Goal: Task Accomplishment & Management: Complete application form

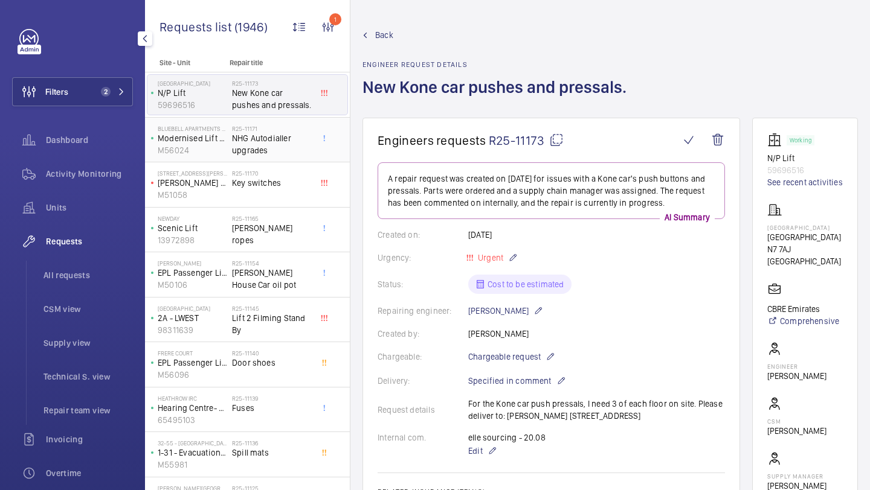
click at [236, 156] on span "NHG Autodialler upgrades" at bounding box center [272, 144] width 80 height 24
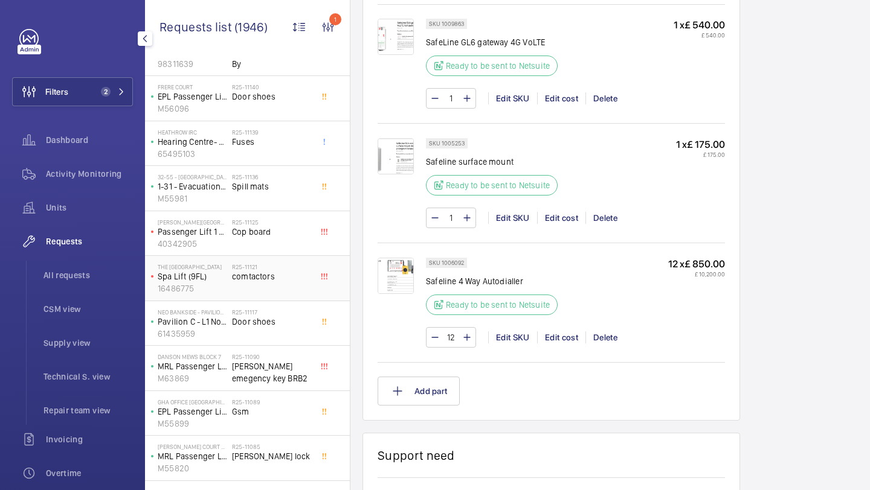
scroll to position [290, 0]
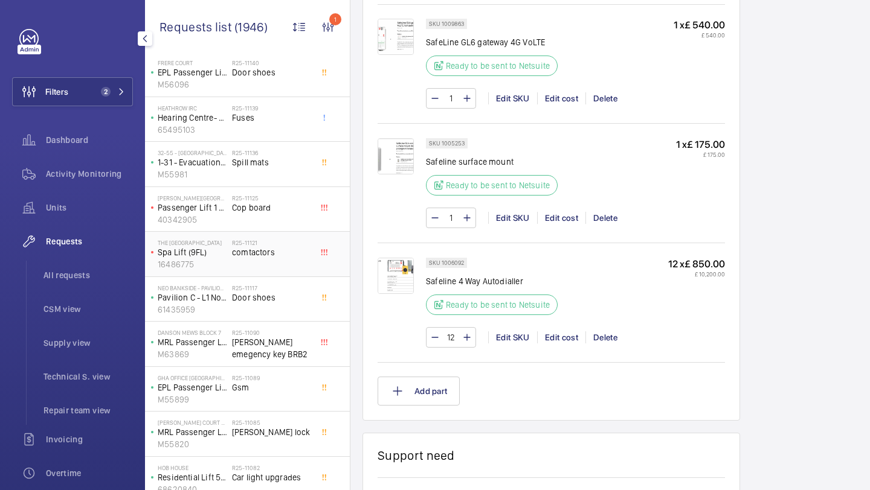
click at [276, 270] on div "R25-11121 comtactors" at bounding box center [272, 256] width 80 height 35
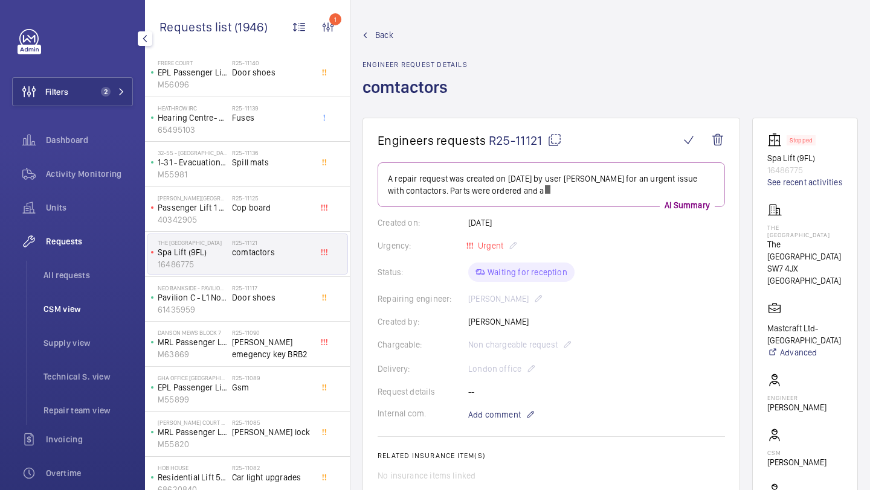
click at [63, 298] on li "CSM view" at bounding box center [83, 309] width 99 height 29
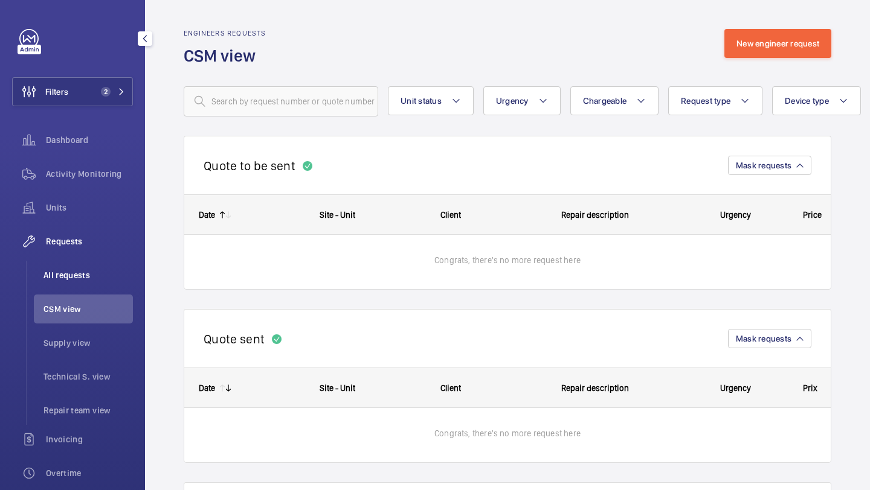
click at [74, 280] on span "All requests" at bounding box center [87, 275] width 89 height 12
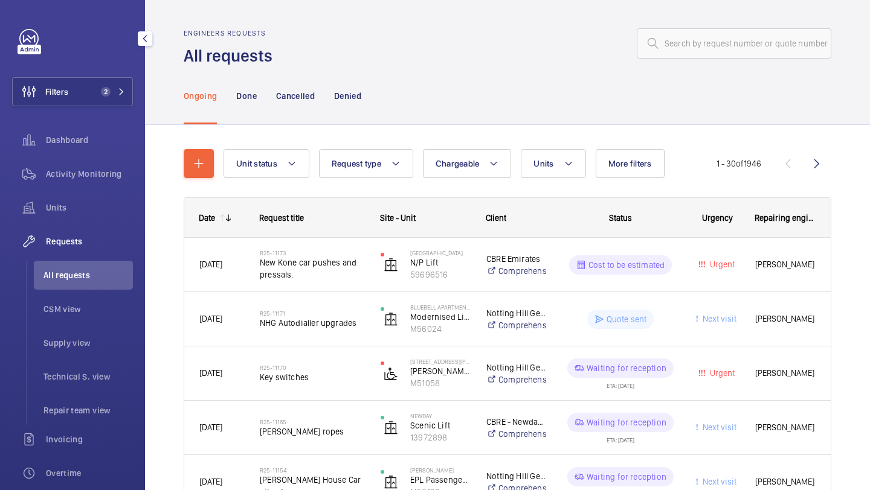
click at [62, 76] on div "Filters 2 Dashboard Activity Monitoring Units Requests All requests CSM view Su…" at bounding box center [72, 328] width 121 height 599
click at [63, 77] on span "Filters" at bounding box center [41, 91] width 56 height 29
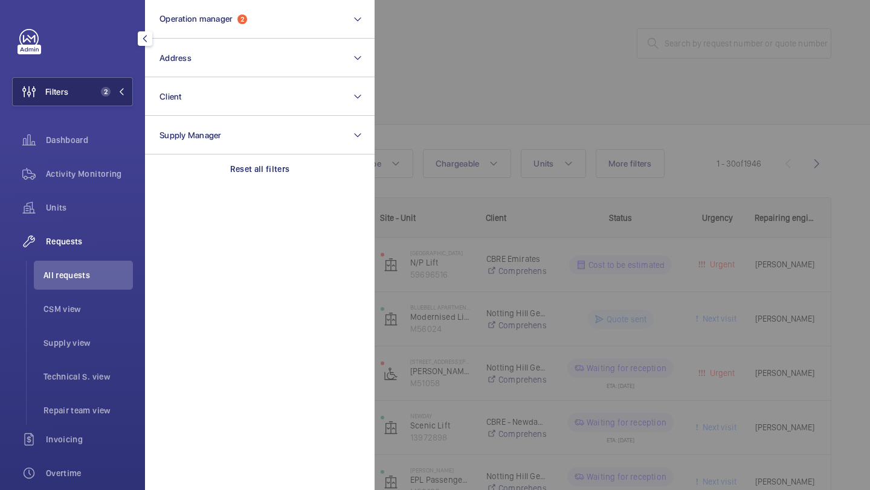
click at [63, 77] on span "Filters" at bounding box center [41, 91] width 56 height 29
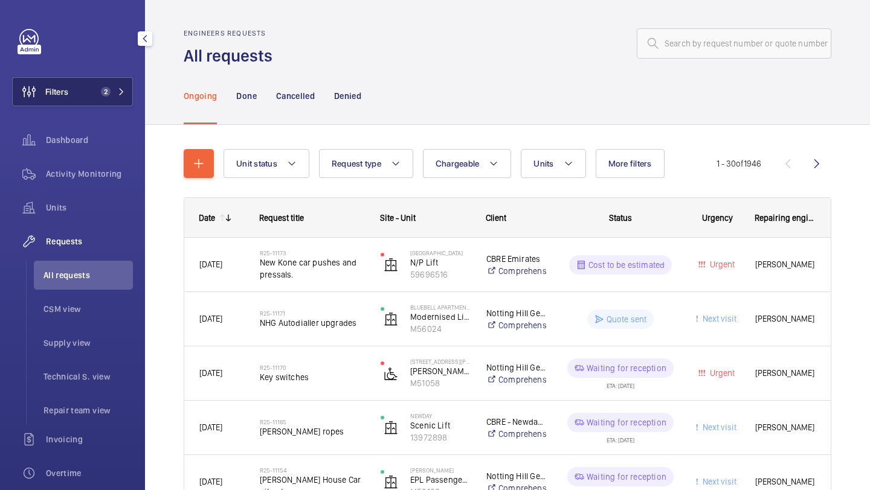
click at [70, 79] on button "Filters 2" at bounding box center [72, 91] width 121 height 29
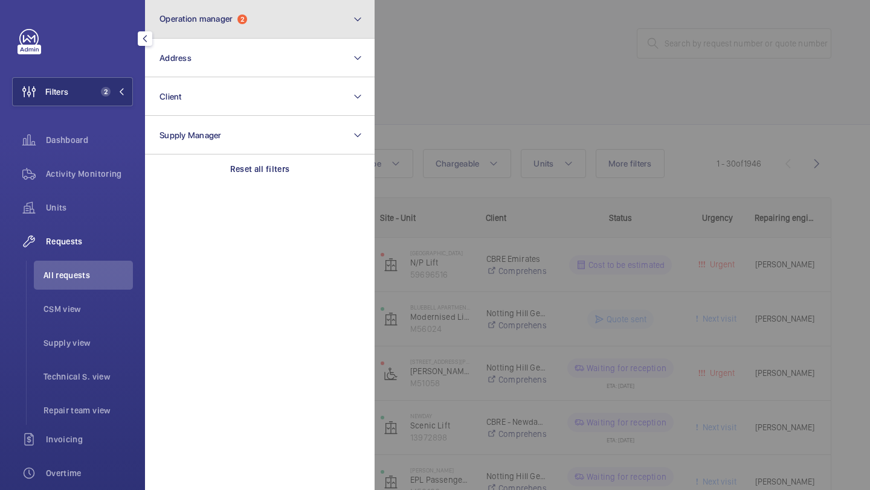
click at [186, 8] on button "Operation manager 2" at bounding box center [259, 19] width 229 height 39
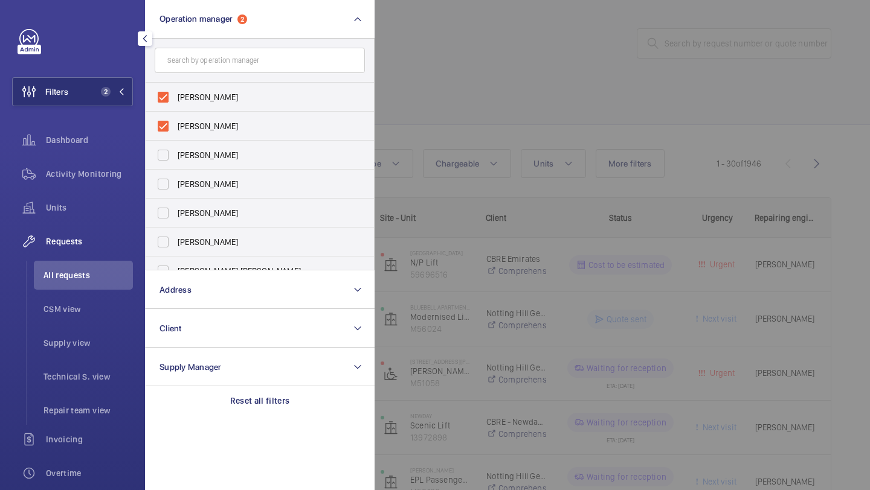
click at [565, 101] on div at bounding box center [809, 245] width 870 height 490
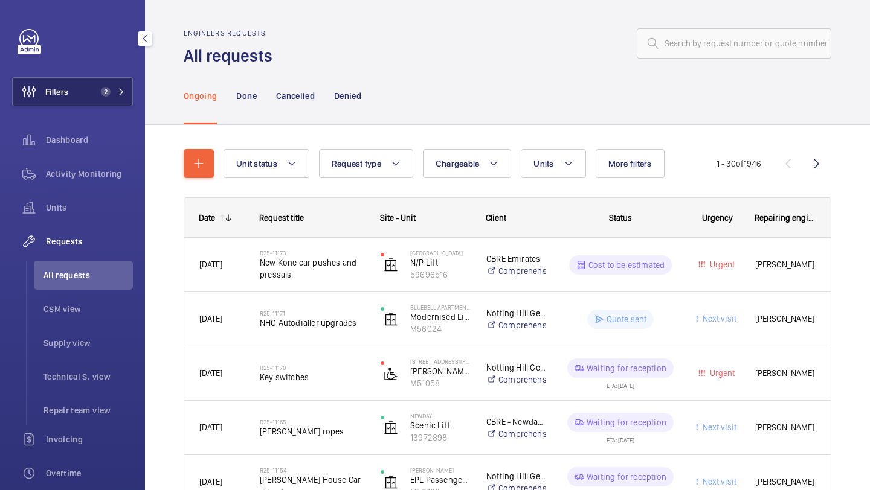
click at [120, 95] on span "2" at bounding box center [110, 92] width 29 height 10
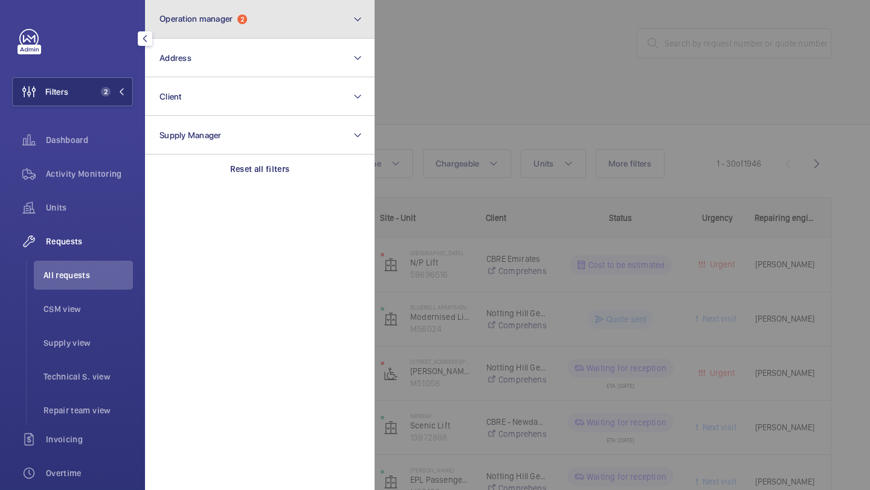
click at [193, 34] on button "Operation manager 2" at bounding box center [259, 19] width 229 height 39
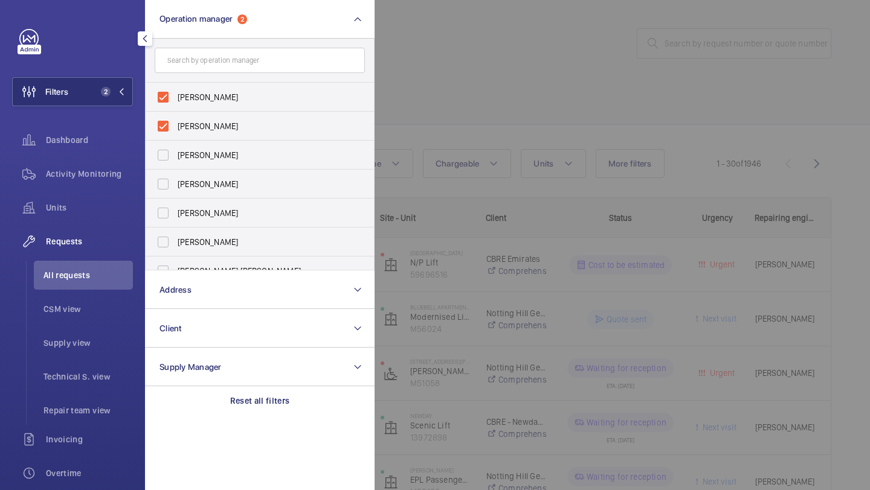
click at [395, 72] on div at bounding box center [809, 245] width 870 height 490
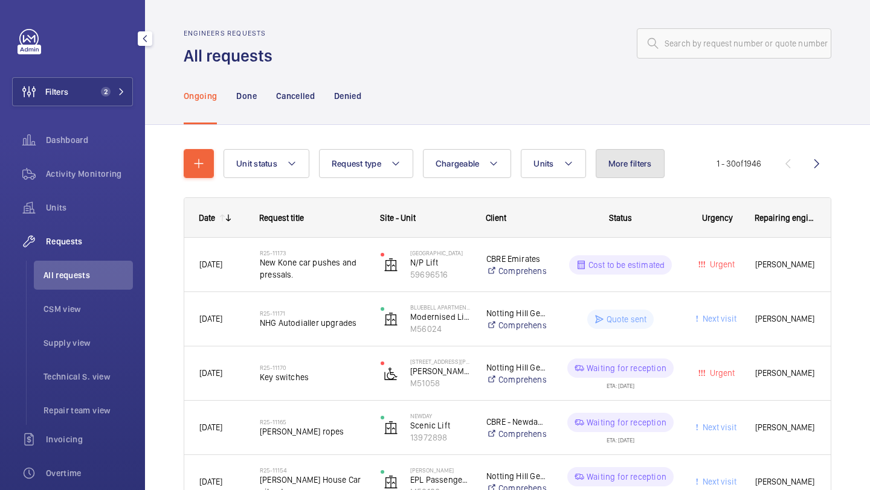
click at [634, 167] on span "More filters" at bounding box center [629, 164] width 43 height 10
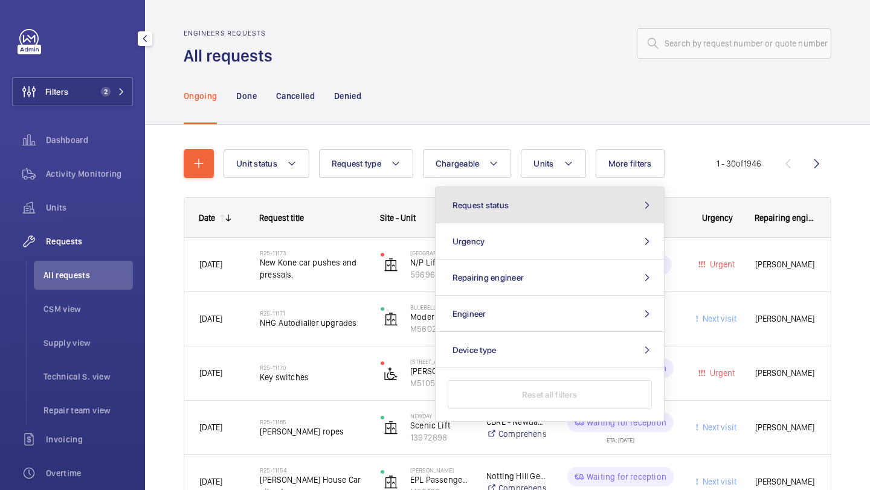
click at [535, 223] on button "Request status" at bounding box center [549, 205] width 228 height 36
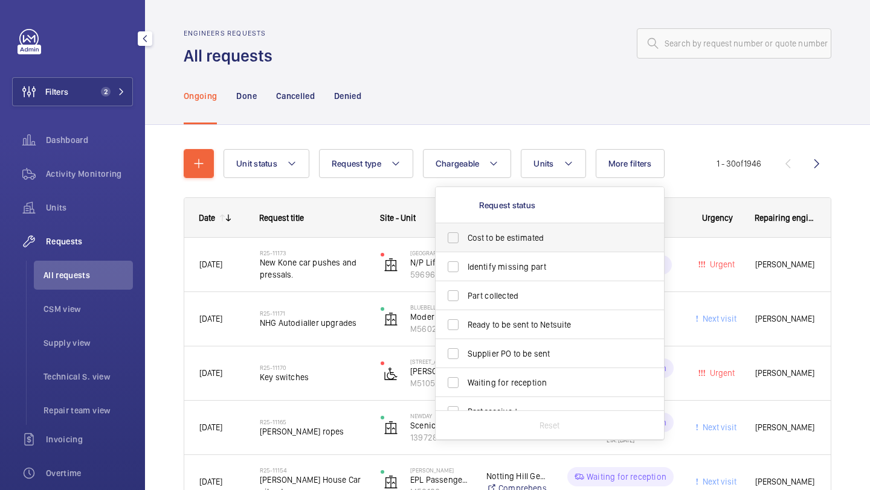
click at [508, 237] on span "Cost to be estimated" at bounding box center [550, 238] width 166 height 12
click at [465, 237] on input "Cost to be estimated" at bounding box center [453, 238] width 24 height 24
checkbox input "true"
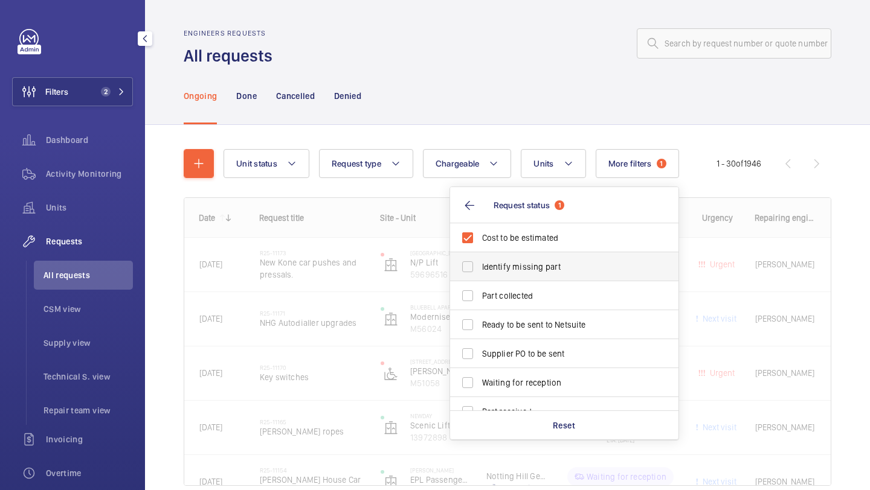
click at [503, 259] on label "Identify missing part" at bounding box center [555, 266] width 210 height 29
click at [479, 259] on input "Identify missing part" at bounding box center [467, 267] width 24 height 24
checkbox input "true"
click at [492, 313] on label "Ready to be sent to Netsuite" at bounding box center [555, 324] width 210 height 29
click at [479, 313] on input "Ready to be sent to Netsuite" at bounding box center [467, 325] width 24 height 24
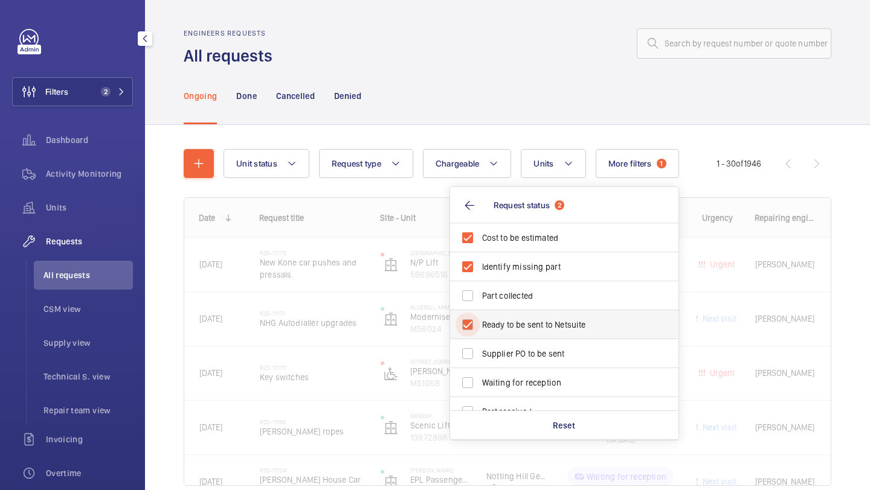
checkbox input "true"
click at [489, 345] on label "Supplier PO to be sent" at bounding box center [555, 353] width 210 height 29
click at [479, 345] on input "Supplier PO to be sent" at bounding box center [467, 354] width 24 height 24
checkbox input "true"
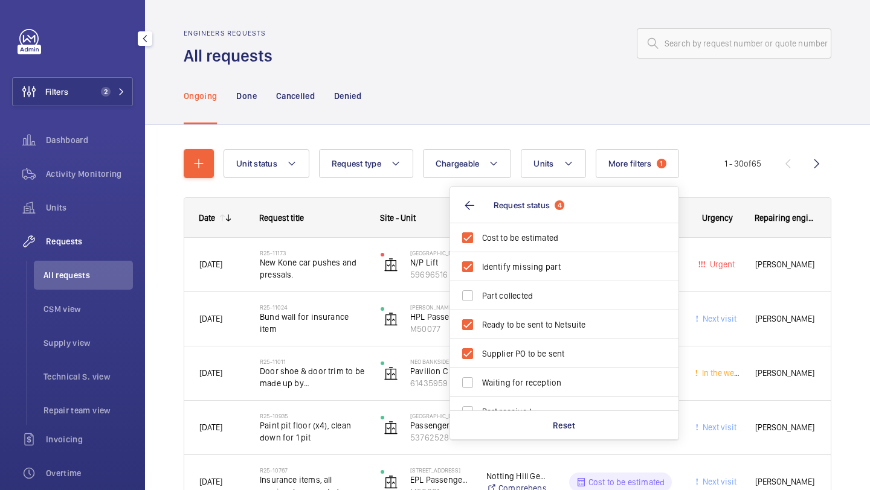
click at [441, 82] on div "Ongoing Done Cancelled Denied" at bounding box center [507, 95] width 647 height 57
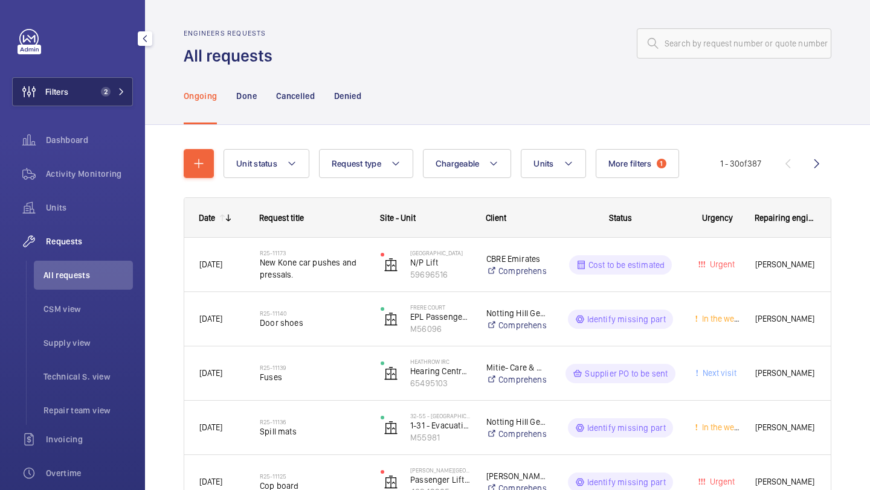
click at [129, 97] on button "Filters 2" at bounding box center [72, 91] width 121 height 29
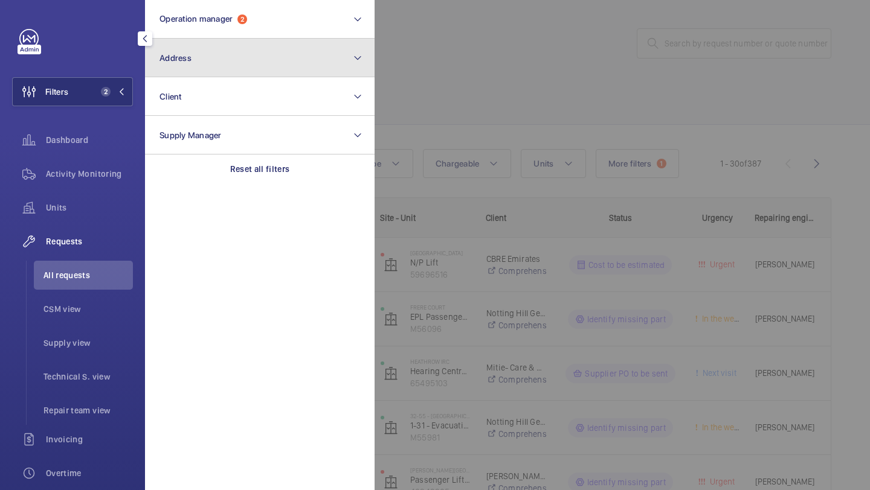
click at [225, 49] on button "Address" at bounding box center [259, 58] width 229 height 39
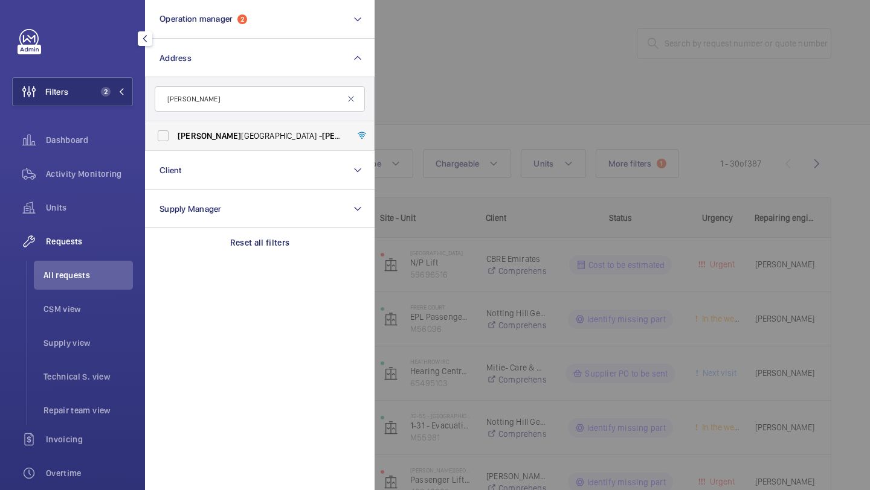
type input "pestana"
click at [224, 123] on label "Pestana Chelsea Bridge Hotel - Pestana Chelsea Bridge Hotel, LONDON SW11 8AE" at bounding box center [251, 135] width 210 height 29
click at [175, 124] on input "Pestana Chelsea Bridge Hotel - Pestana Chelsea Bridge Hotel, LONDON SW11 8AE" at bounding box center [163, 136] width 24 height 24
checkbox input "true"
click at [525, 88] on div at bounding box center [809, 245] width 870 height 490
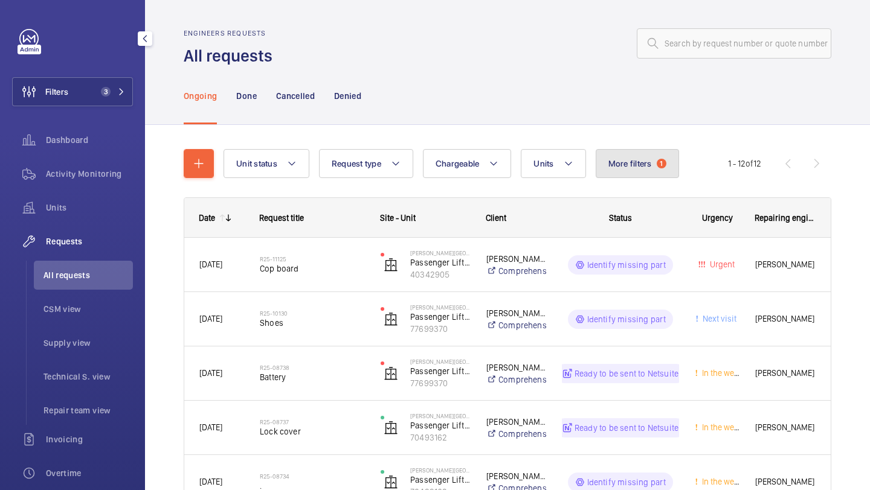
click at [635, 168] on span "More filters" at bounding box center [629, 164] width 43 height 10
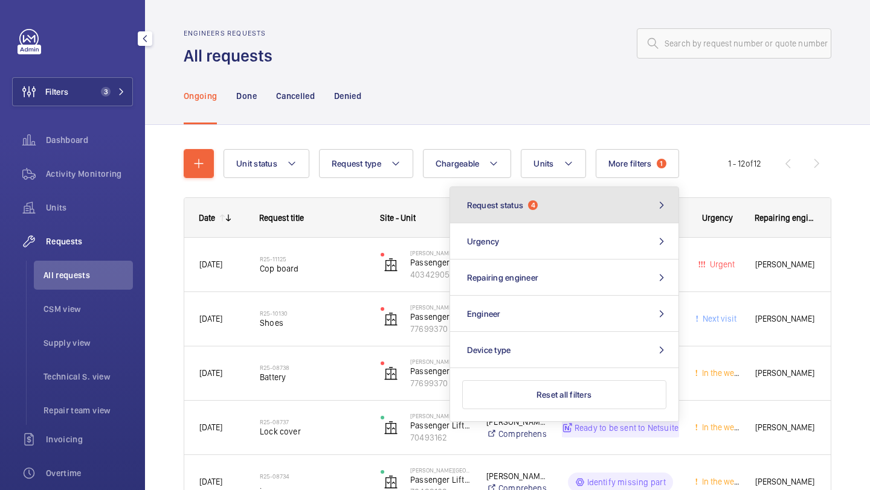
click at [576, 202] on button "Request status 4" at bounding box center [564, 205] width 228 height 36
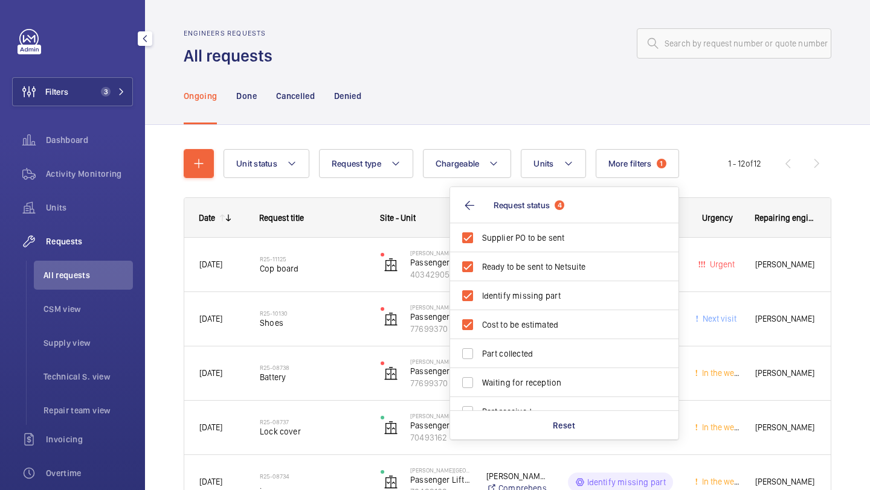
click at [562, 107] on div "Ongoing Done Cancelled Denied" at bounding box center [507, 95] width 647 height 57
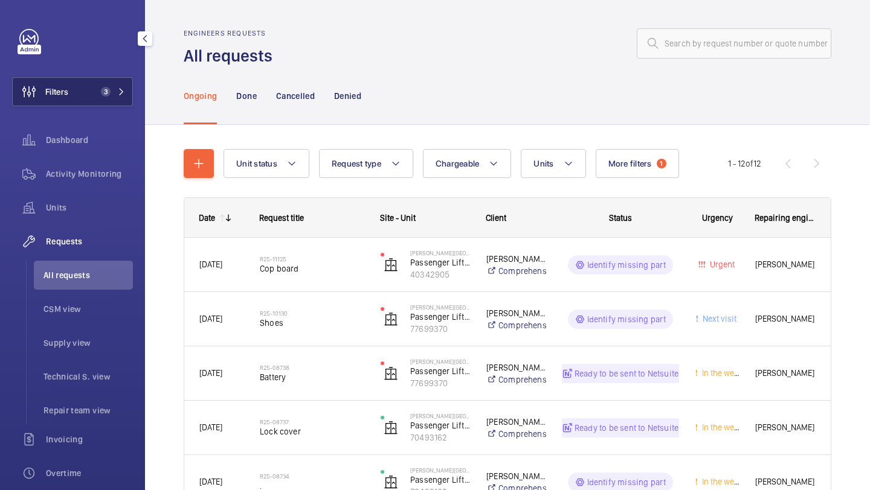
click at [106, 93] on span "3" at bounding box center [106, 92] width 10 height 10
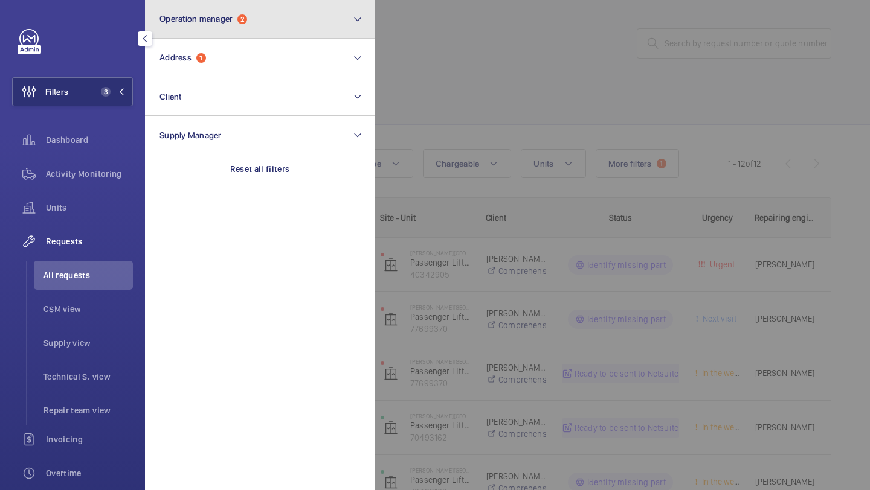
click at [224, 24] on button "Operation manager 2" at bounding box center [259, 19] width 229 height 39
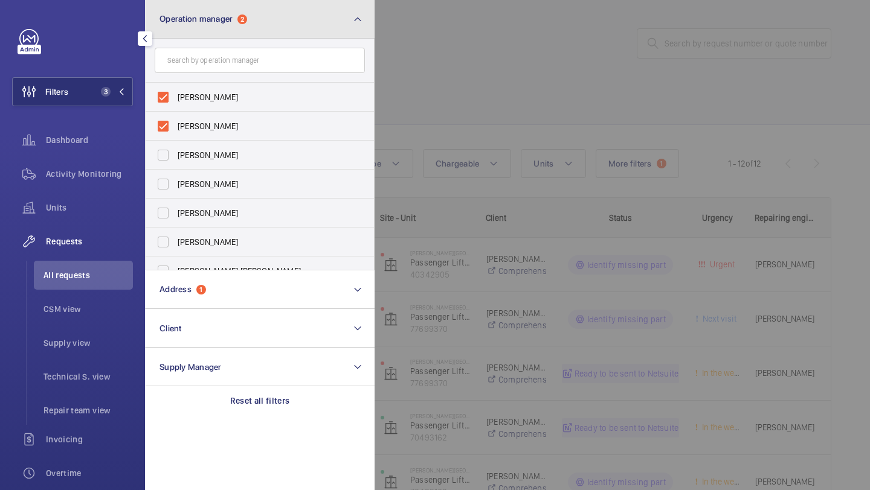
click at [223, 26] on button "Operation manager 2" at bounding box center [259, 19] width 229 height 39
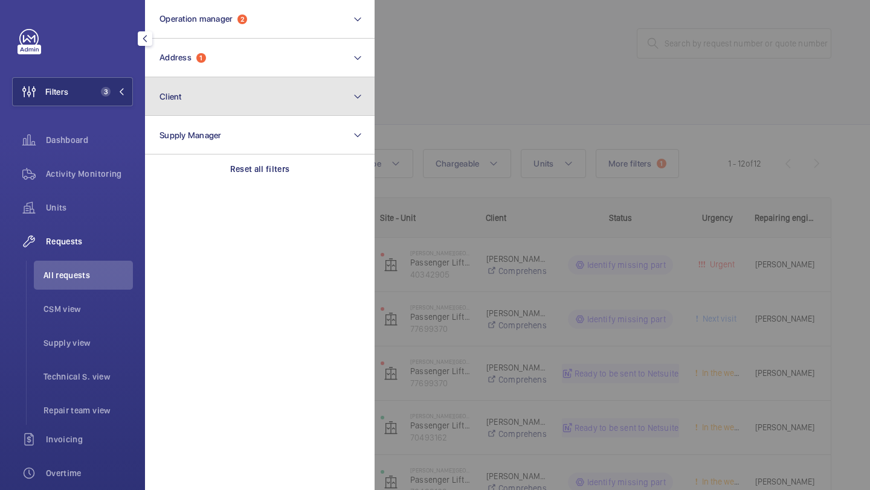
click at [221, 85] on button "Client" at bounding box center [259, 96] width 229 height 39
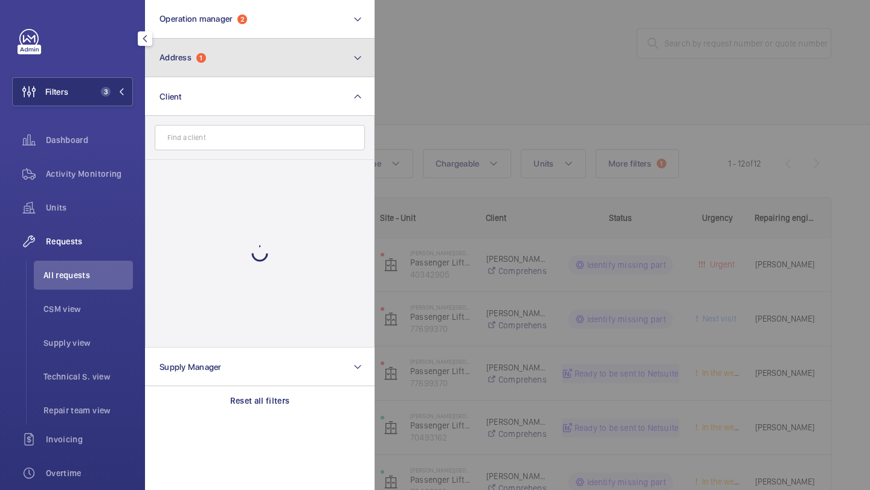
click at [220, 69] on button "Address 1" at bounding box center [259, 58] width 229 height 39
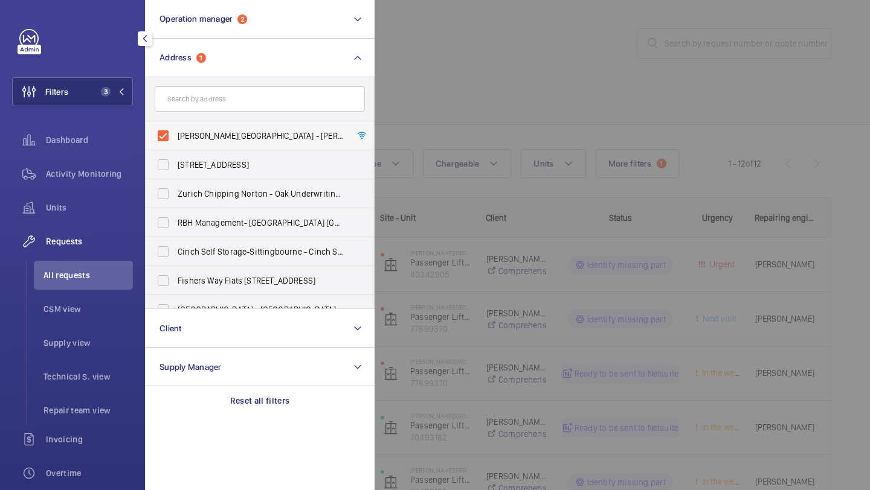
click at [204, 131] on span "Pestana Chelsea Bridge Hotel - Pestana Chelsea Bridge Hotel, LONDON SW11 8AE" at bounding box center [261, 136] width 166 height 12
click at [175, 131] on input "Pestana Chelsea Bridge Hotel - Pestana Chelsea Bridge Hotel, LONDON SW11 8AE" at bounding box center [163, 136] width 24 height 24
checkbox input "false"
click at [106, 210] on span "Units" at bounding box center [89, 208] width 87 height 12
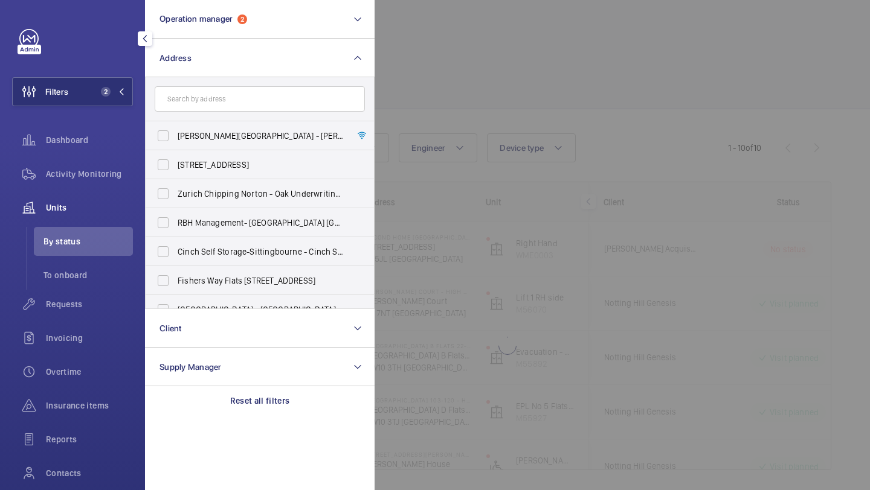
click at [432, 82] on div at bounding box center [809, 245] width 870 height 490
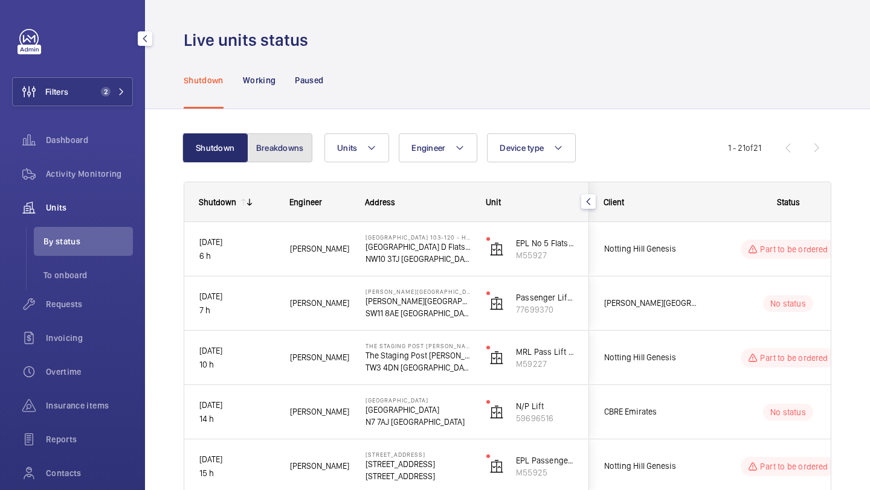
click at [298, 154] on button "Breakdowns" at bounding box center [279, 147] width 65 height 29
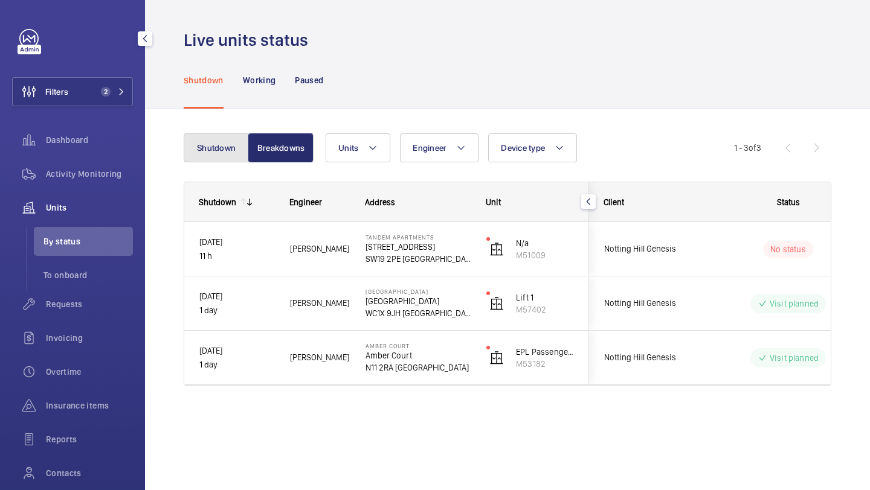
click at [229, 156] on button "Shutdown" at bounding box center [216, 147] width 65 height 29
click at [269, 147] on button "Breakdowns" at bounding box center [279, 147] width 65 height 29
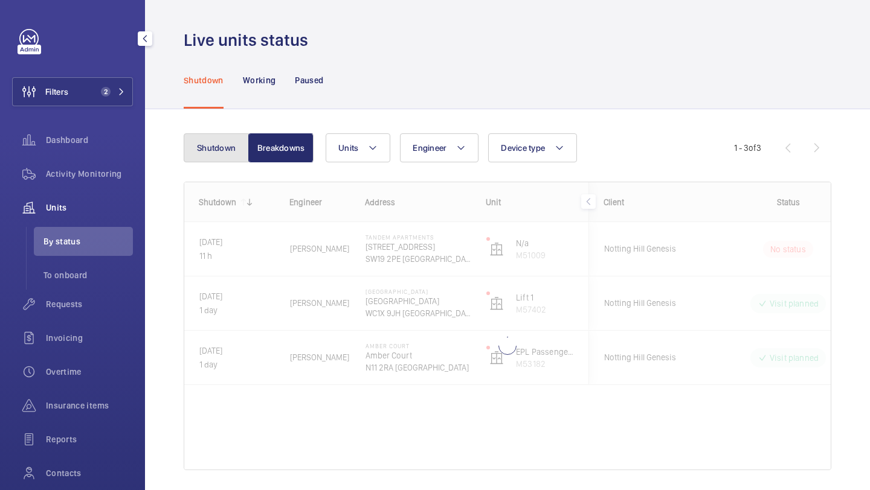
click at [229, 141] on button "Shutdown" at bounding box center [216, 147] width 65 height 29
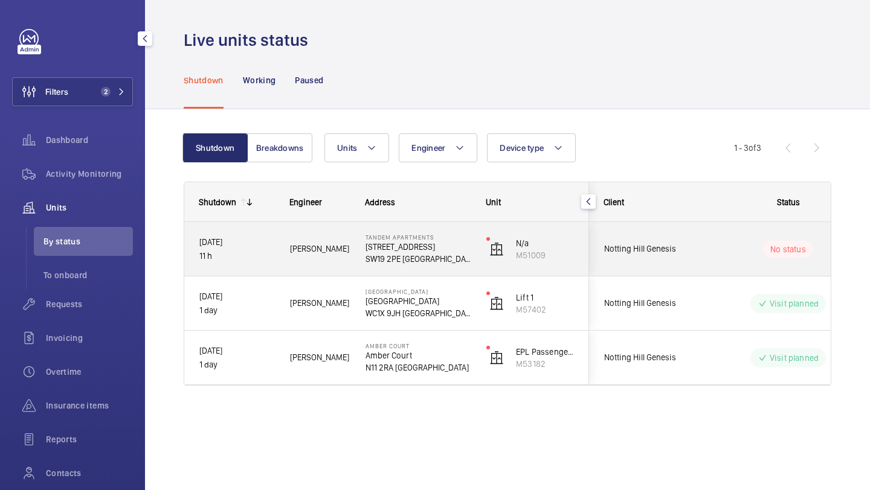
click at [663, 248] on span "Notting Hill Genesis" at bounding box center [650, 249] width 93 height 14
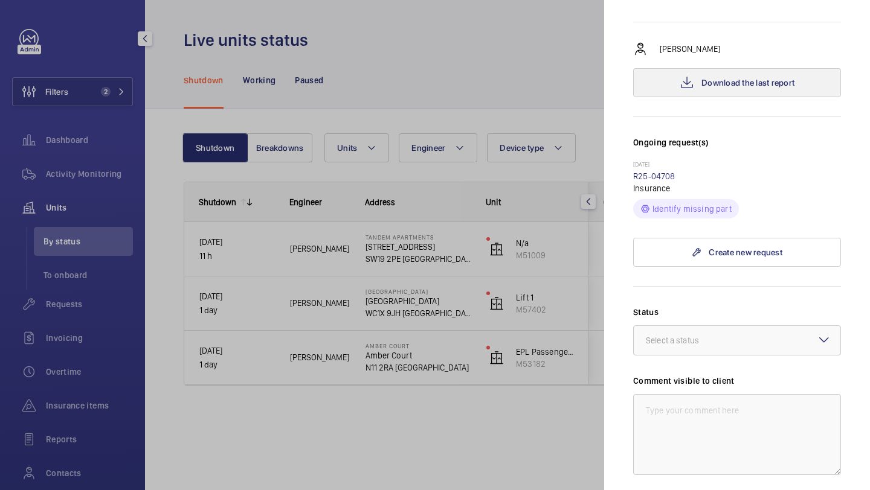
scroll to position [65, 0]
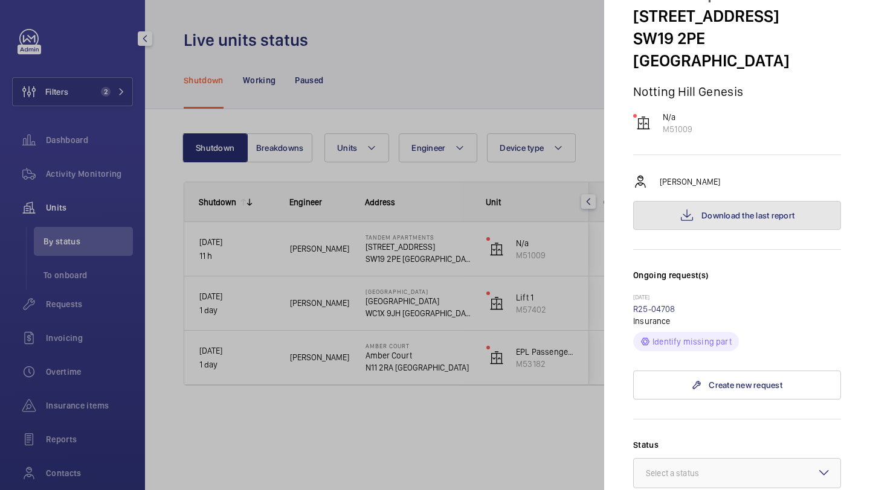
click at [726, 201] on button "Download the last report" at bounding box center [737, 215] width 208 height 29
click at [531, 48] on div at bounding box center [435, 245] width 870 height 490
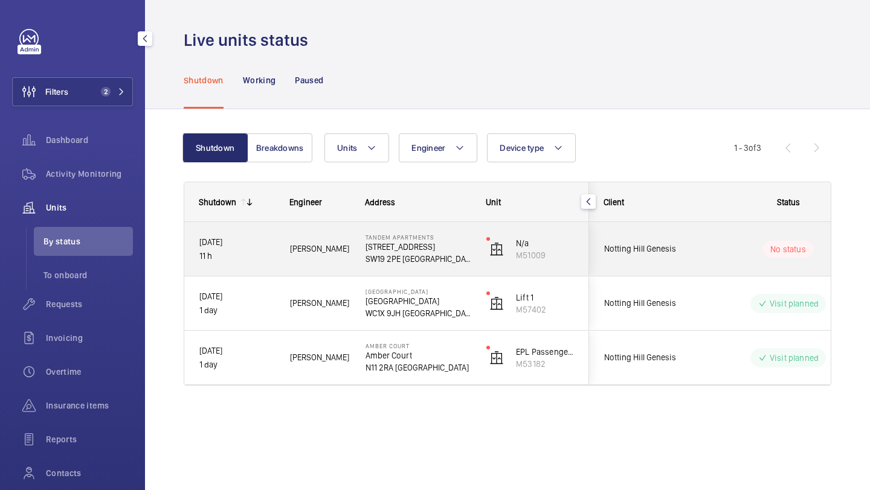
click at [695, 254] on span "Notting Hill Genesis" at bounding box center [650, 249] width 93 height 14
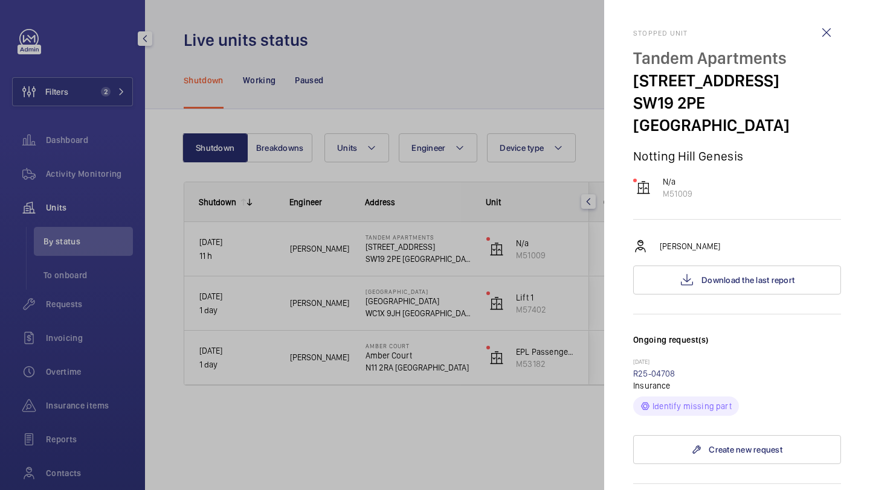
click at [550, 203] on div at bounding box center [435, 245] width 870 height 490
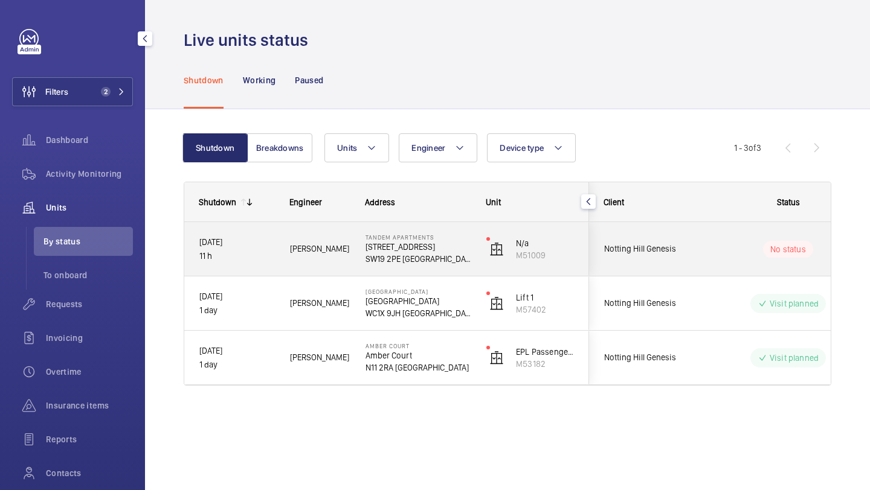
click at [694, 249] on span "Notting Hill Genesis" at bounding box center [650, 249] width 93 height 14
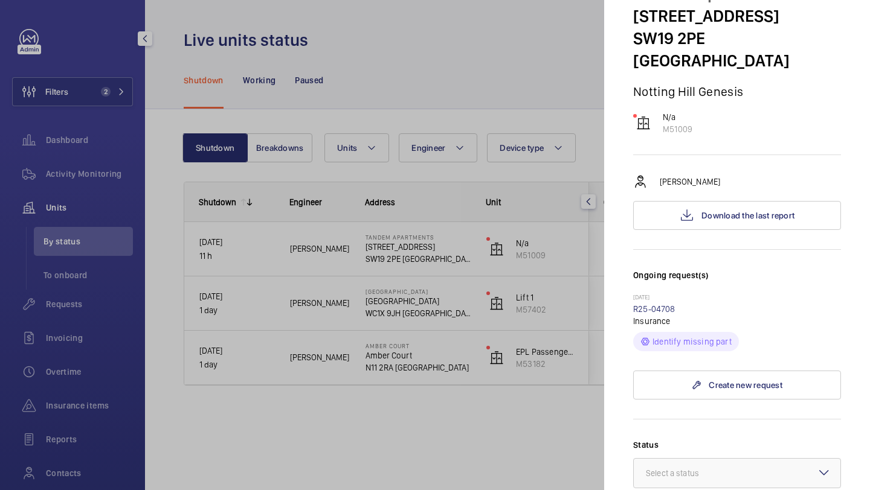
scroll to position [63, 0]
click at [557, 192] on div at bounding box center [435, 245] width 870 height 490
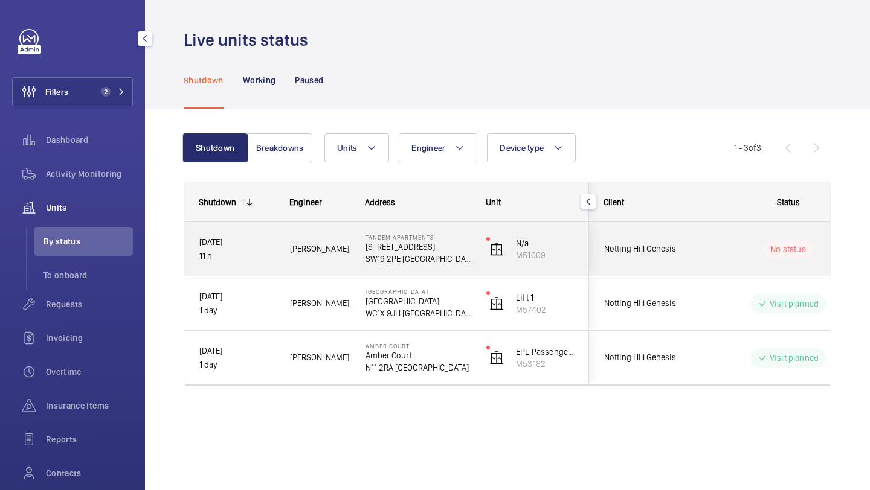
click at [629, 231] on div "Notting Hill Genesis" at bounding box center [642, 249] width 107 height 38
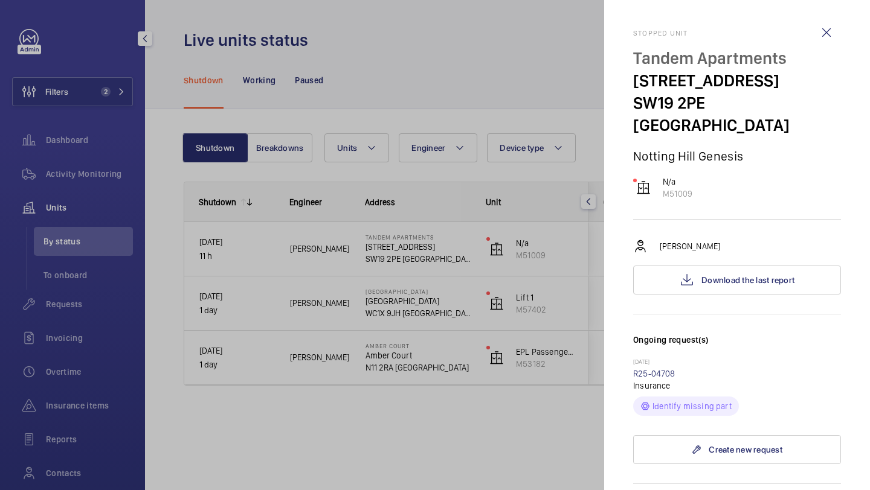
click at [487, 380] on div at bounding box center [435, 245] width 870 height 490
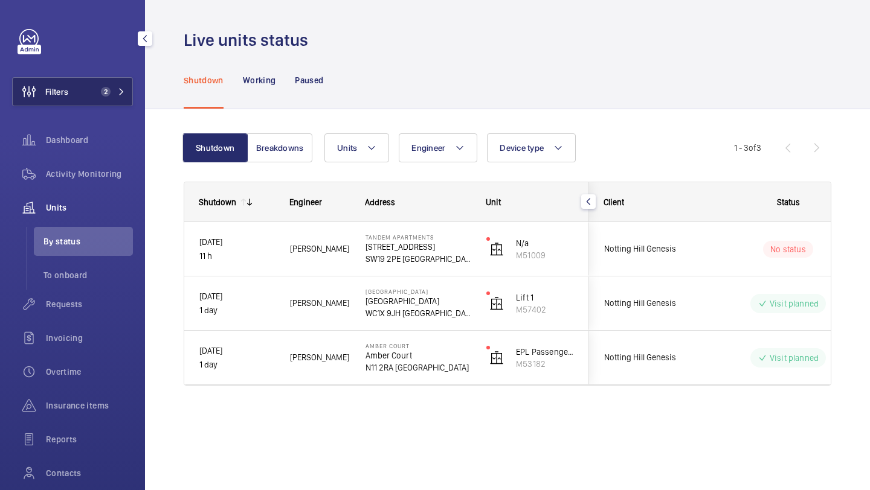
click at [100, 89] on span "2" at bounding box center [103, 92] width 14 height 10
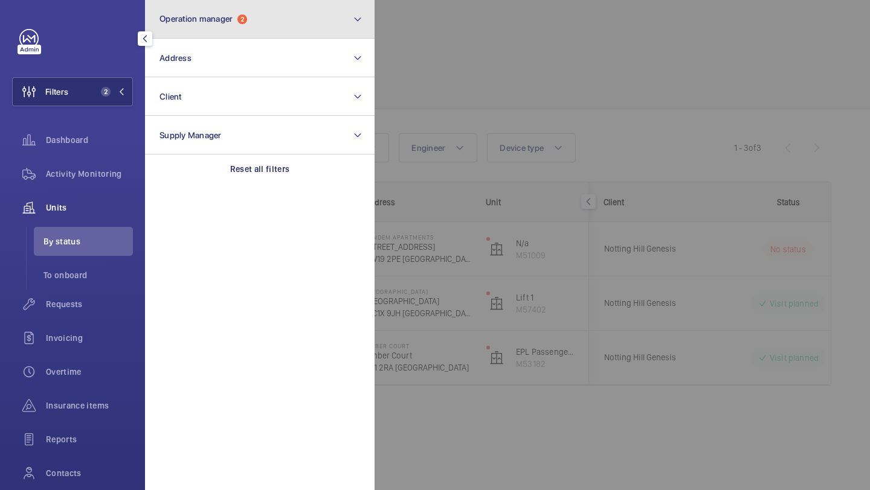
click at [196, 26] on button "Operation manager 2" at bounding box center [259, 19] width 229 height 39
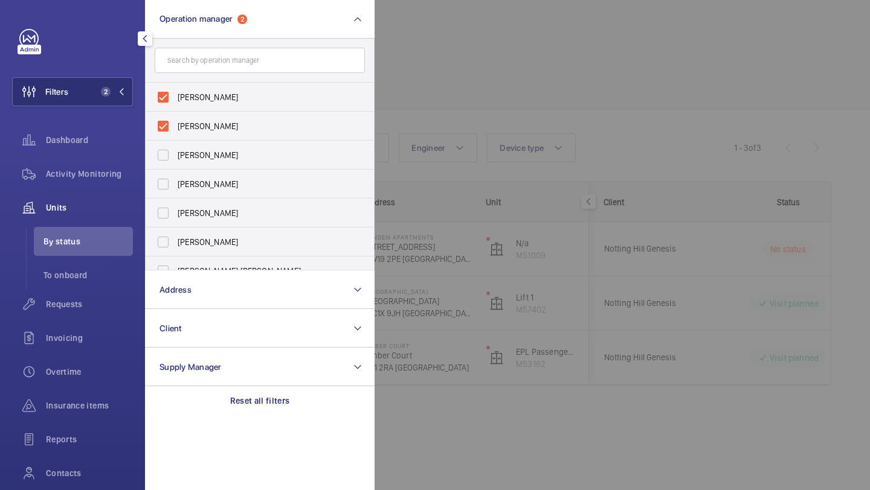
click at [460, 80] on div at bounding box center [809, 245] width 870 height 490
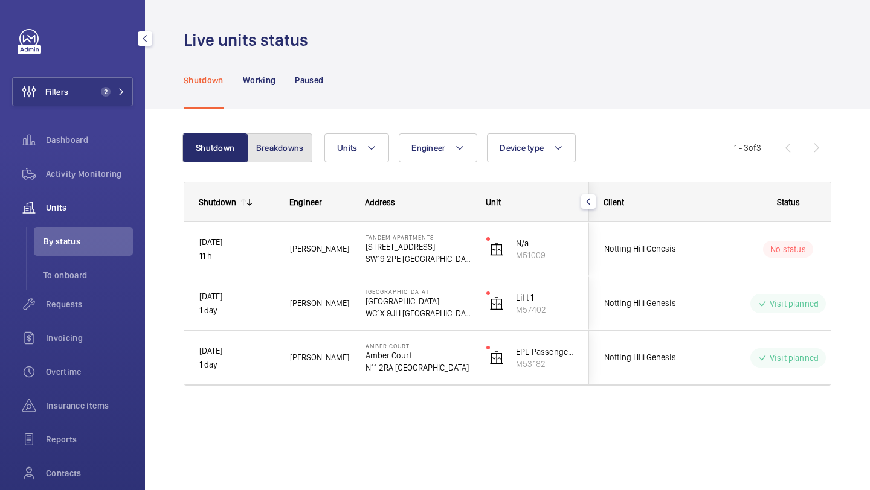
click at [301, 147] on button "Breakdowns" at bounding box center [279, 147] width 65 height 29
click at [212, 147] on button "Shutdown" at bounding box center [216, 147] width 65 height 29
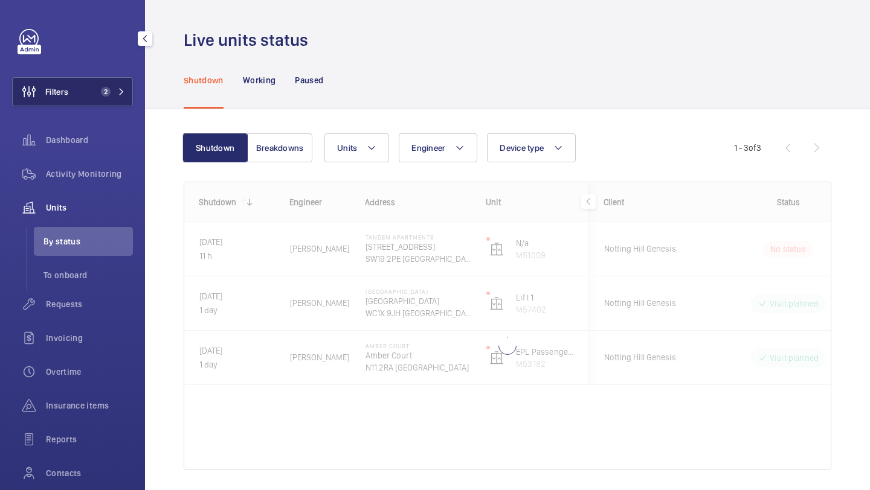
click at [96, 96] on span "2" at bounding box center [103, 92] width 14 height 10
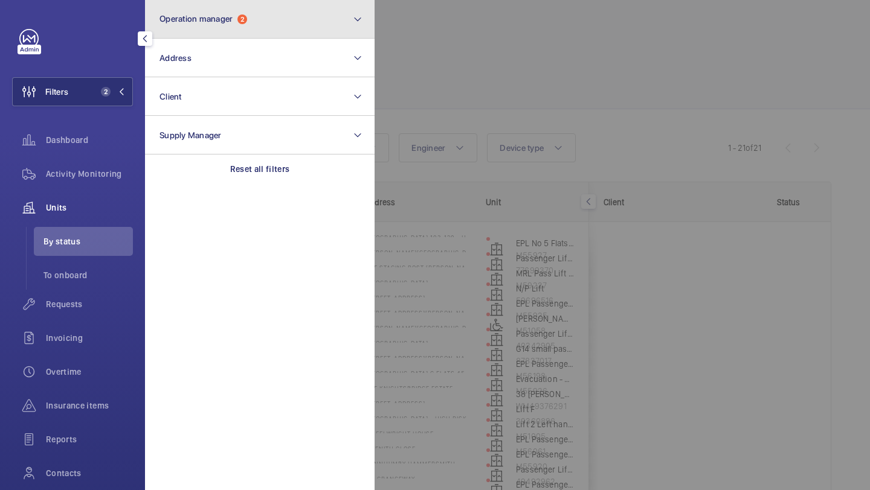
click at [187, 19] on span "Operation manager" at bounding box center [195, 19] width 73 height 10
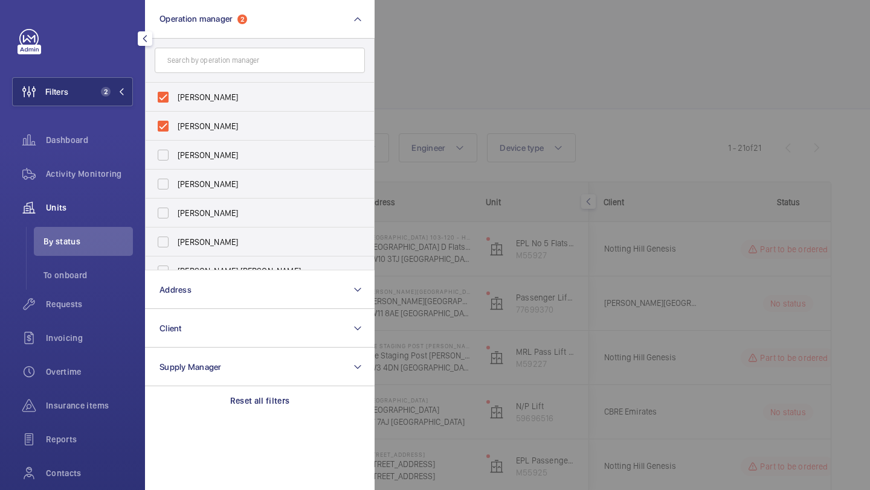
click at [487, 126] on div at bounding box center [809, 245] width 870 height 490
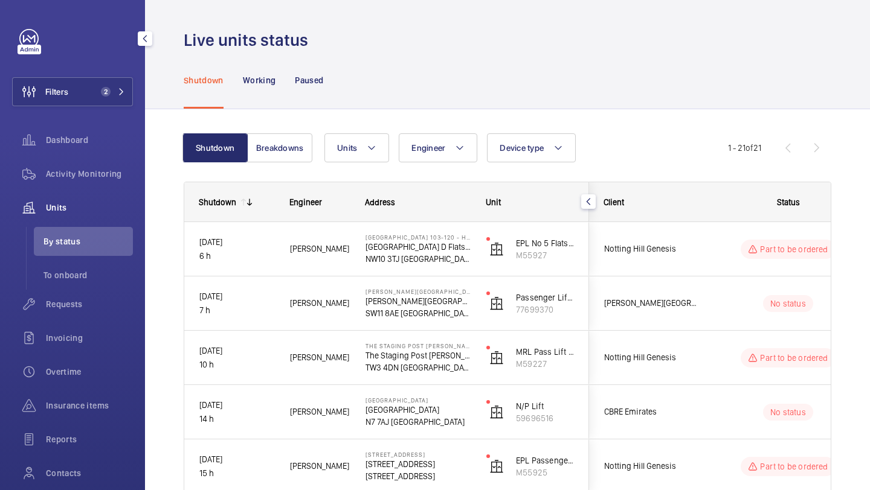
click at [304, 162] on button "Breakdowns" at bounding box center [279, 147] width 65 height 29
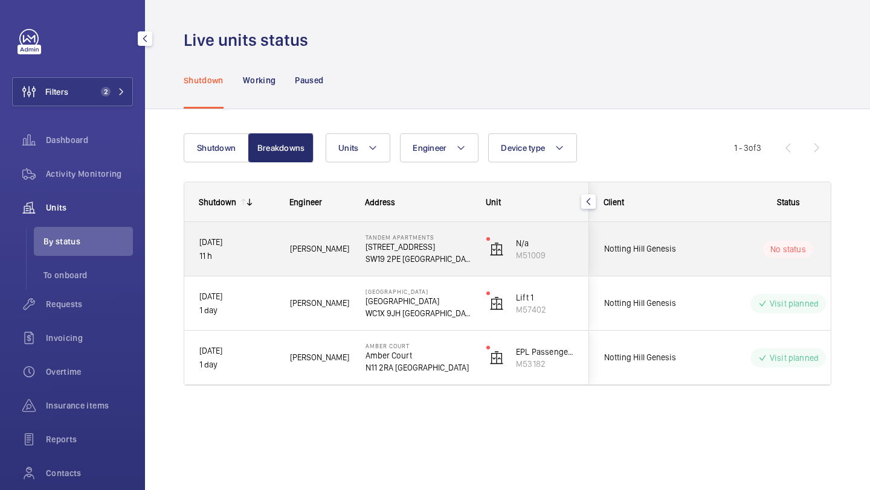
click at [643, 239] on div "Notting Hill Genesis" at bounding box center [642, 249] width 107 height 38
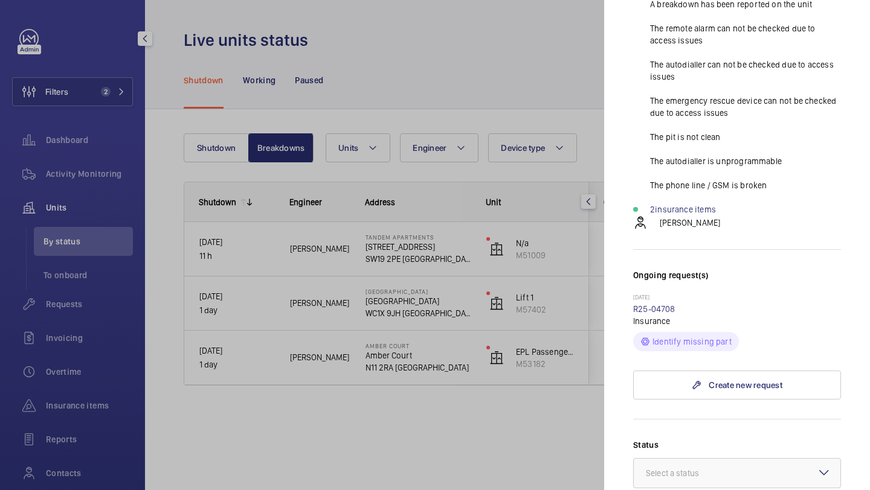
scroll to position [585, 0]
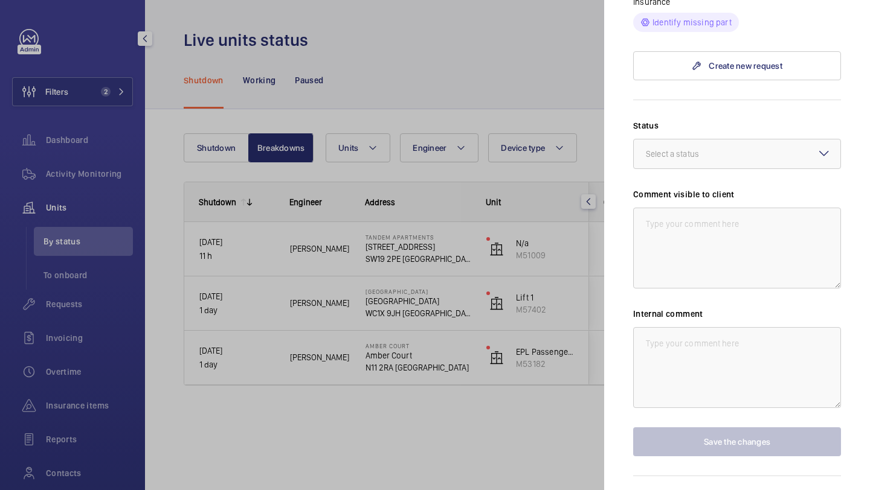
click at [543, 133] on div at bounding box center [435, 245] width 870 height 490
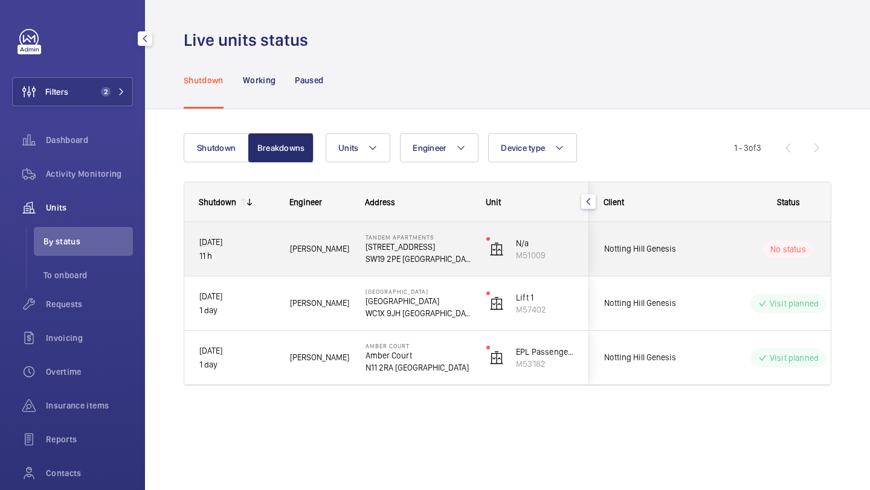
click at [640, 237] on div "Notting Hill Genesis" at bounding box center [642, 249] width 107 height 38
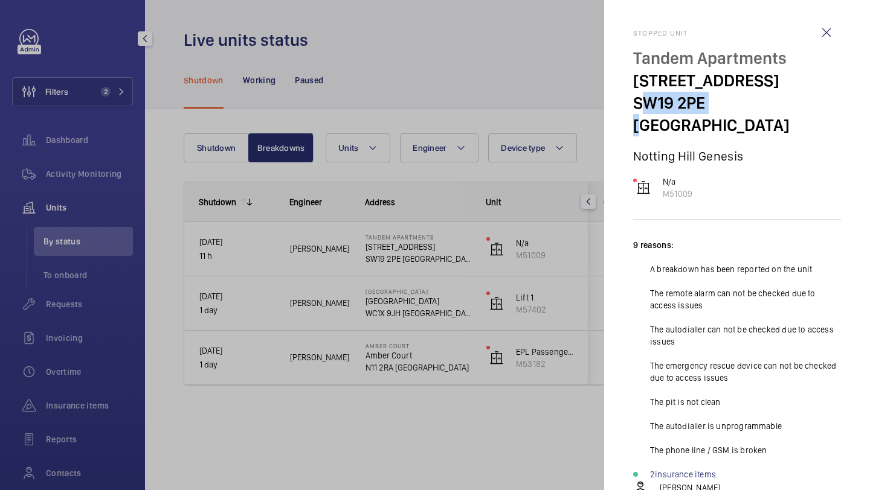
drag, startPoint x: 707, startPoint y: 105, endPoint x: 635, endPoint y: 103, distance: 71.9
click at [634, 103] on p "SW19 2PE LONDON" at bounding box center [737, 114] width 208 height 45
click at [714, 109] on p "SW19 2PE LONDON" at bounding box center [737, 114] width 208 height 45
drag, startPoint x: 702, startPoint y: 103, endPoint x: 636, endPoint y: 104, distance: 65.8
click at [636, 104] on p "SW19 2PE LONDON" at bounding box center [737, 114] width 208 height 45
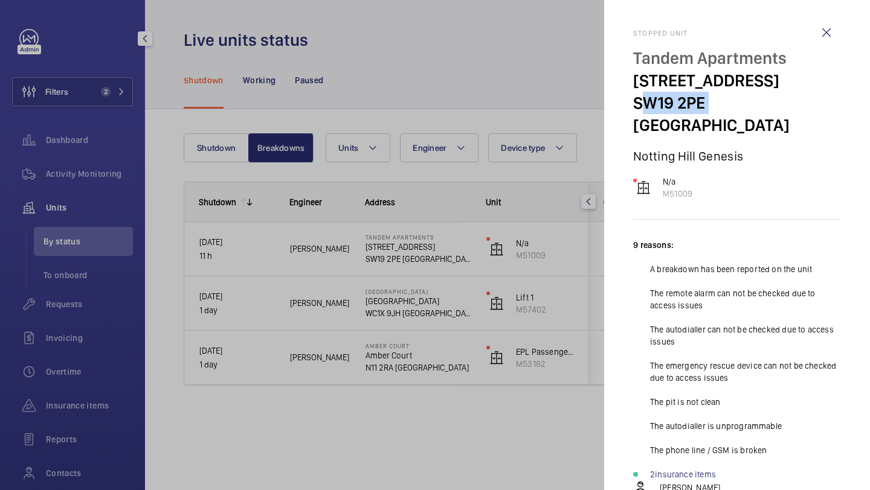
copy p "SW19 2PE"
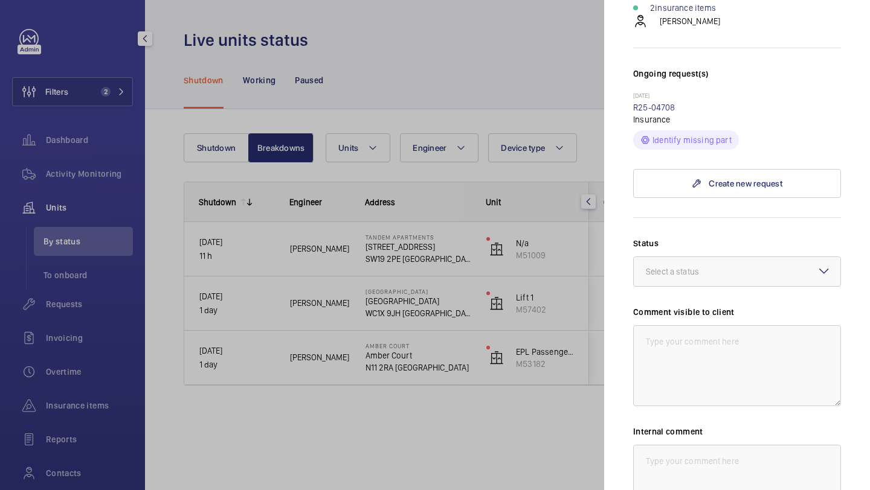
click at [706, 237] on wm-front-input-dropdown "Status Select a status" at bounding box center [737, 262] width 208 height 50
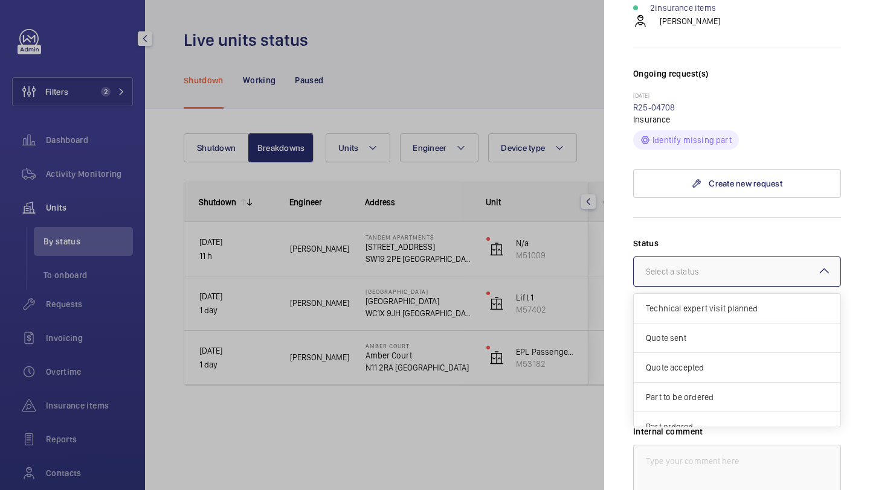
click at [705, 266] on div "Select a status" at bounding box center [687, 272] width 83 height 12
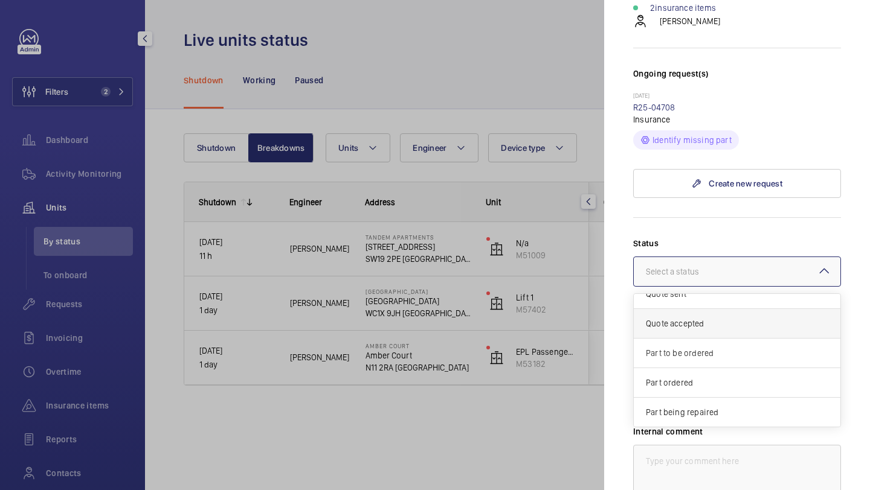
scroll to position [103, 0]
click at [697, 377] on span "Visit planned" at bounding box center [737, 383] width 182 height 12
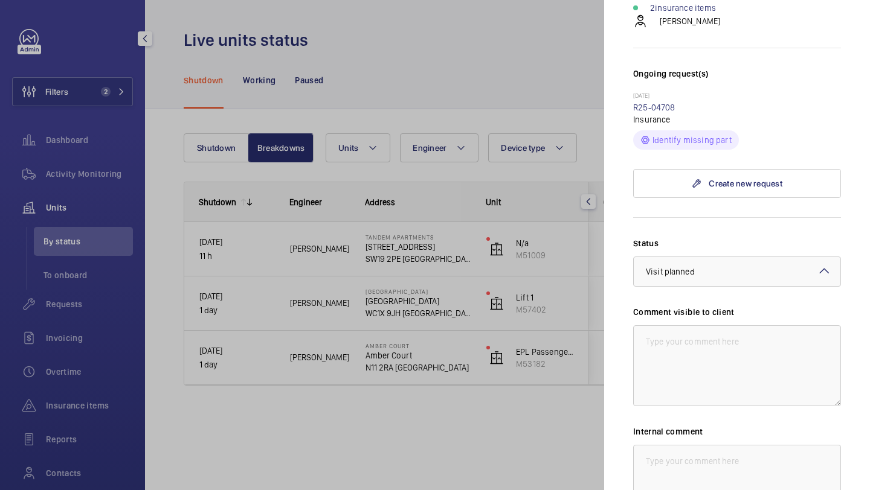
scroll to position [597, 0]
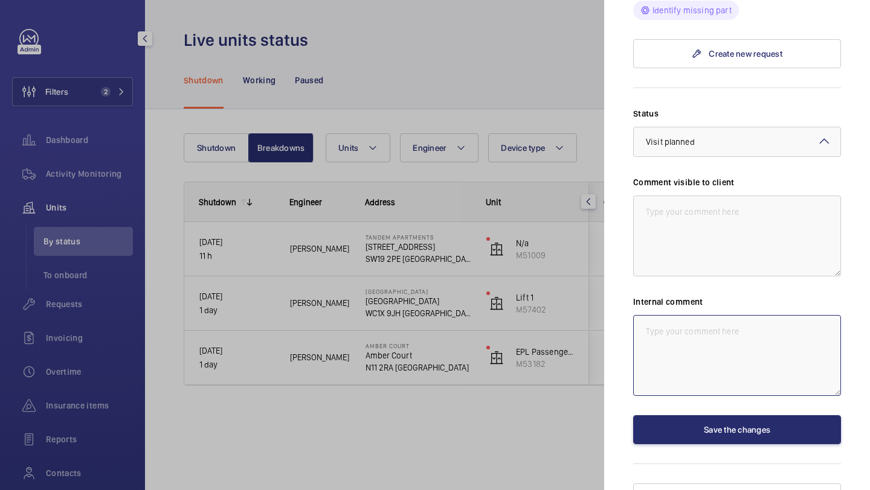
click at [699, 362] on textarea at bounding box center [737, 355] width 208 height 81
type textarea "Assigned to Lewis Hughes"
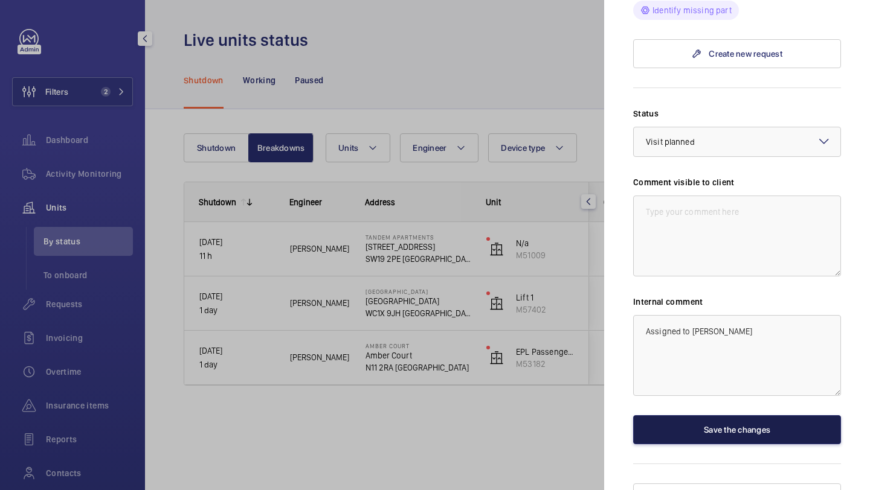
click at [712, 415] on button "Save the changes" at bounding box center [737, 429] width 208 height 29
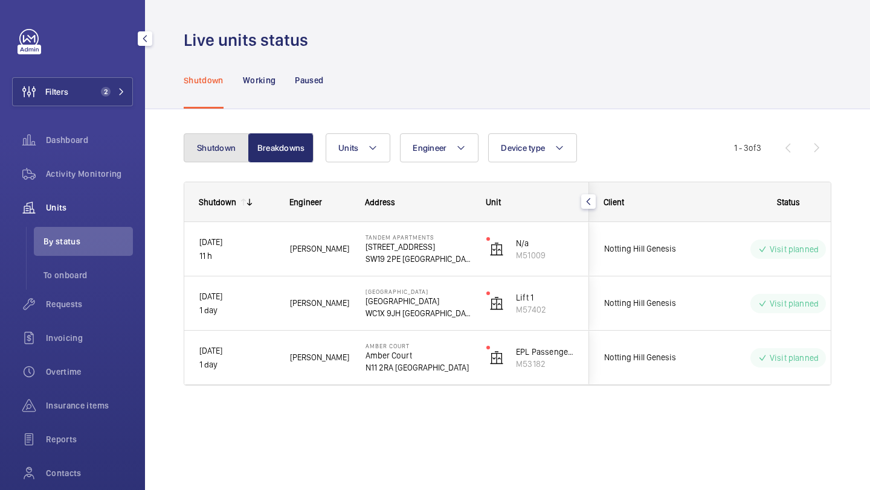
click at [223, 140] on button "Shutdown" at bounding box center [216, 147] width 65 height 29
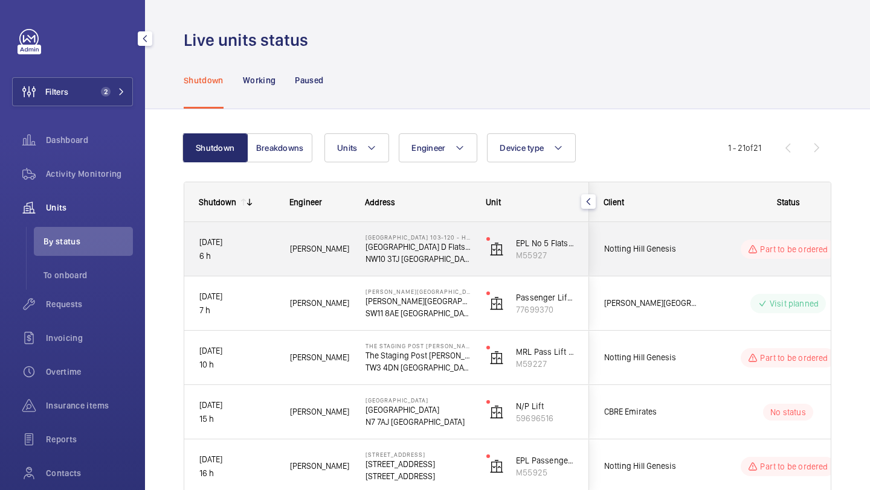
click at [642, 237] on div "Notting Hill Genesis" at bounding box center [642, 249] width 107 height 38
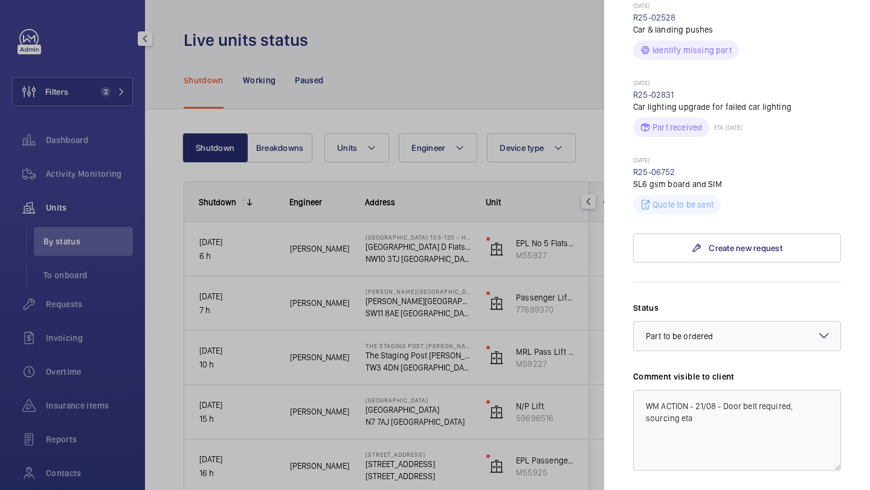
scroll to position [520, 0]
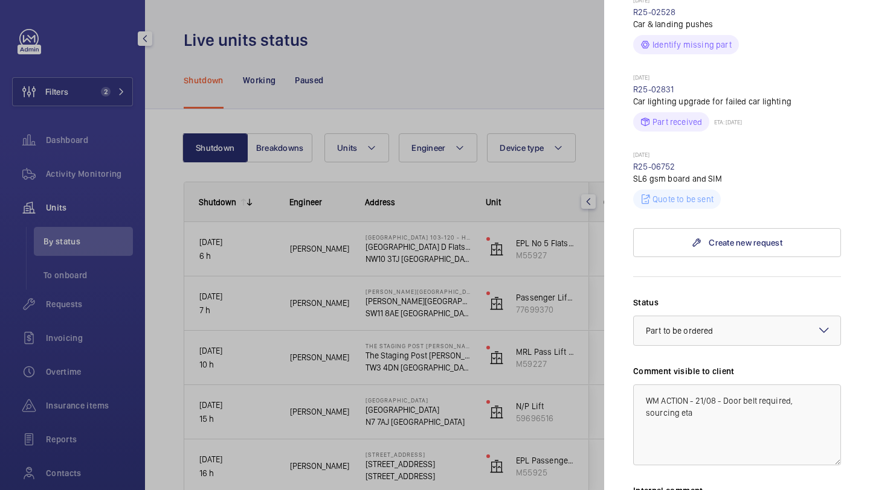
click at [562, 258] on div at bounding box center [435, 245] width 870 height 490
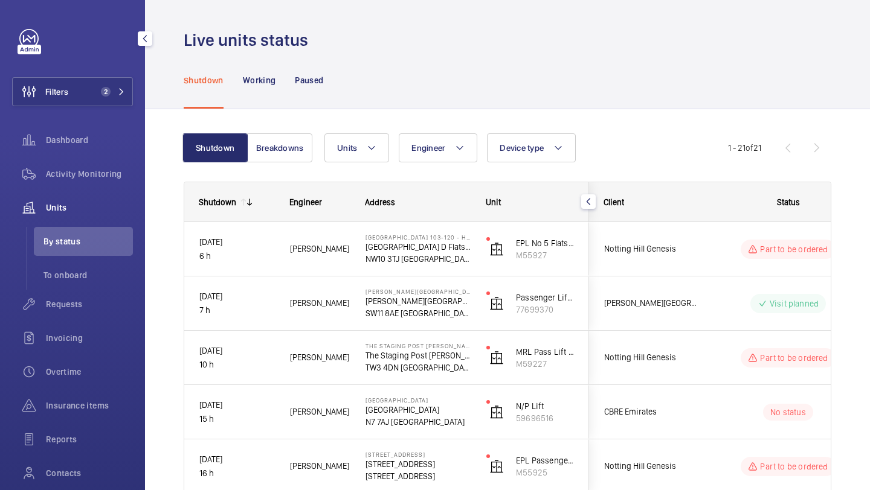
scroll to position [0, 0]
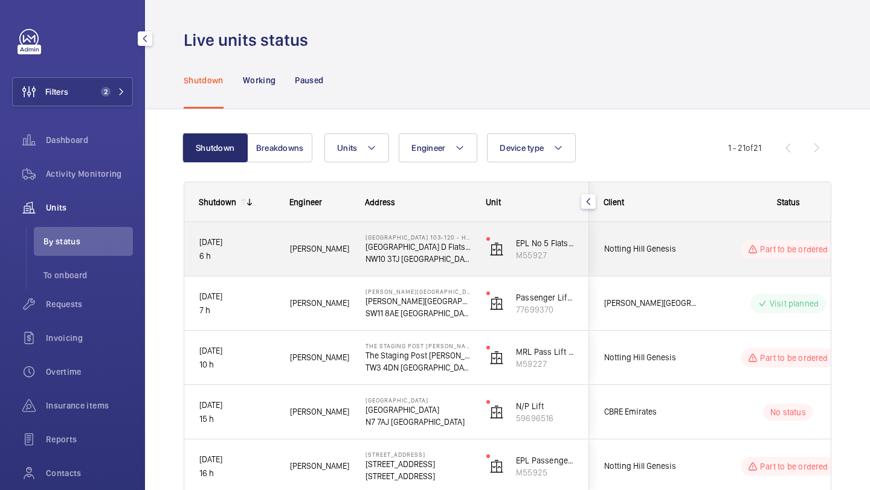
click at [710, 247] on div "Part to be ordered" at bounding box center [780, 249] width 165 height 43
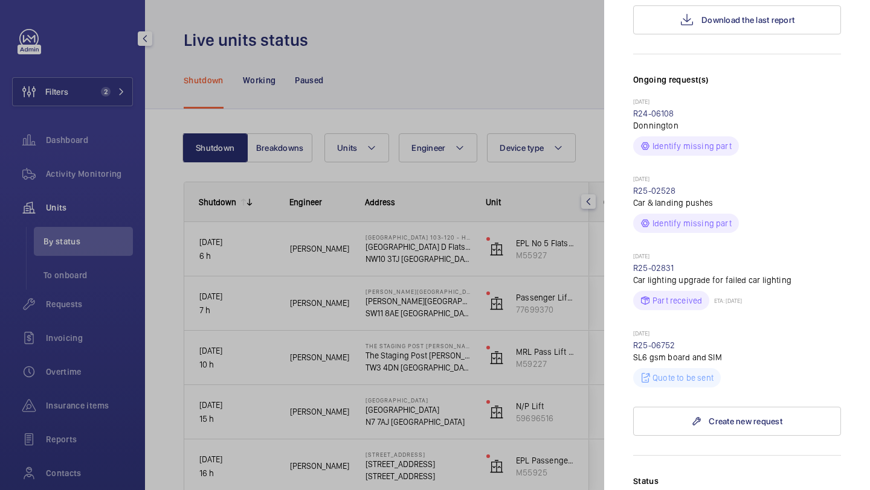
scroll to position [239, 0]
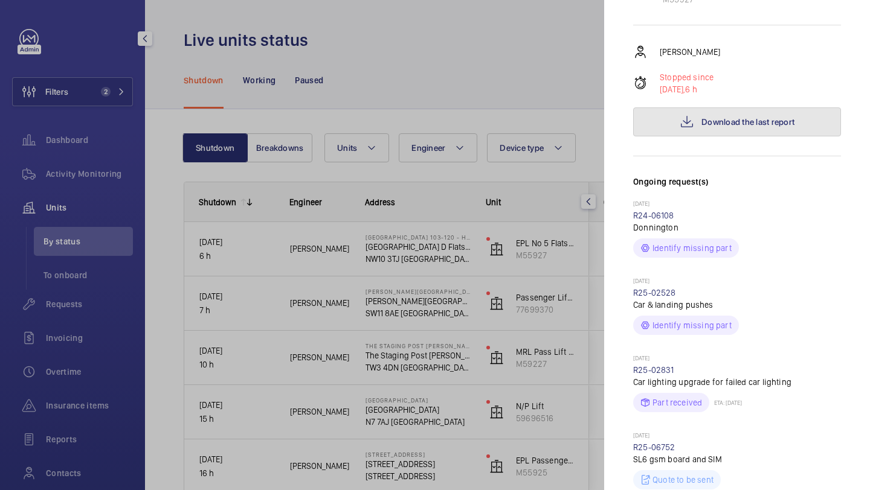
click at [722, 127] on button "Download the last report" at bounding box center [737, 121] width 208 height 29
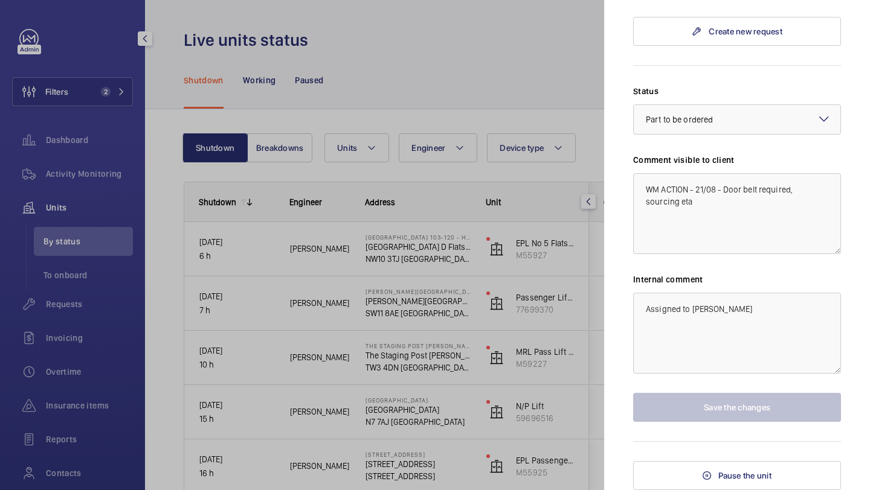
scroll to position [728, 0]
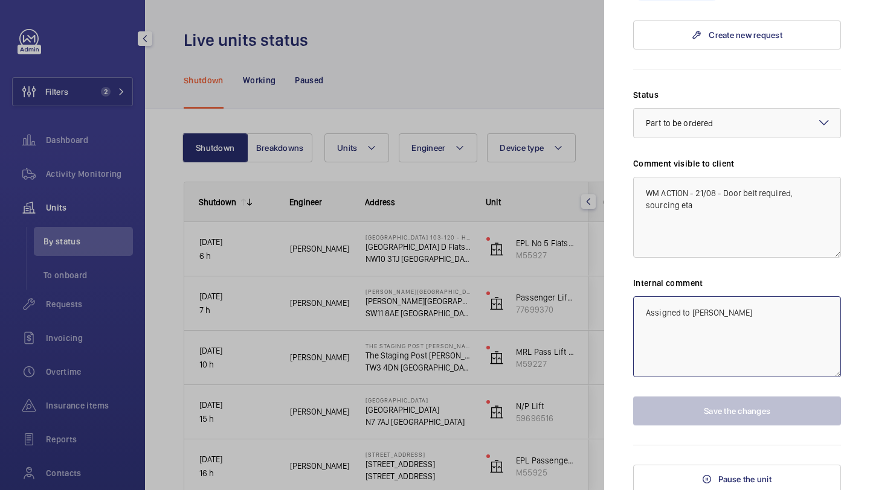
click at [732, 316] on textarea "Assigned to Josh James" at bounding box center [737, 337] width 208 height 81
click at [538, 304] on div at bounding box center [435, 245] width 870 height 490
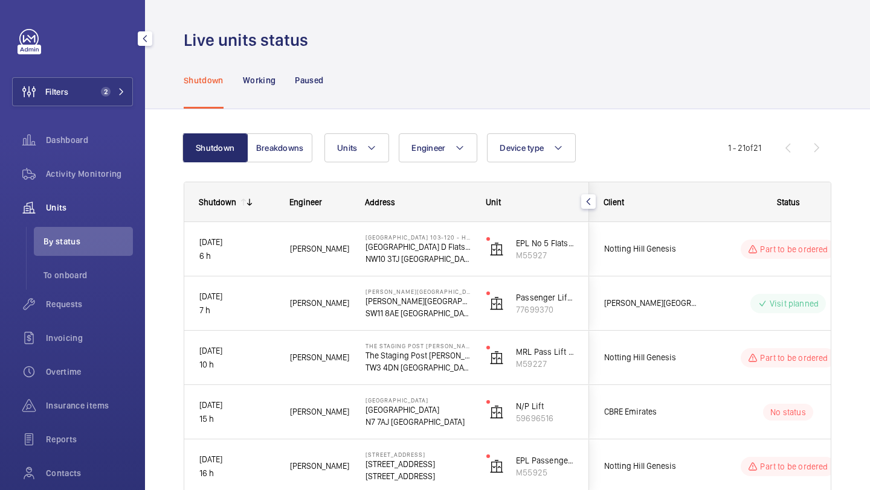
scroll to position [0, 0]
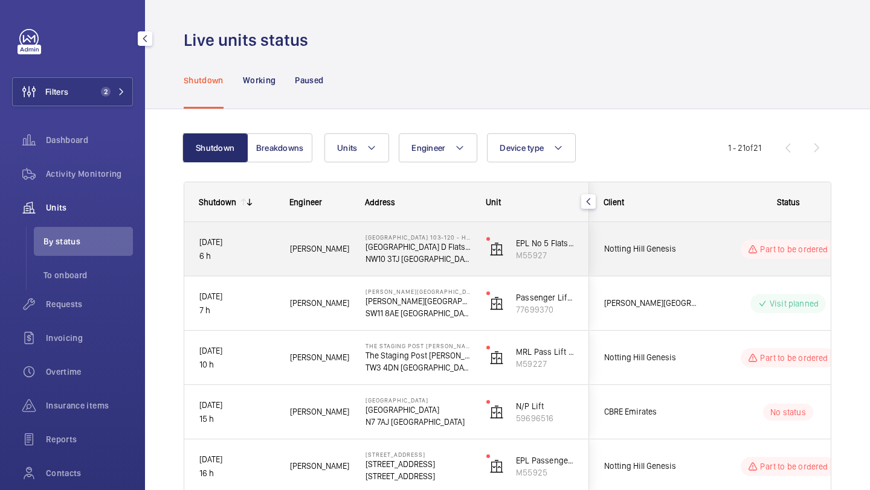
click at [702, 246] on div "Part to be ordered" at bounding box center [780, 249] width 165 height 43
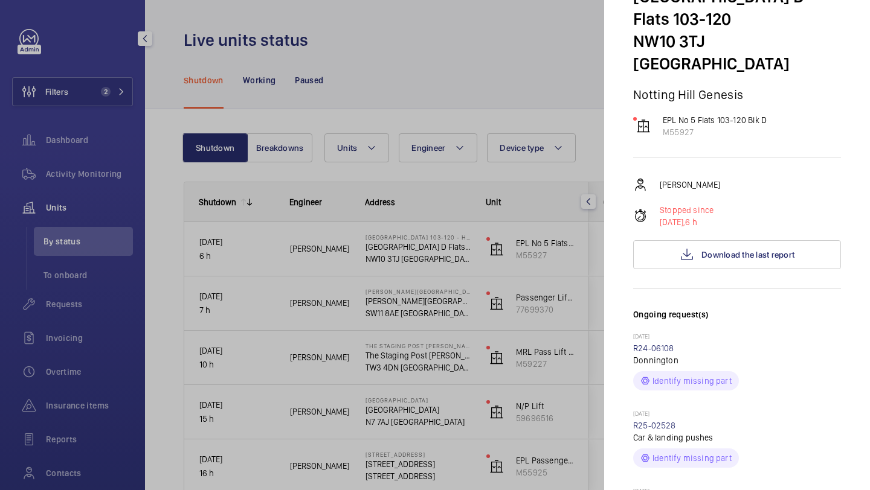
scroll to position [165, 0]
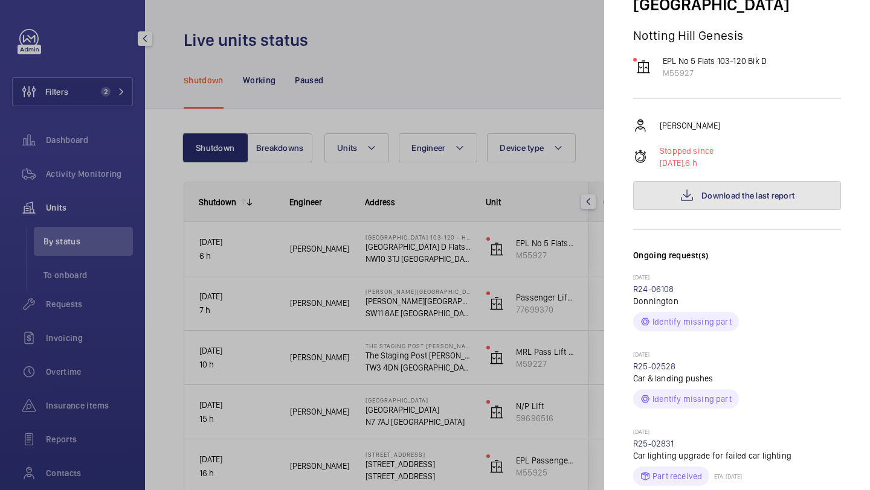
click at [763, 194] on span "Download the last report" at bounding box center [747, 196] width 93 height 10
click at [277, 64] on div at bounding box center [435, 245] width 870 height 490
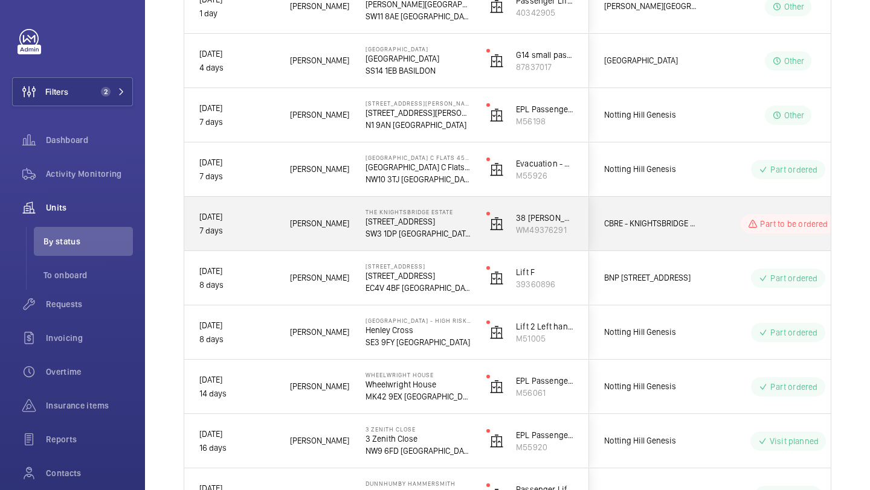
scroll to position [0, 0]
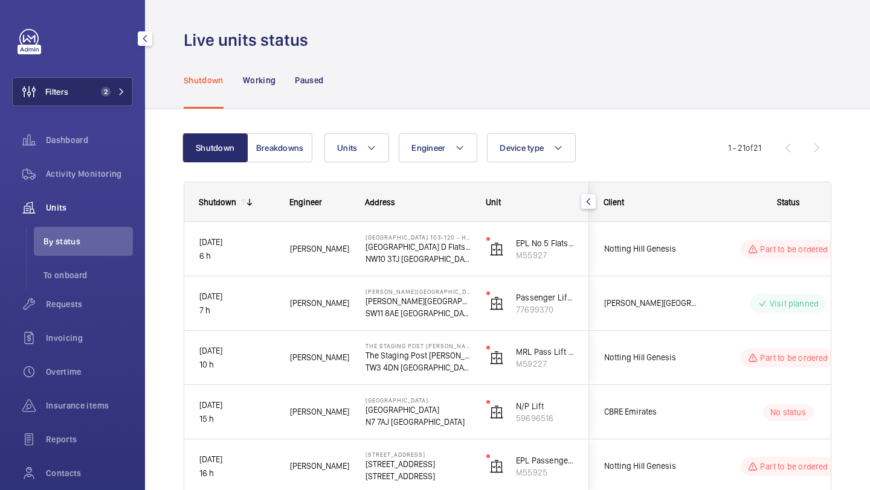
click at [104, 97] on button "Filters 2" at bounding box center [72, 91] width 121 height 29
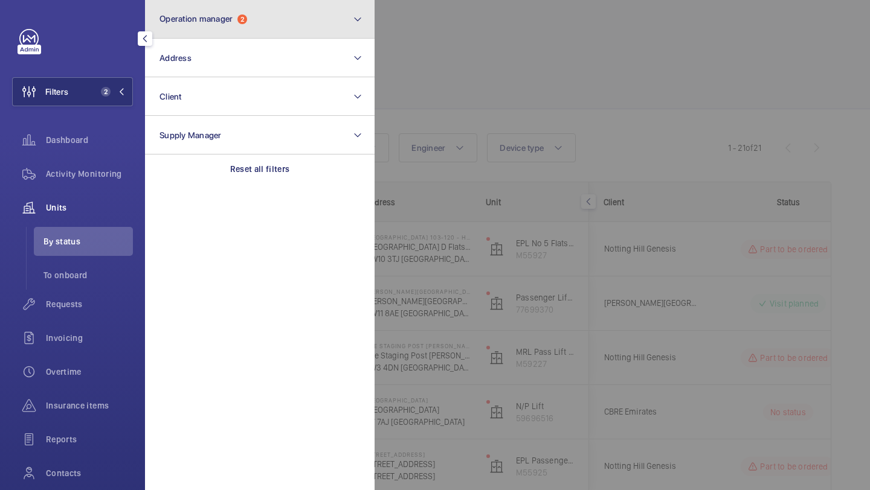
click at [197, 22] on span "Operation manager" at bounding box center [195, 19] width 73 height 10
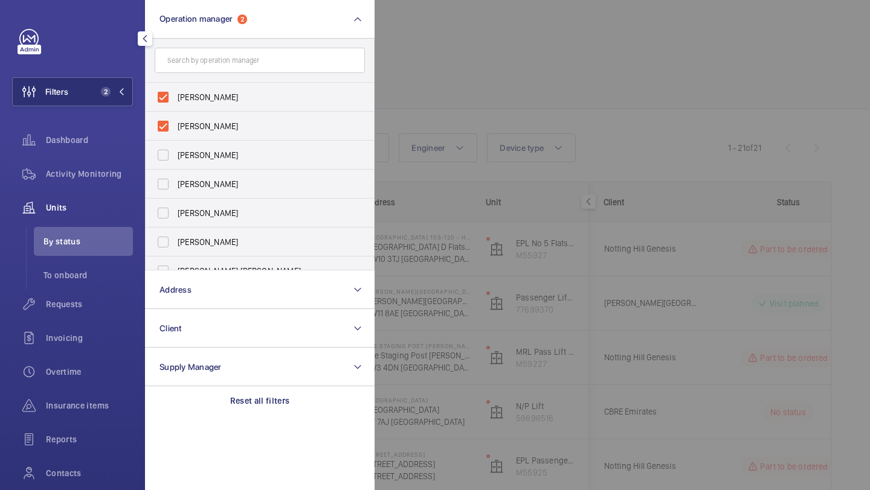
click at [479, 88] on div at bounding box center [809, 245] width 870 height 490
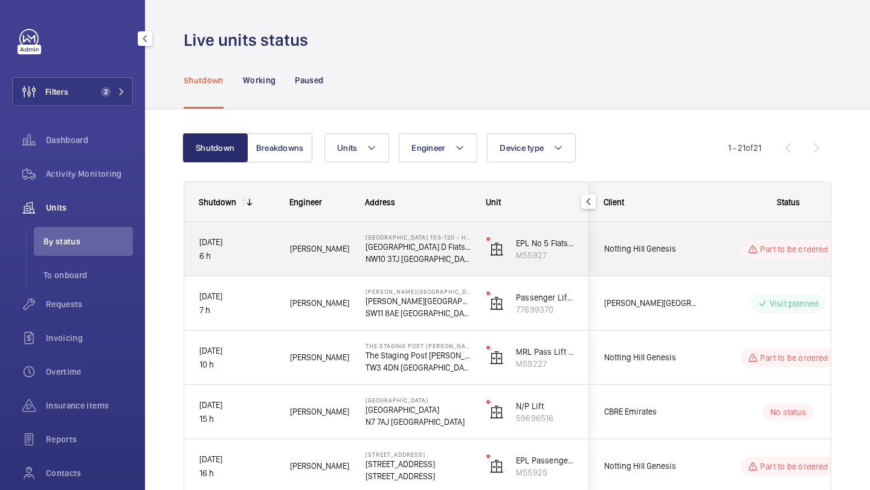
click at [670, 254] on span "Notting Hill Genesis" at bounding box center [650, 249] width 93 height 14
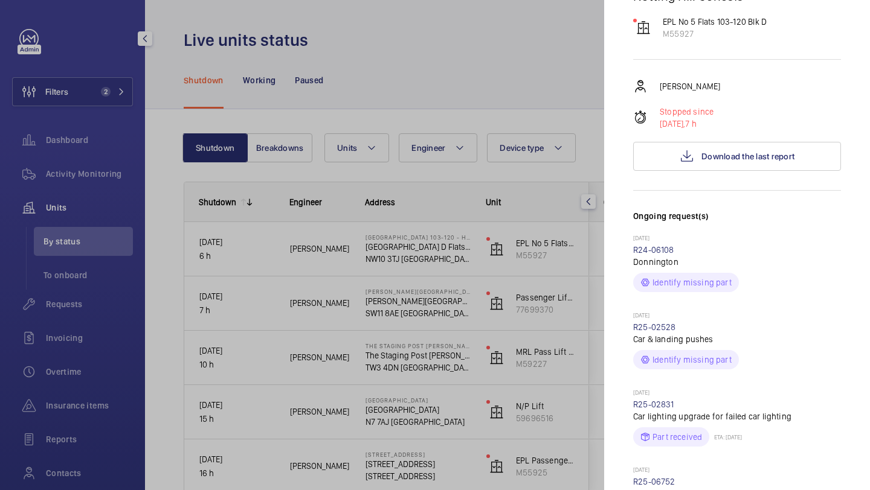
scroll to position [83, 0]
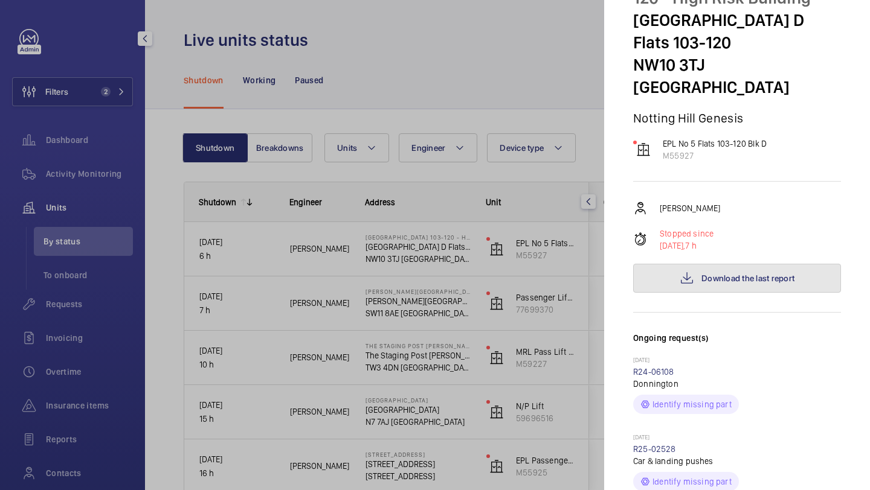
click at [716, 281] on span "Download the last report" at bounding box center [747, 279] width 93 height 10
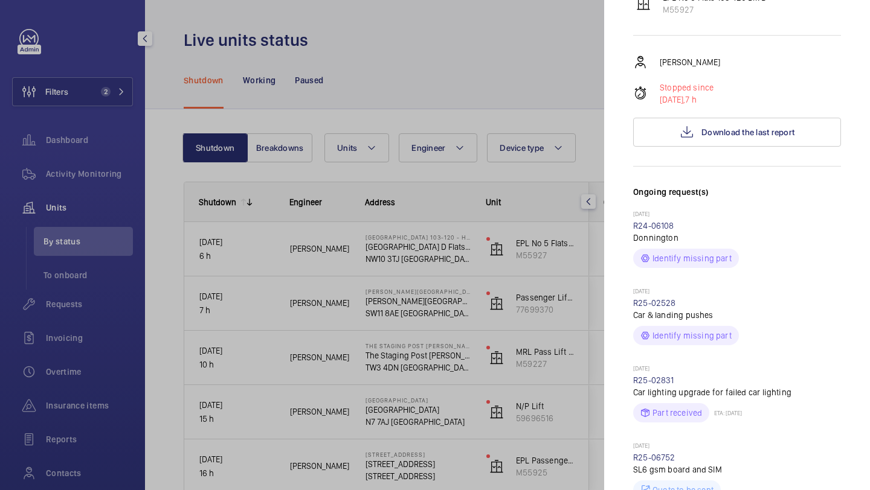
scroll to position [242, 0]
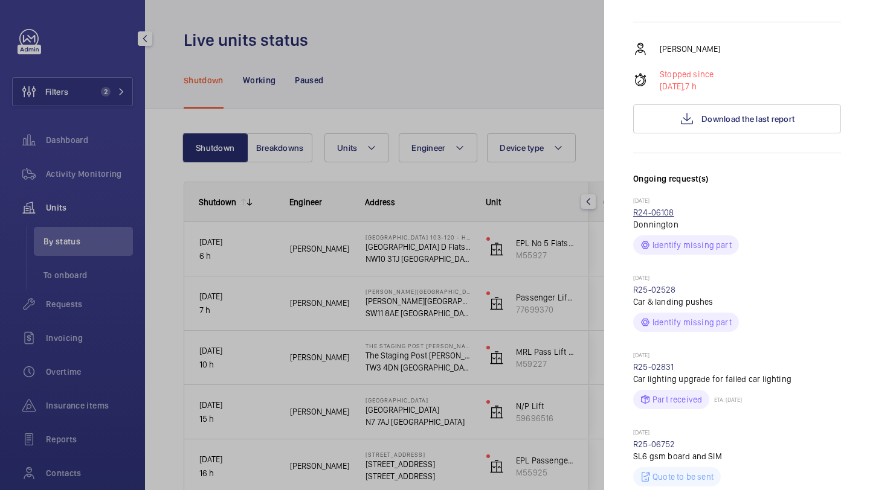
click at [658, 214] on link "R24-06108" at bounding box center [653, 213] width 41 height 10
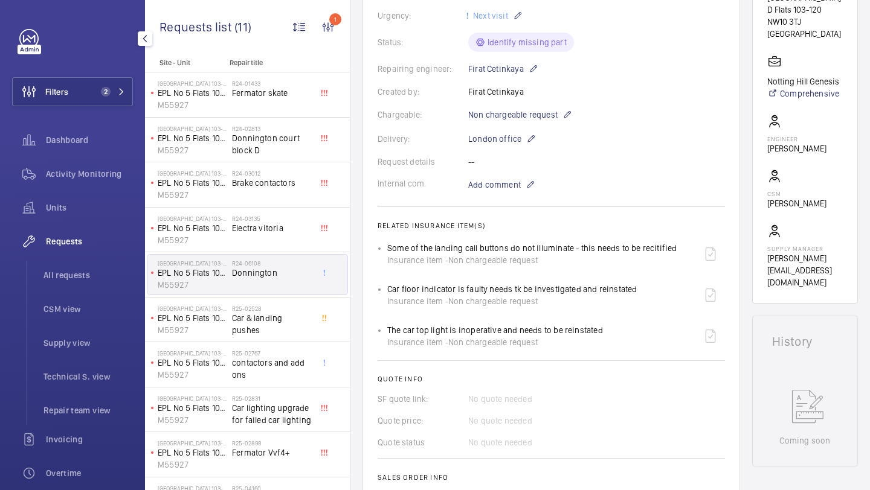
scroll to position [85, 0]
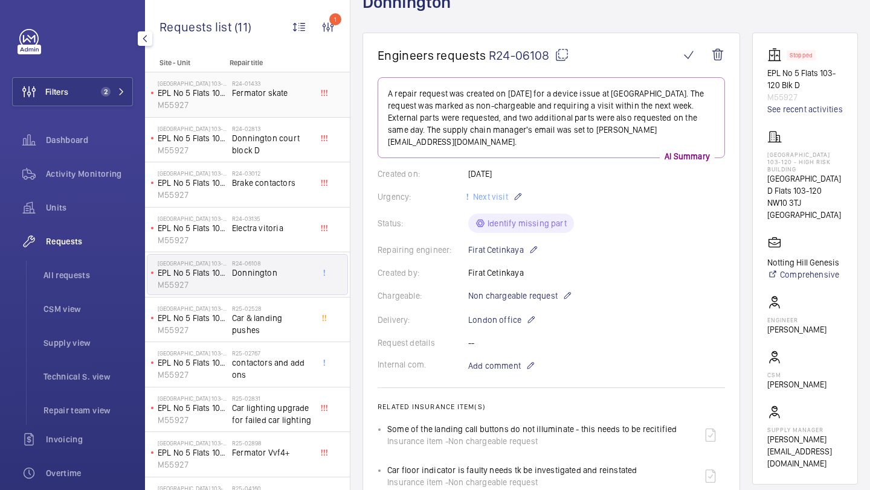
click at [279, 101] on div "R24-01433 Fermator skate" at bounding box center [272, 97] width 80 height 35
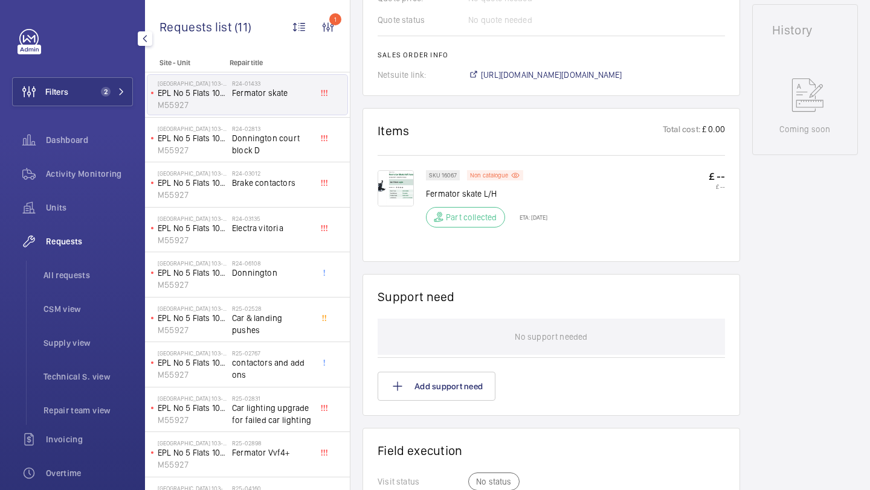
scroll to position [590, 0]
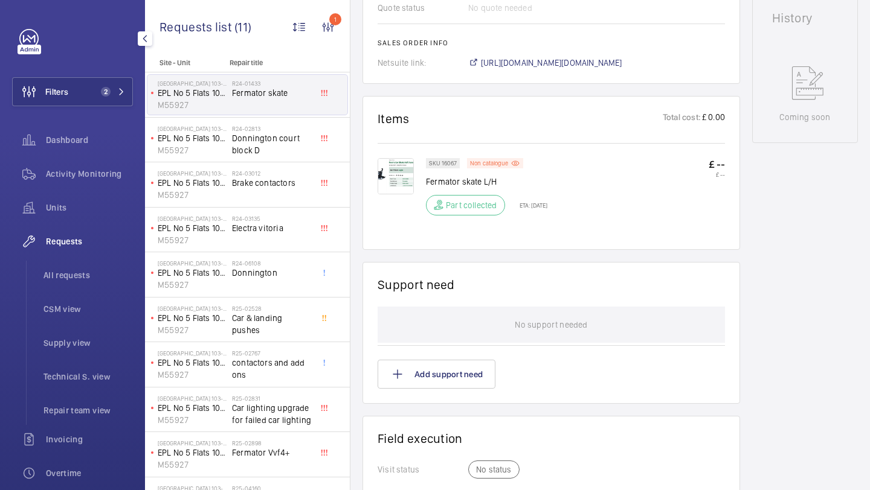
click at [108, 256] on div "Requests All requests CSM view Supply view Technical S. view Repair team view" at bounding box center [72, 326] width 121 height 198
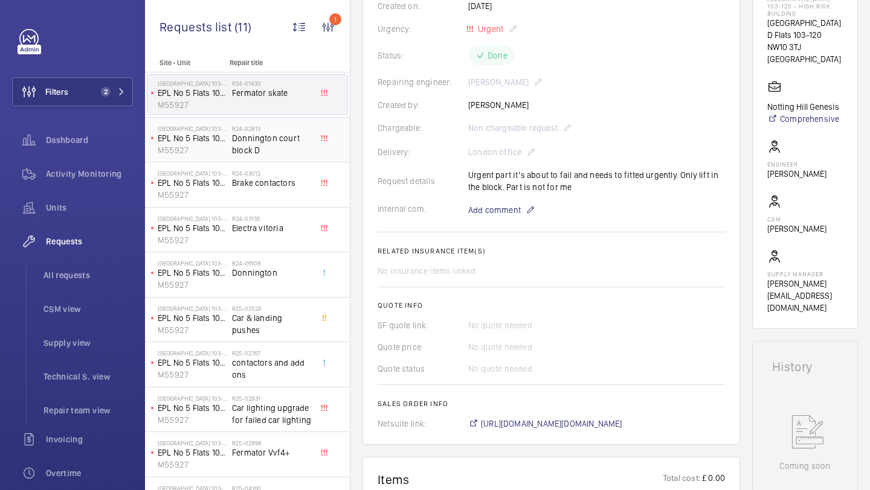
scroll to position [167, 0]
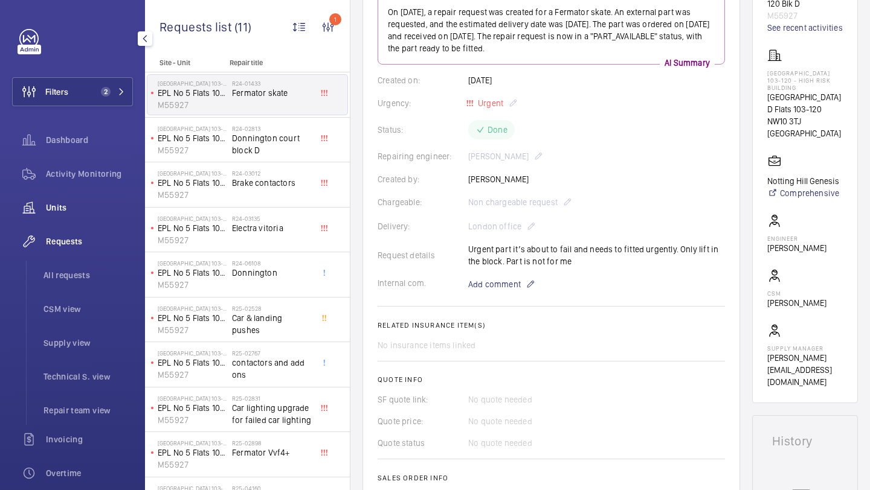
click at [118, 219] on div "Units" at bounding box center [72, 207] width 121 height 29
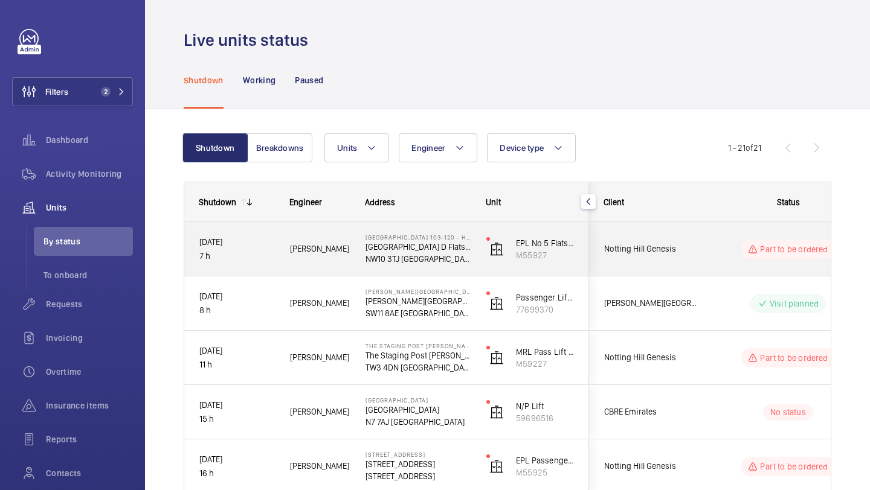
click at [682, 263] on div "Notting Hill Genesis" at bounding box center [642, 249] width 107 height 38
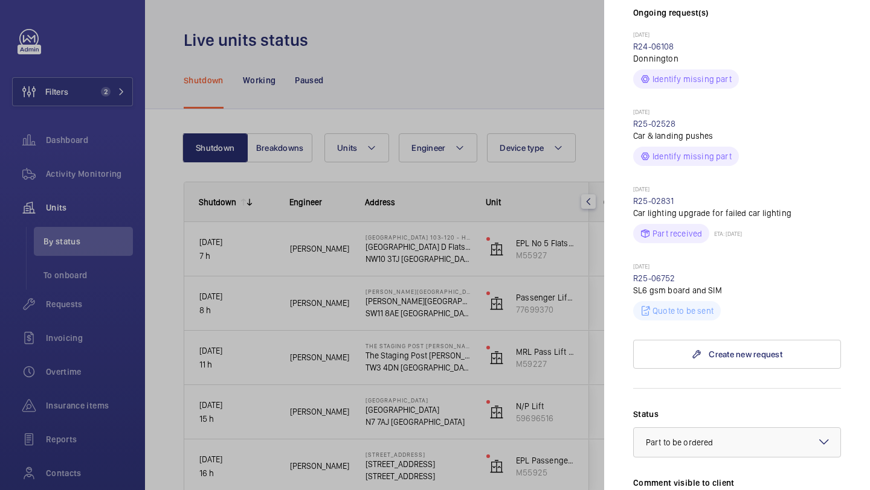
scroll to position [437, 0]
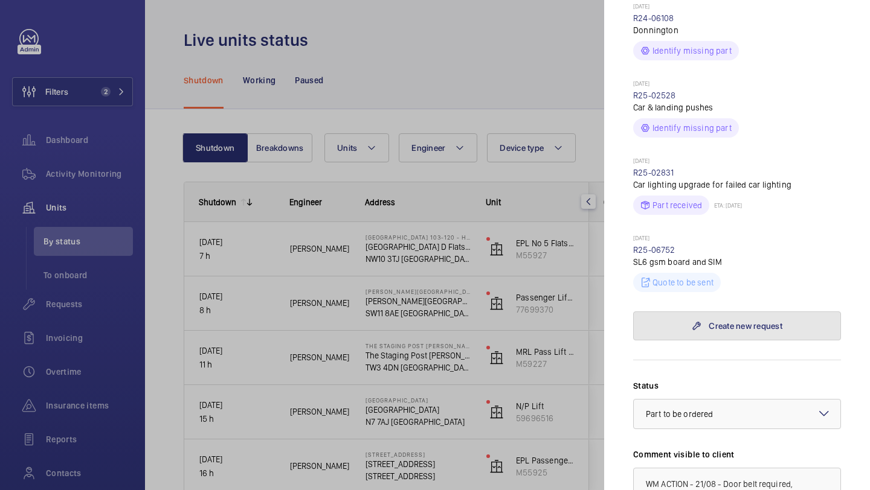
click at [688, 328] on link "Create new request" at bounding box center [737, 326] width 208 height 29
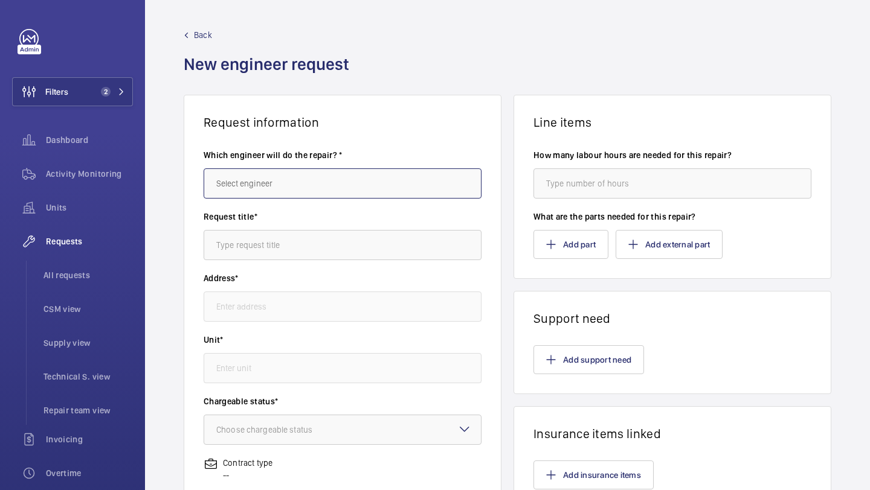
click at [304, 188] on input "text" at bounding box center [343, 183] width 278 height 30
type input "Donnington Court Block D Flats 103-120 - High Risk Building Donnington Court Bl…"
type input "M55927 - EPL No 5 Flats 103-120 Blk D"
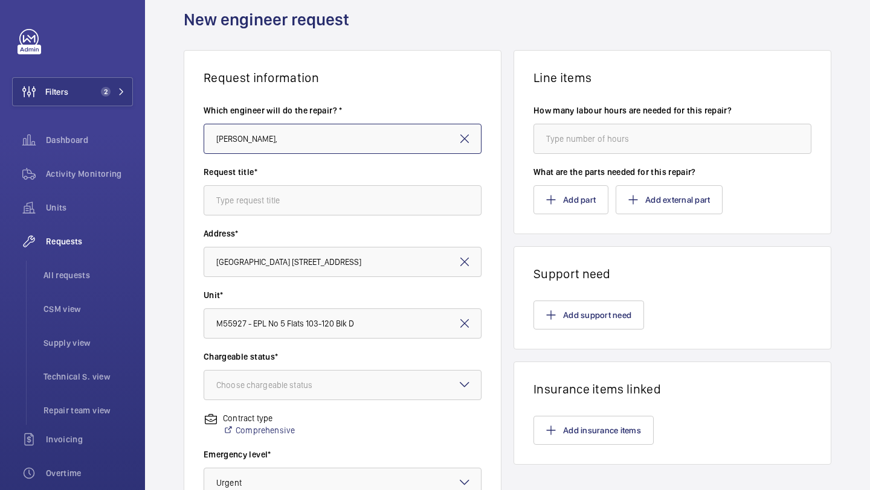
scroll to position [47, 0]
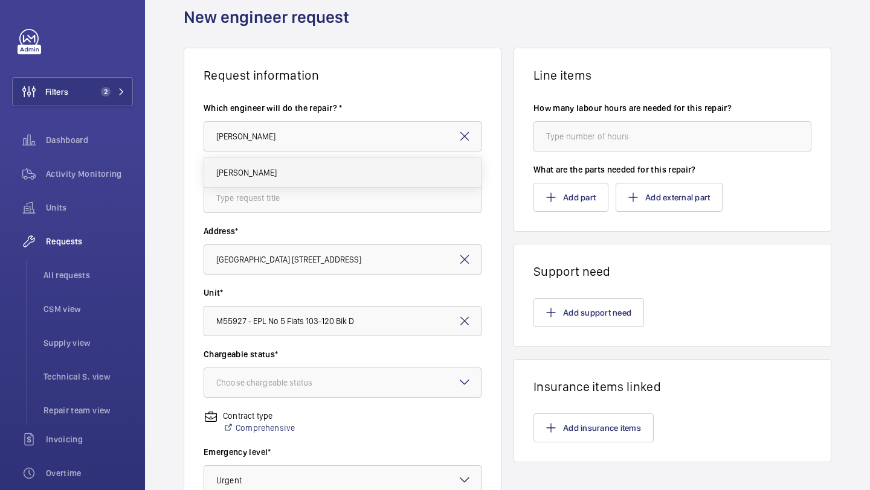
click at [390, 170] on mat-option "[PERSON_NAME]" at bounding box center [342, 172] width 277 height 29
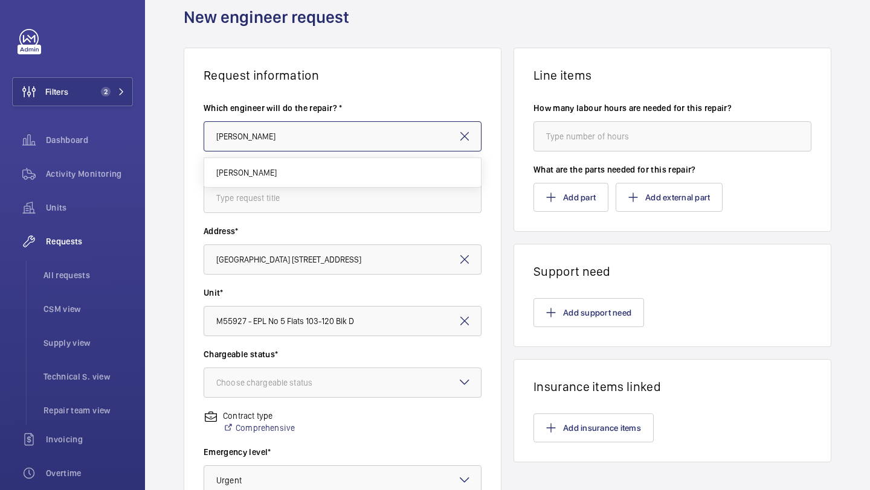
type input "[PERSON_NAME]"
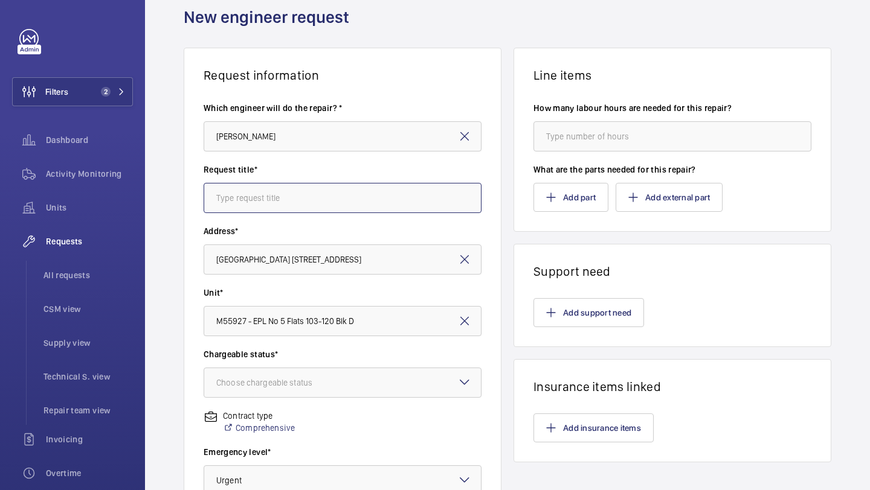
click at [379, 185] on input "text" at bounding box center [343, 198] width 278 height 30
type input "J"
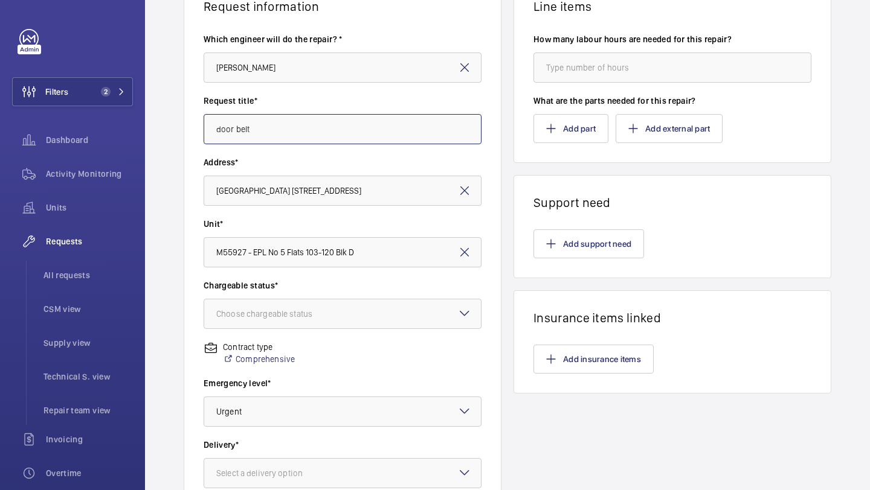
scroll to position [133, 0]
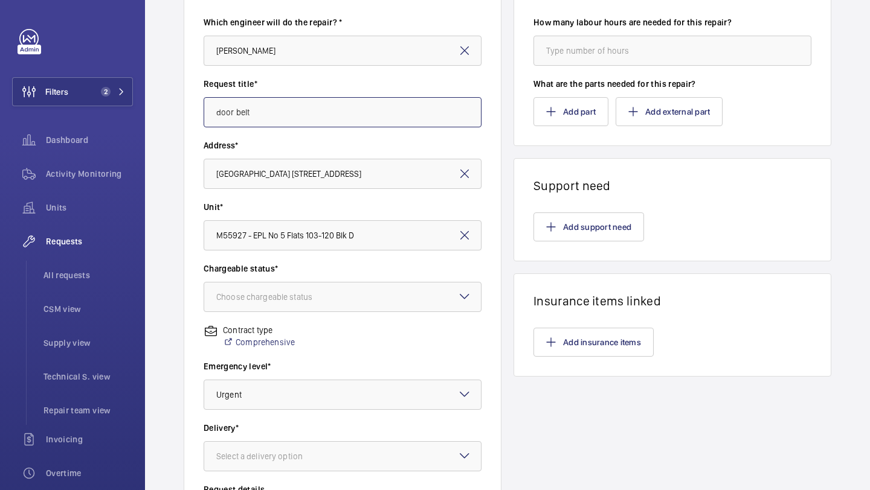
type input "door belt"
click at [377, 314] on div "Chargeable status* Choose chargeable status" at bounding box center [343, 294] width 278 height 62
click at [376, 297] on div at bounding box center [342, 297] width 277 height 29
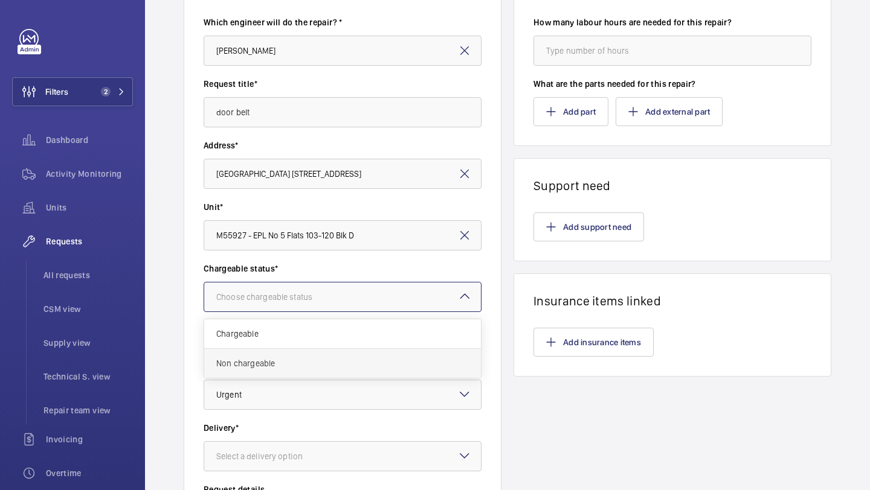
click at [339, 360] on span "Non chargeable" at bounding box center [342, 364] width 252 height 12
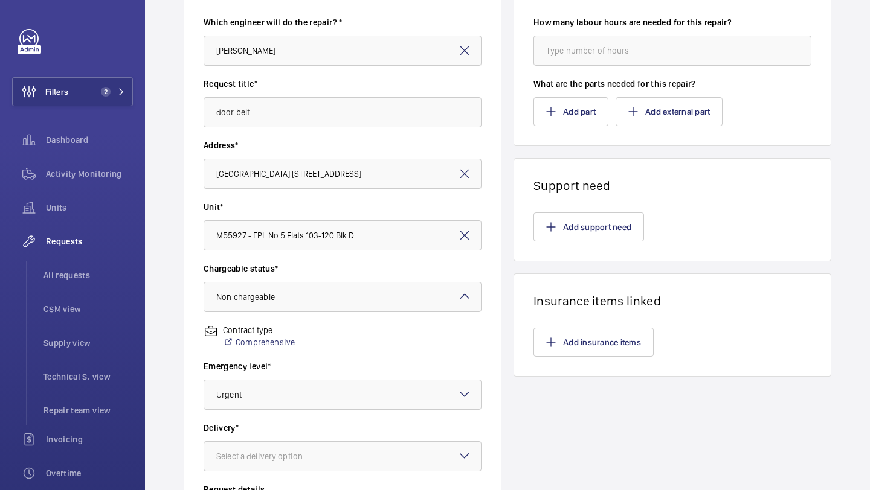
scroll to position [180, 0]
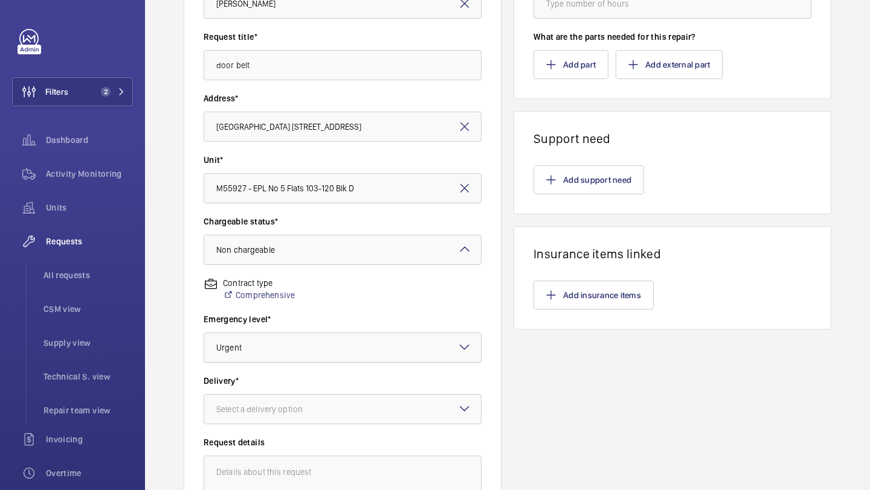
click at [341, 345] on div at bounding box center [342, 347] width 277 height 29
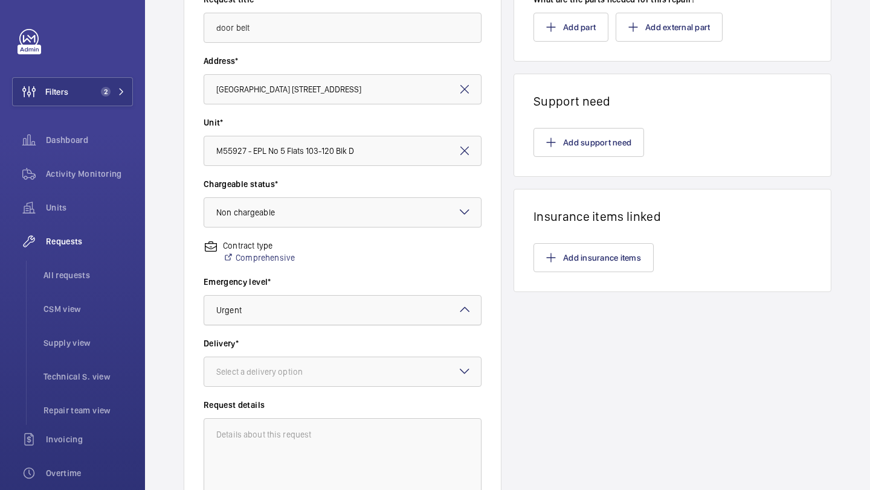
scroll to position [248, 0]
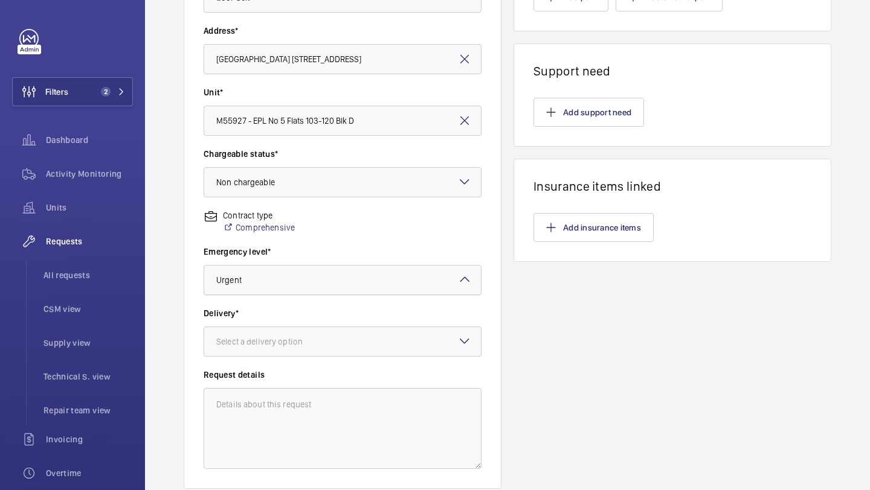
click at [341, 345] on div at bounding box center [342, 341] width 277 height 29
click at [316, 434] on span "London office" at bounding box center [342, 438] width 252 height 12
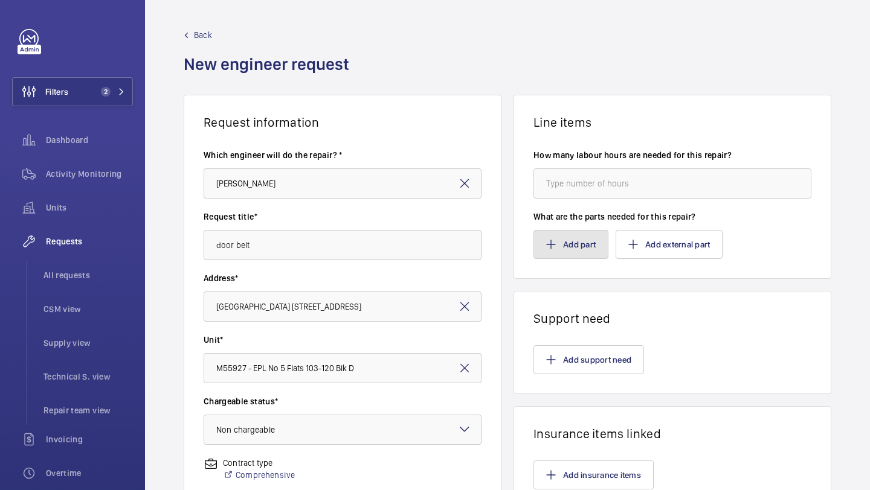
click at [547, 251] on button "Add part" at bounding box center [570, 244] width 75 height 29
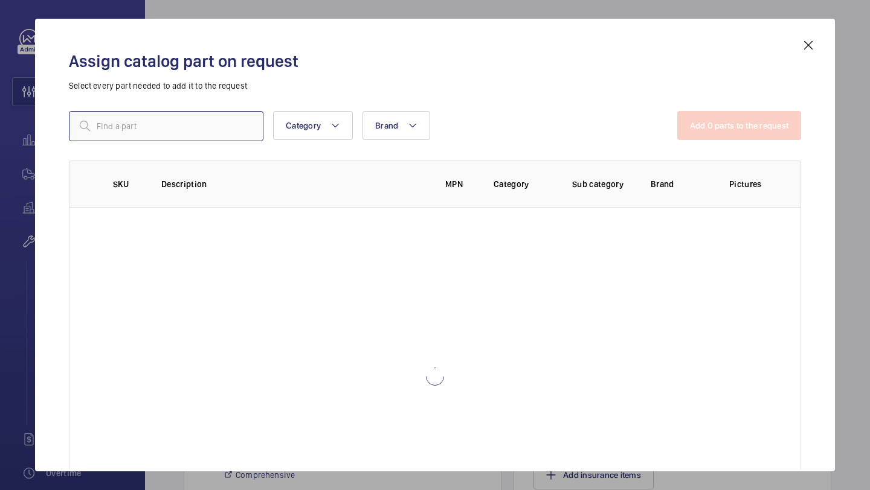
click at [231, 136] on input "text" at bounding box center [166, 126] width 194 height 30
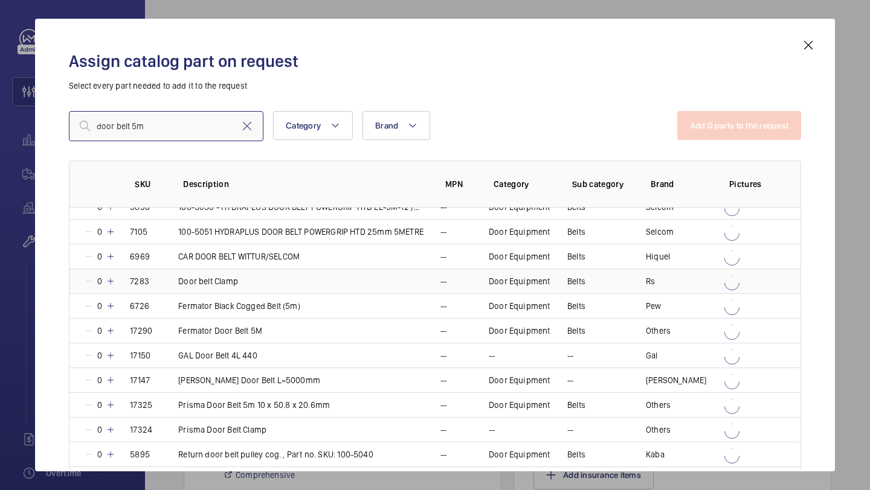
scroll to position [13, 0]
type input "door belt 5m"
click at [110, 325] on mat-icon at bounding box center [111, 330] width 10 height 10
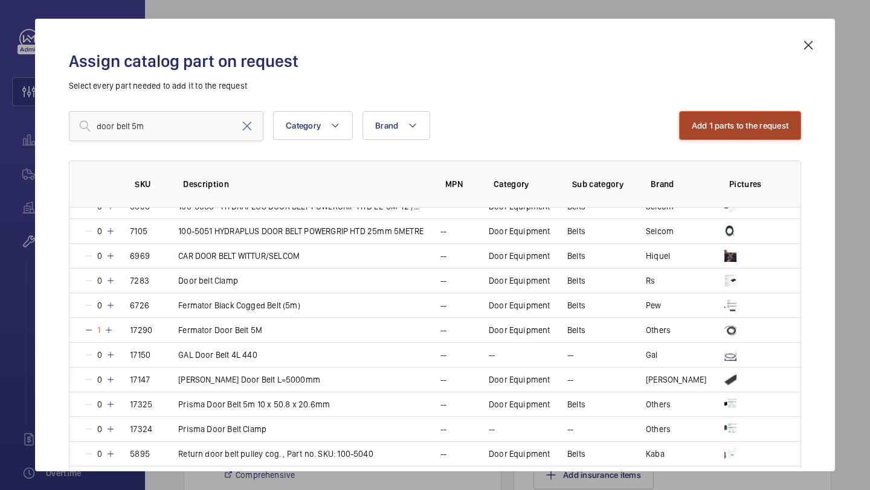
click at [723, 132] on button "Add 1 parts to the request" at bounding box center [740, 125] width 123 height 29
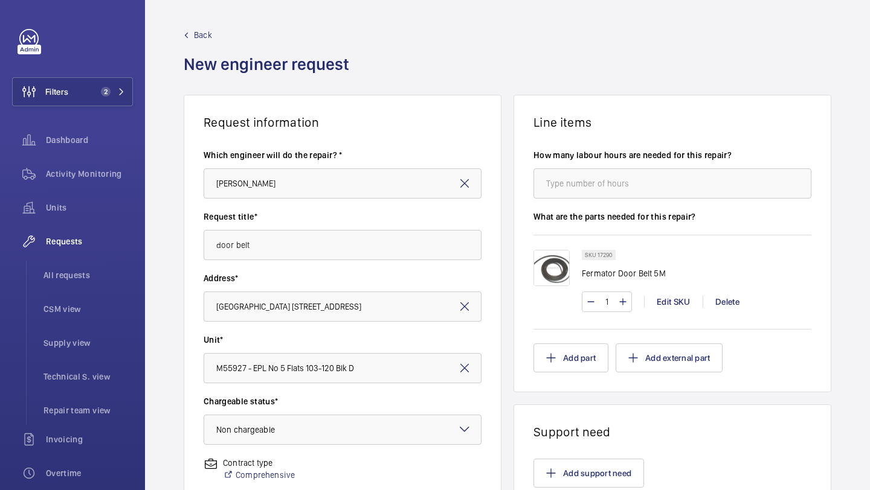
scroll to position [333, 0]
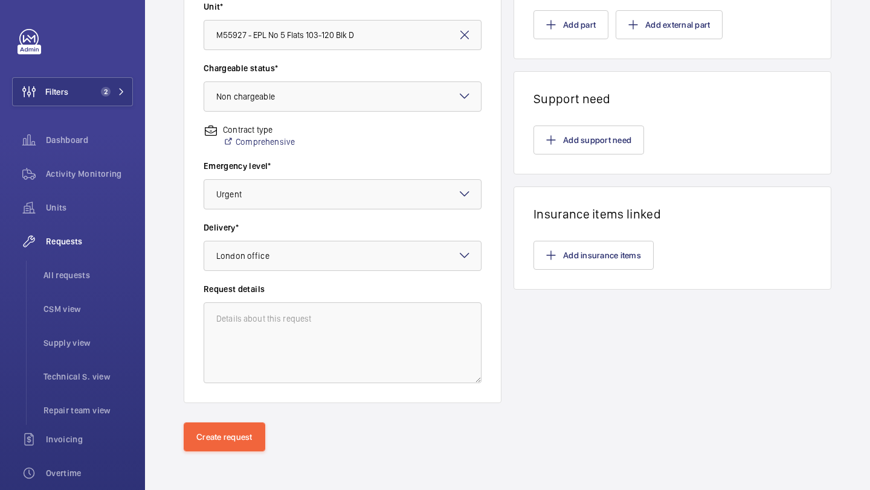
click at [210, 418] on div "Request information Which engineer will do the repair? * John Breslin Request t…" at bounding box center [507, 91] width 725 height 661
click at [210, 434] on button "Create request" at bounding box center [225, 437] width 82 height 29
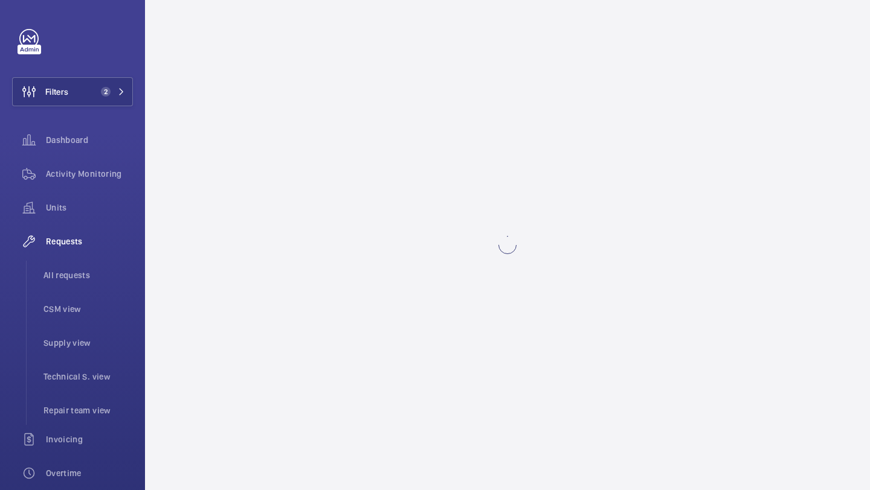
scroll to position [0, 0]
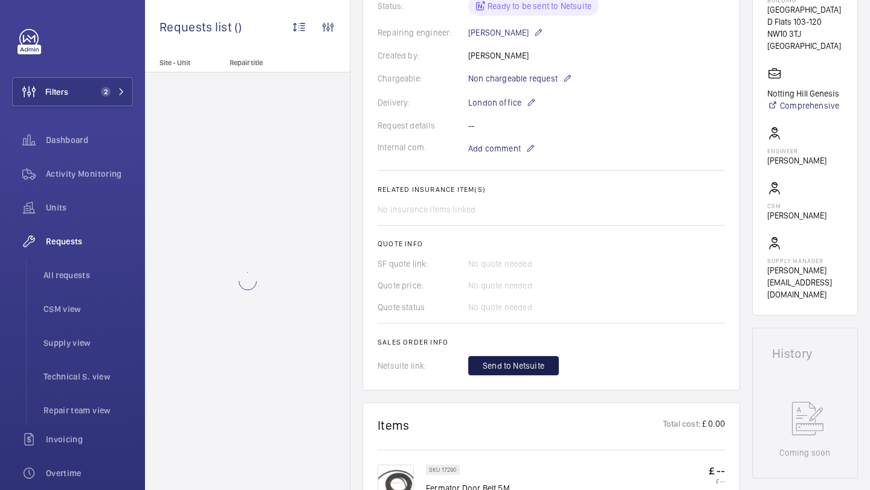
click at [539, 367] on span "Send to Netsuite" at bounding box center [514, 366] width 62 height 12
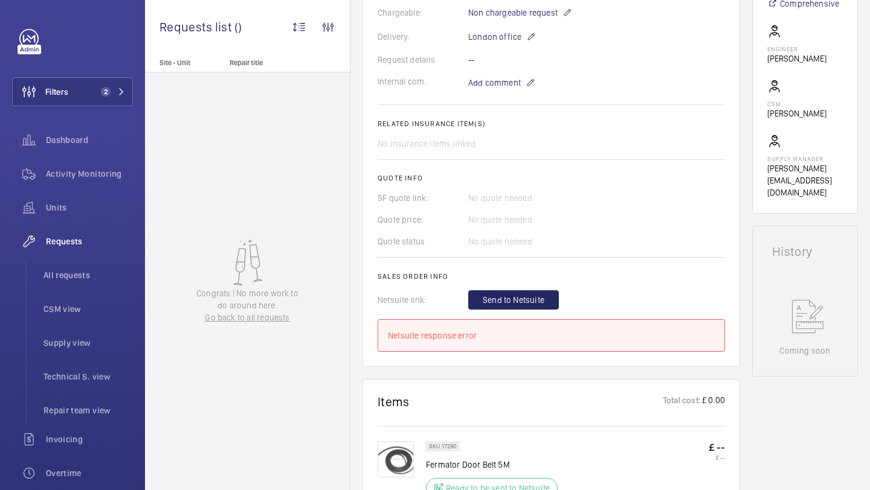
scroll to position [359, 0]
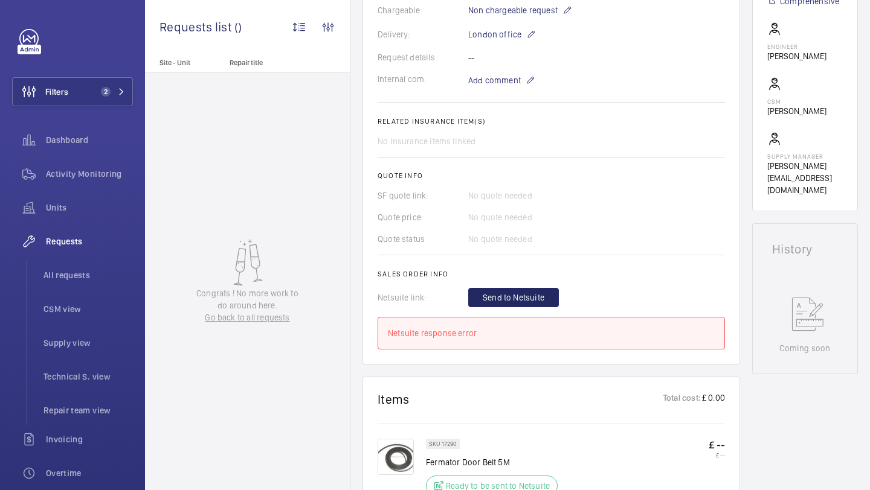
click at [539, 270] on h2 "Sales order info" at bounding box center [550, 274] width 347 height 8
click at [537, 292] on span "Send to Netsuite" at bounding box center [514, 298] width 62 height 12
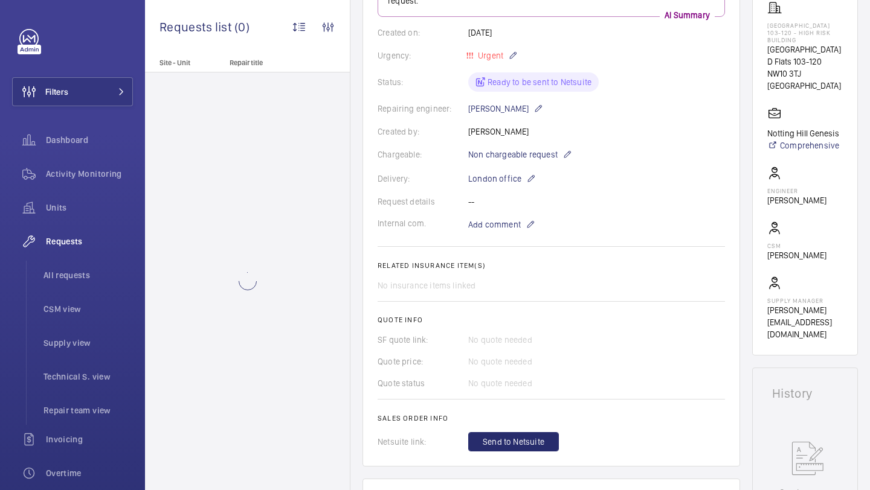
scroll to position [325, 0]
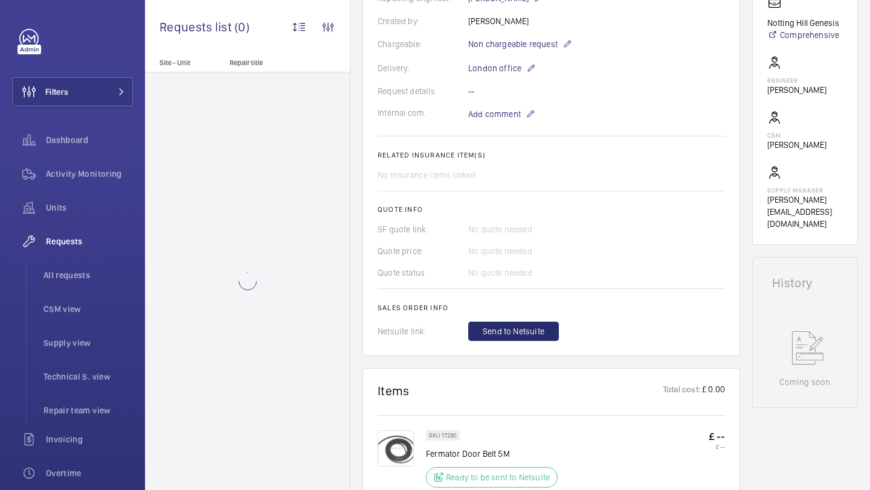
click at [550, 285] on wm-front-card-body "A repair request was created on 2025-08-21 for a door belt issue. The requester…" at bounding box center [550, 90] width 347 height 504
click at [533, 325] on span "Send to Netsuite" at bounding box center [514, 331] width 62 height 12
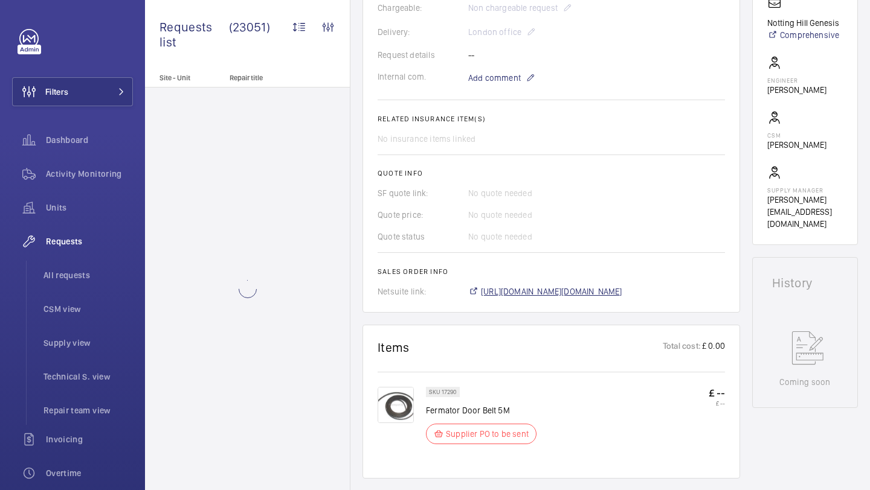
click at [524, 287] on span "https://6461500.app.netsuite.com/app/accounting/transactions/salesord.nl?id=292…" at bounding box center [551, 292] width 141 height 12
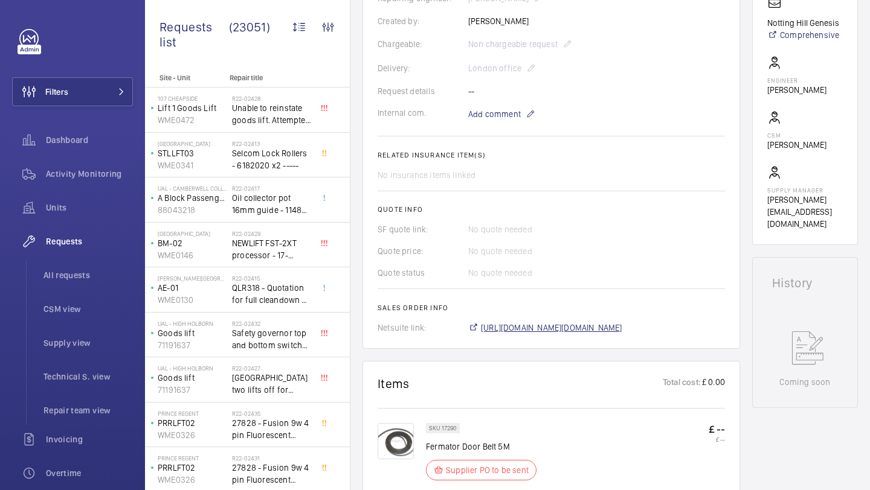
scroll to position [361, 0]
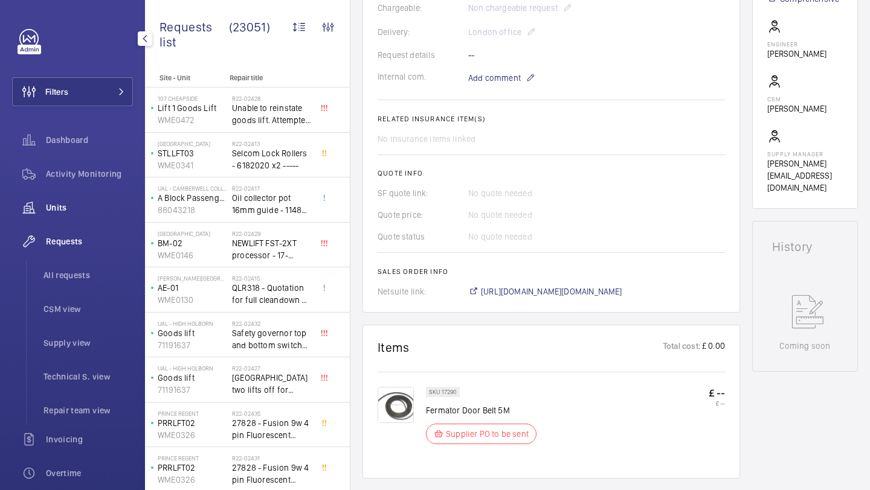
click at [103, 207] on span "Units" at bounding box center [89, 208] width 87 height 12
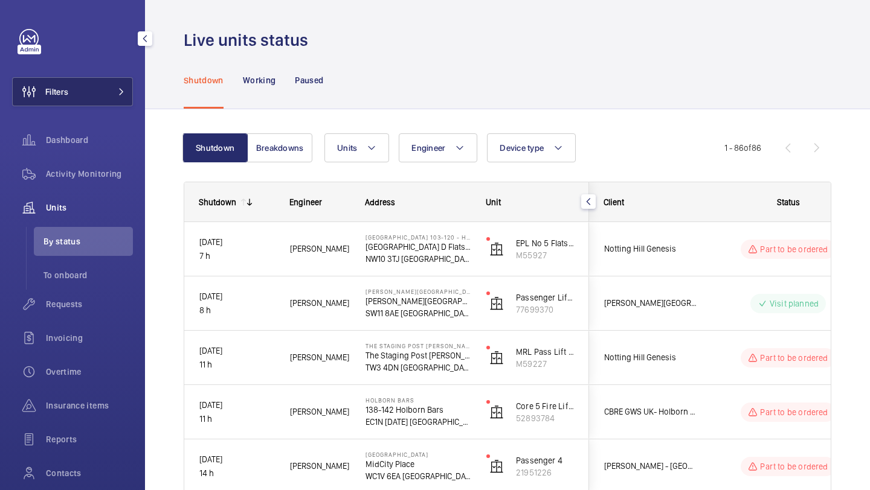
click at [70, 80] on button "Filters" at bounding box center [72, 91] width 121 height 29
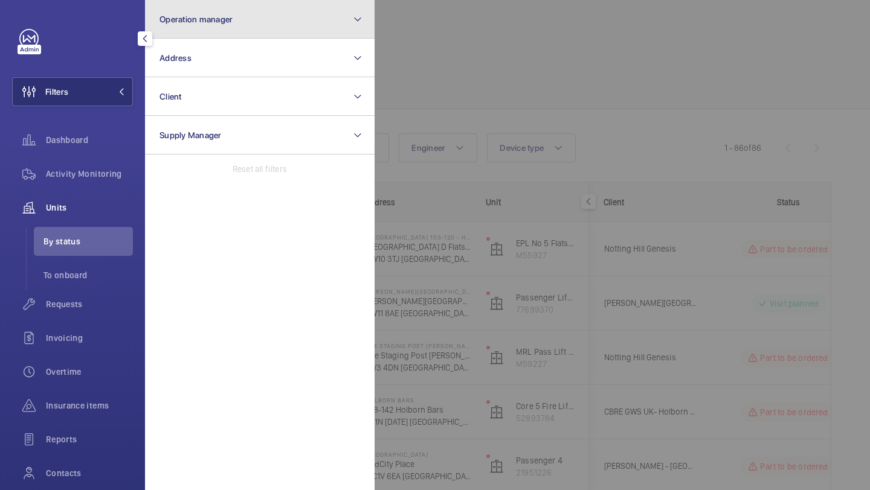
click at [187, 28] on button "Operation manager" at bounding box center [259, 19] width 229 height 39
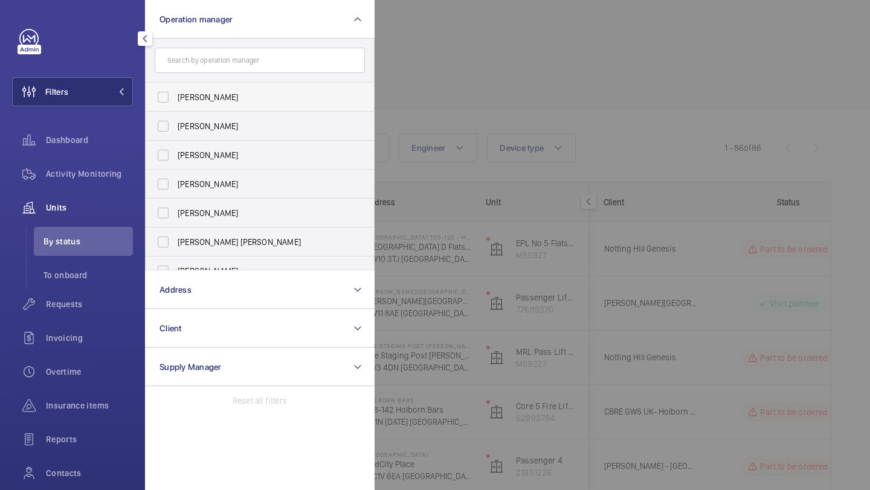
click at [201, 103] on span "[PERSON_NAME]" at bounding box center [261, 97] width 166 height 12
click at [175, 103] on input "[PERSON_NAME]" at bounding box center [163, 97] width 24 height 24
checkbox input "true"
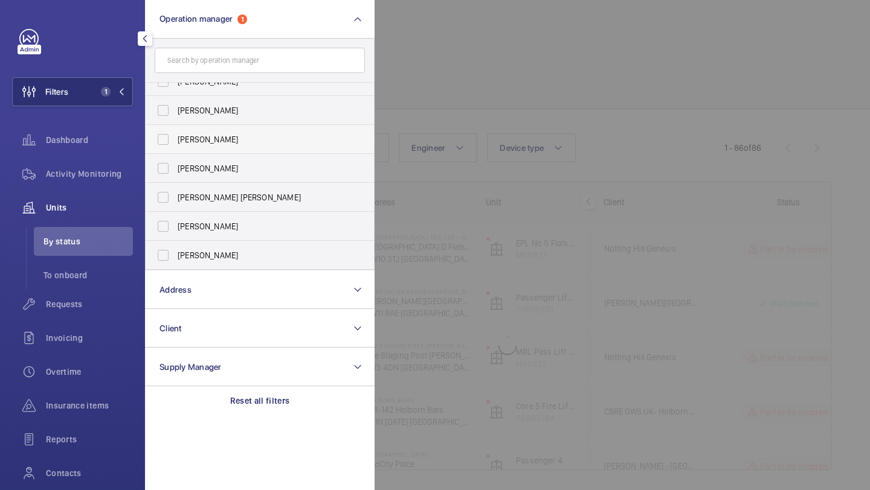
scroll to position [74, 0]
click at [215, 248] on label "Alex Waterman" at bounding box center [251, 255] width 210 height 29
click at [175, 248] on input "Alex Waterman" at bounding box center [163, 255] width 24 height 24
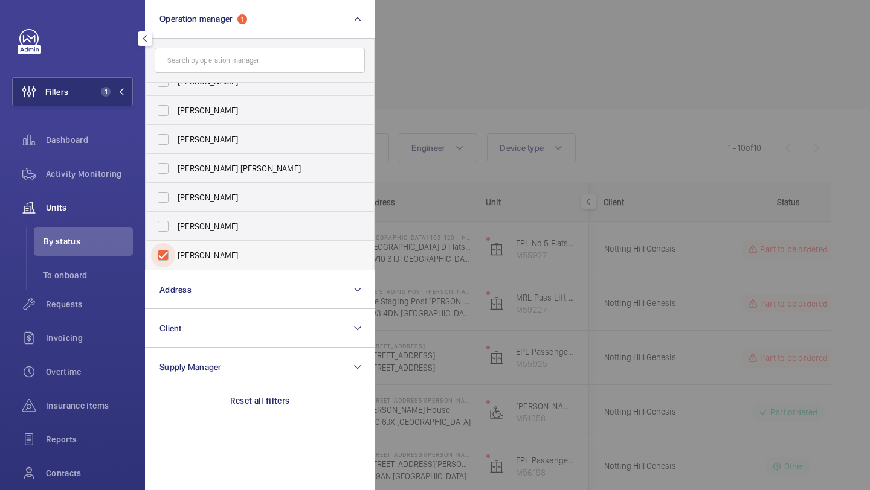
checkbox input "true"
click at [542, 126] on div at bounding box center [809, 245] width 870 height 490
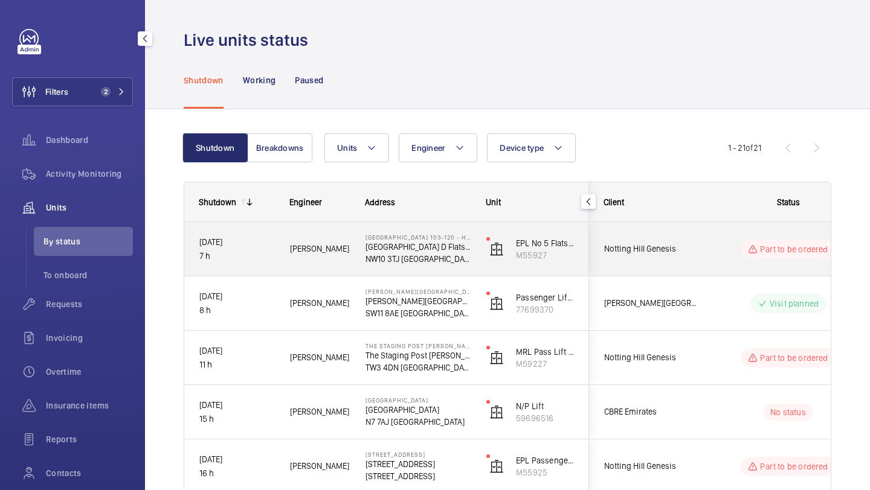
click at [680, 228] on div "Notting Hill Genesis" at bounding box center [643, 249] width 109 height 54
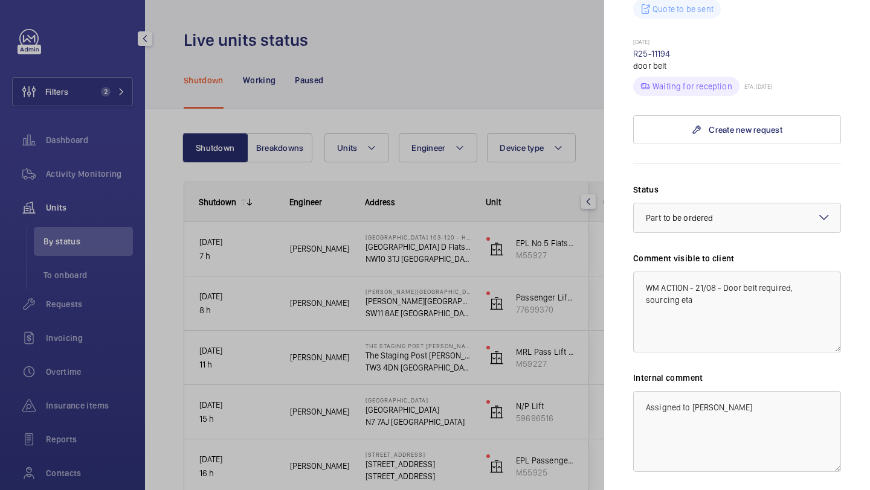
scroll to position [740, 0]
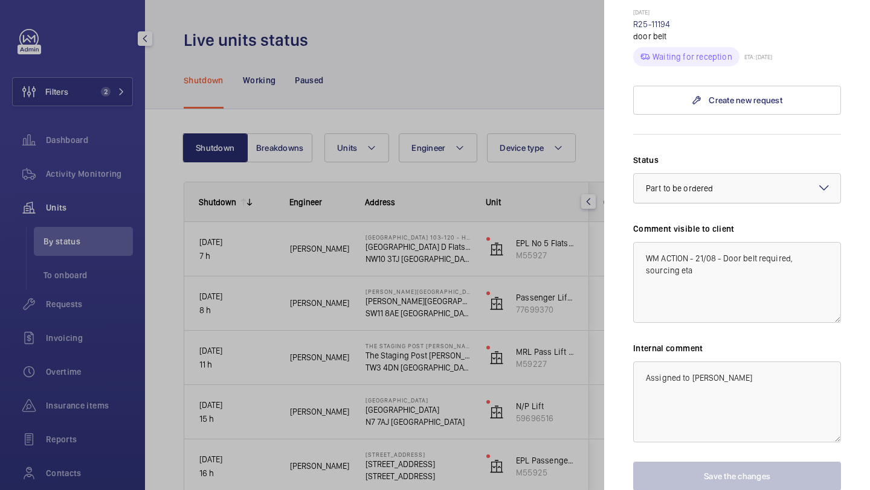
click at [704, 193] on div "× Part to be ordered" at bounding box center [694, 188] width 97 height 12
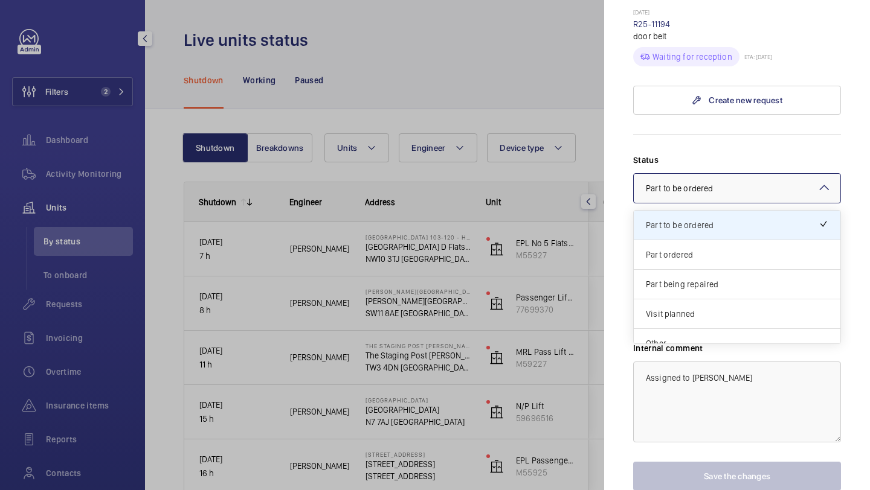
scroll to position [103, 0]
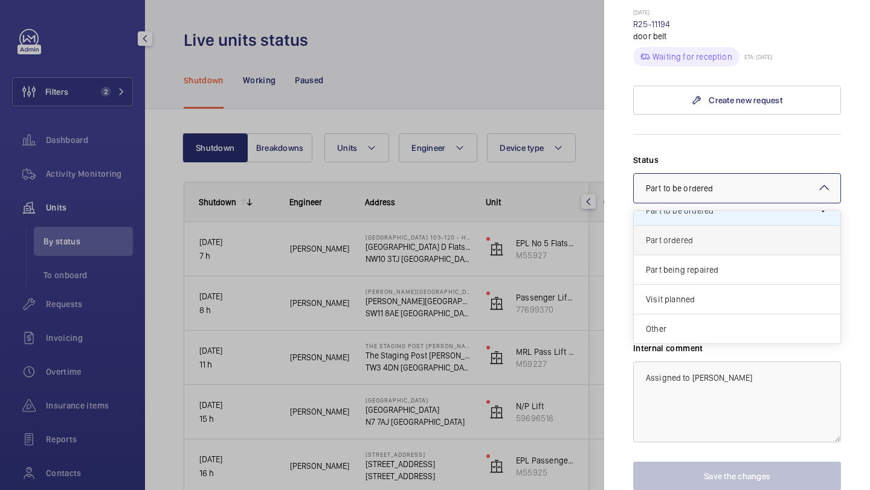
click at [687, 246] on div "Part ordered" at bounding box center [736, 241] width 207 height 30
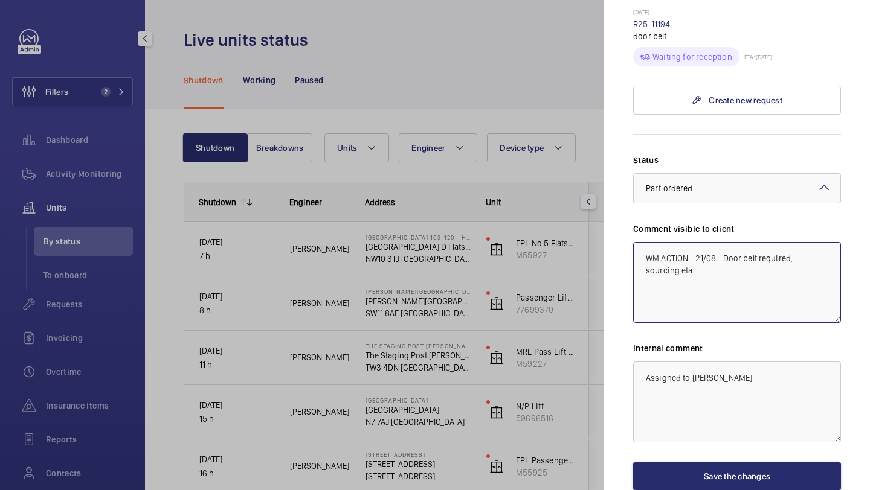
click at [644, 260] on textarea "WM ACTION - 21/08 - Door belt required, sourcing eta" at bounding box center [737, 282] width 208 height 81
drag, startPoint x: 657, startPoint y: 271, endPoint x: 722, endPoint y: 261, distance: 65.8
click at [722, 261] on textarea "WM ACTION - 21/08 - Door belt required, sourcing eta" at bounding box center [737, 282] width 208 height 81
drag, startPoint x: 810, startPoint y: 256, endPoint x: 646, endPoint y: 251, distance: 164.3
click at [646, 251] on textarea "WM ACTION - 21/08 - Part on order ETA TBC" at bounding box center [737, 282] width 208 height 81
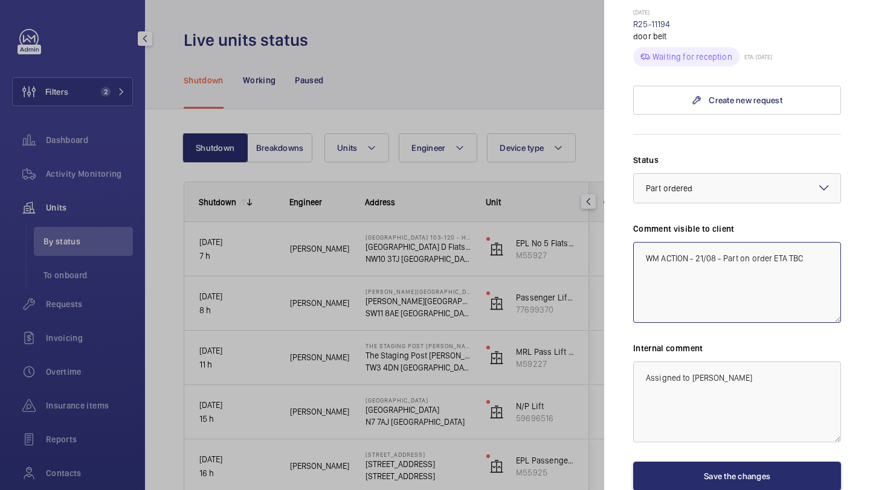
type textarea "WM ACTION - 21/08 - Part on order ETA TBC"
click at [648, 374] on textarea "Assigned to Josh James" at bounding box center [737, 402] width 208 height 81
paste textarea "WM ACTION - 21/08 - Part on order ETA TBC"
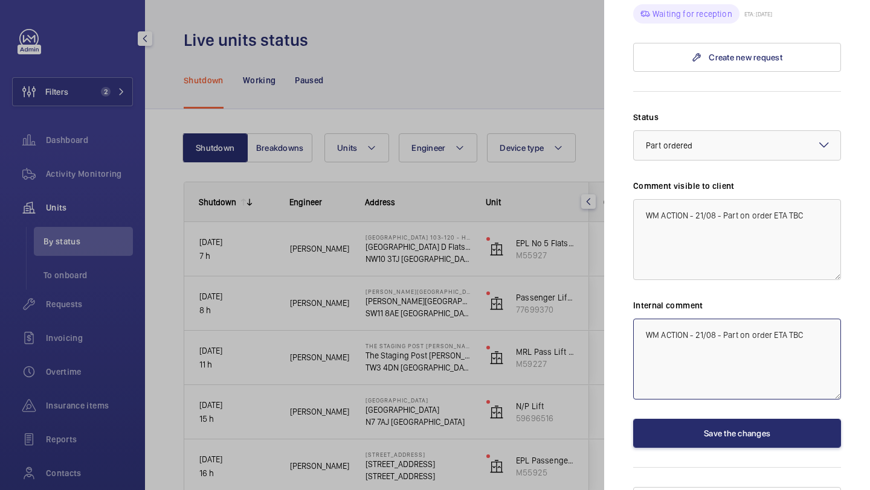
scroll to position [783, 0]
type textarea "WM ACTION - 21/08 - Part on order ETA TBC"
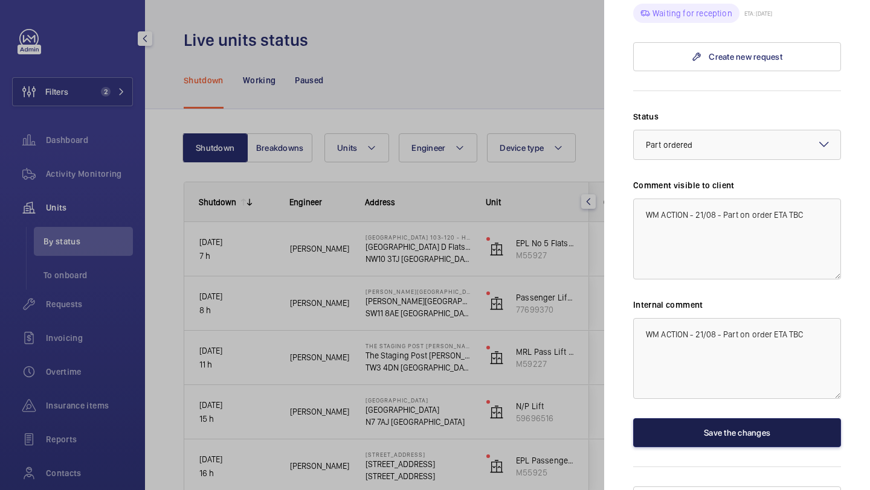
click at [696, 438] on button "Save the changes" at bounding box center [737, 432] width 208 height 29
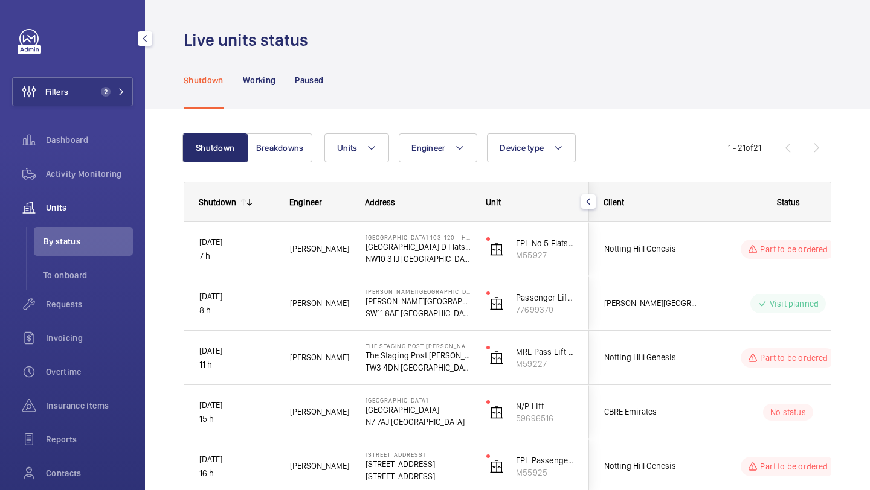
scroll to position [0, 0]
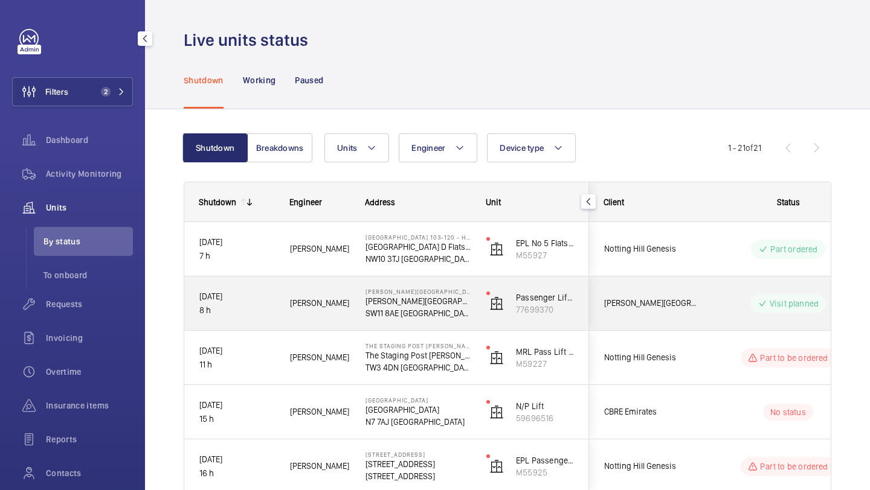
click at [686, 306] on span "Pestana Chelsea Bridge Hotel" at bounding box center [650, 304] width 93 height 14
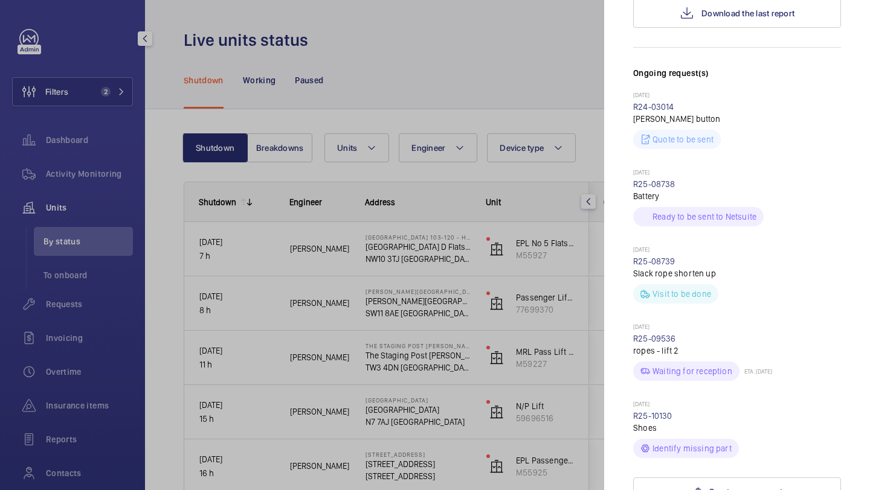
scroll to position [348, 0]
click at [566, 185] on div at bounding box center [435, 245] width 870 height 490
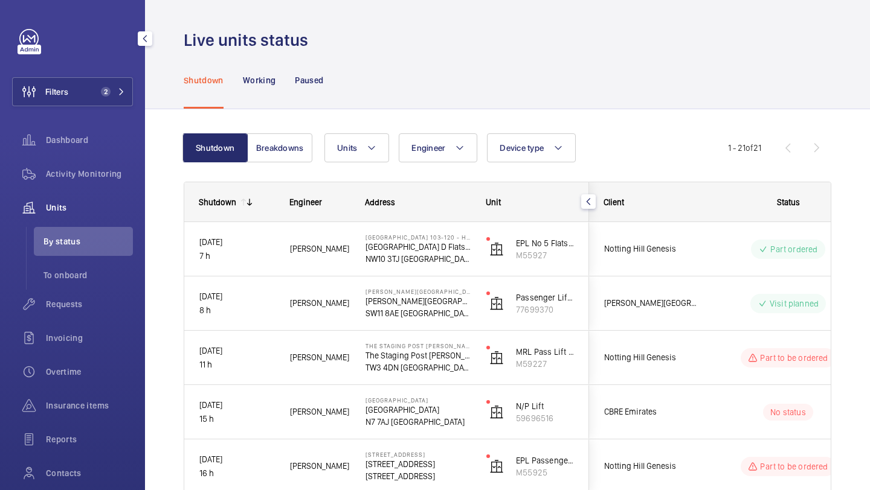
scroll to position [0, 0]
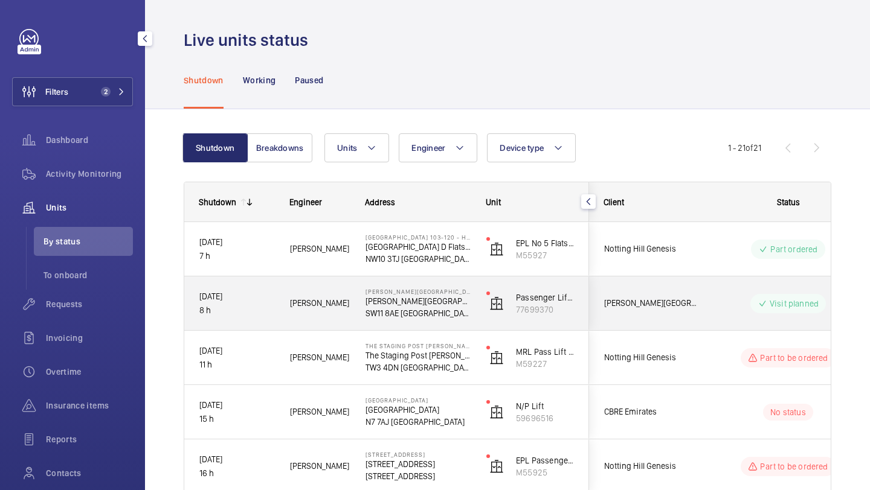
click at [670, 332] on div "Notting Hill Genesis" at bounding box center [643, 358] width 109 height 54
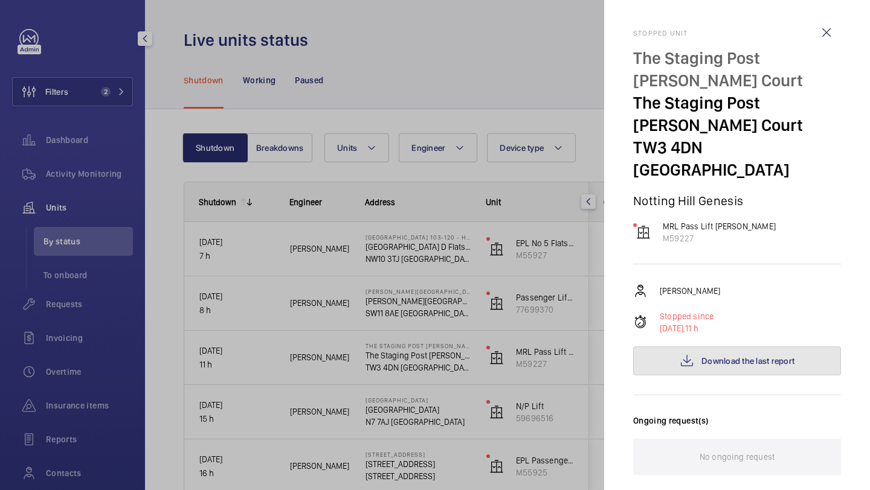
click at [678, 347] on button "Download the last report" at bounding box center [737, 361] width 208 height 29
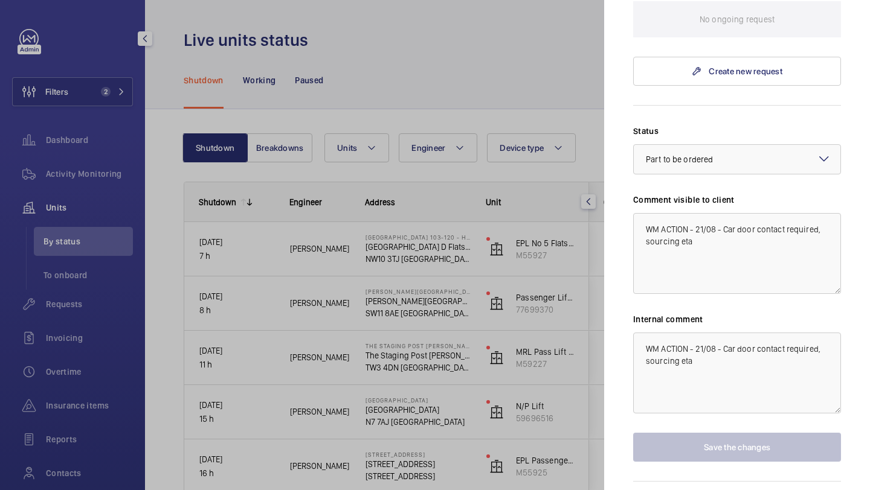
scroll to position [440, 0]
click at [631, 235] on mat-sidenav "Stopped unit The Staging Post Milton Court The Staging Post Milton Court TW3 4D…" at bounding box center [737, 245] width 266 height 490
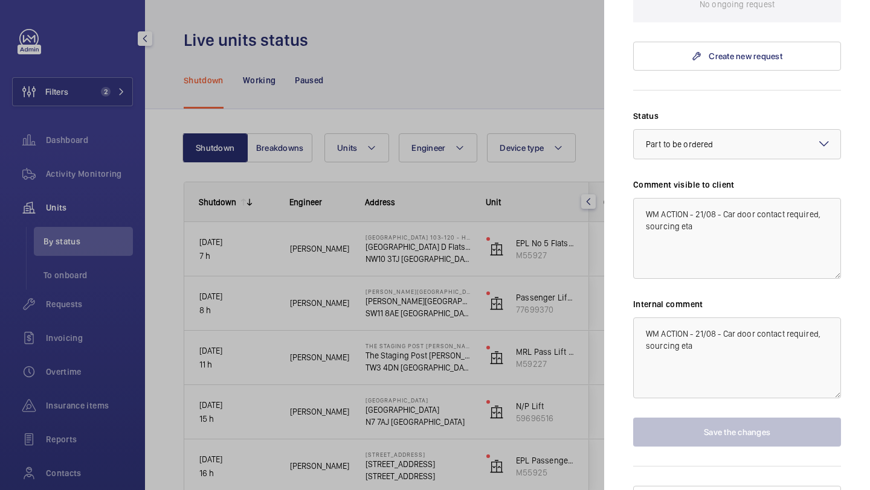
scroll to position [455, 0]
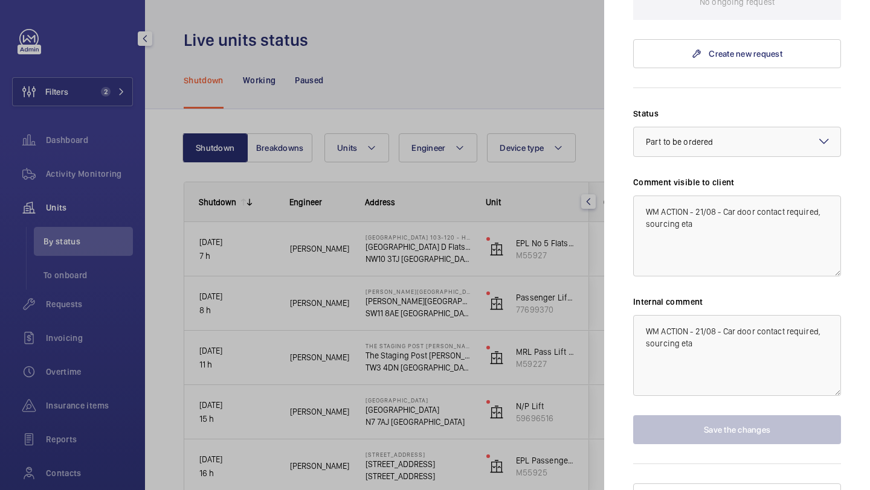
click at [492, 285] on div at bounding box center [435, 245] width 870 height 490
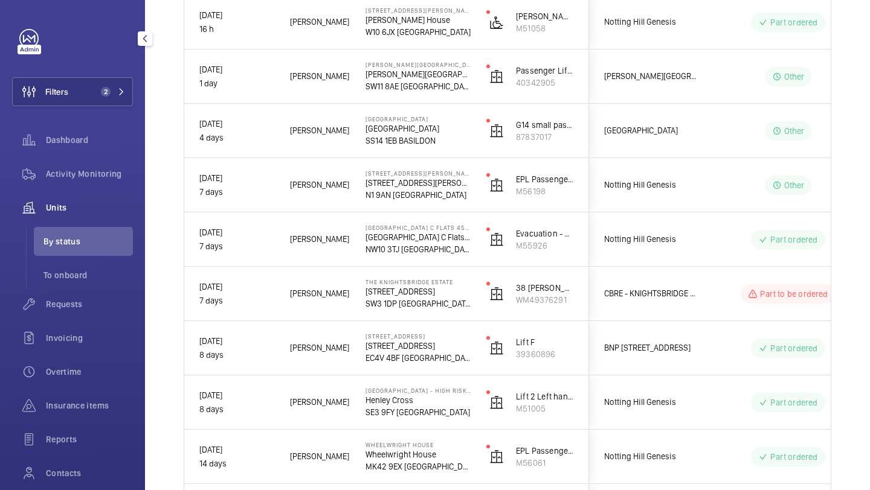
scroll to position [111, 0]
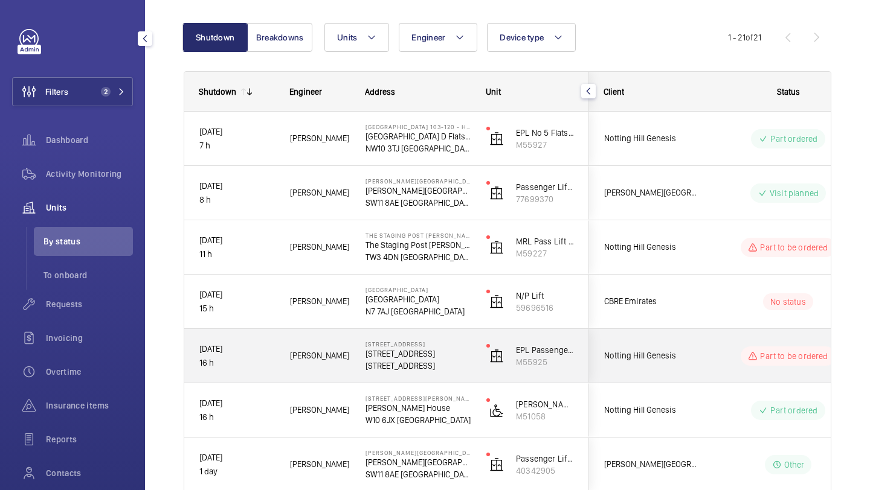
click at [643, 346] on div "Notting Hill Genesis" at bounding box center [642, 356] width 107 height 38
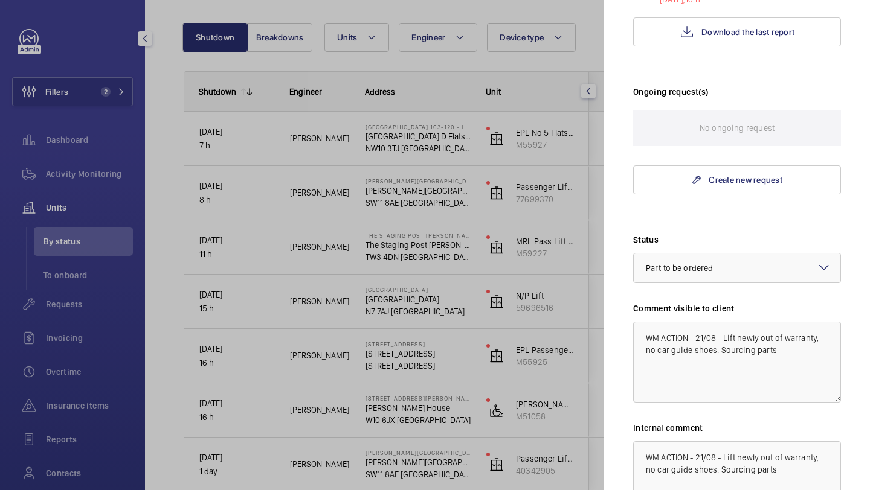
scroll to position [234, 0]
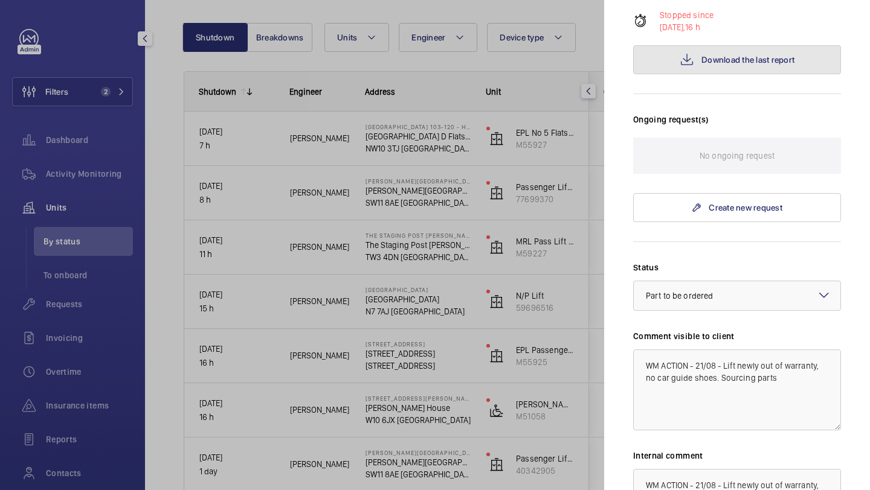
click at [715, 74] on button "Download the last report" at bounding box center [737, 59] width 208 height 29
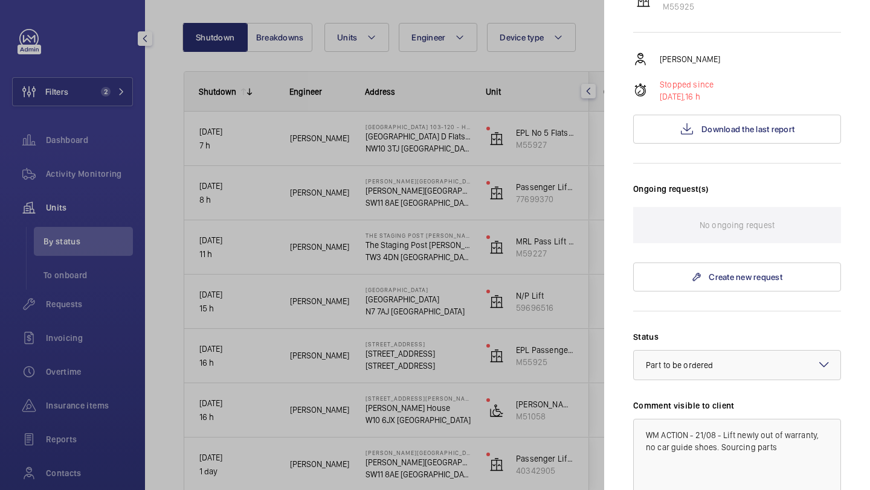
scroll to position [0, 0]
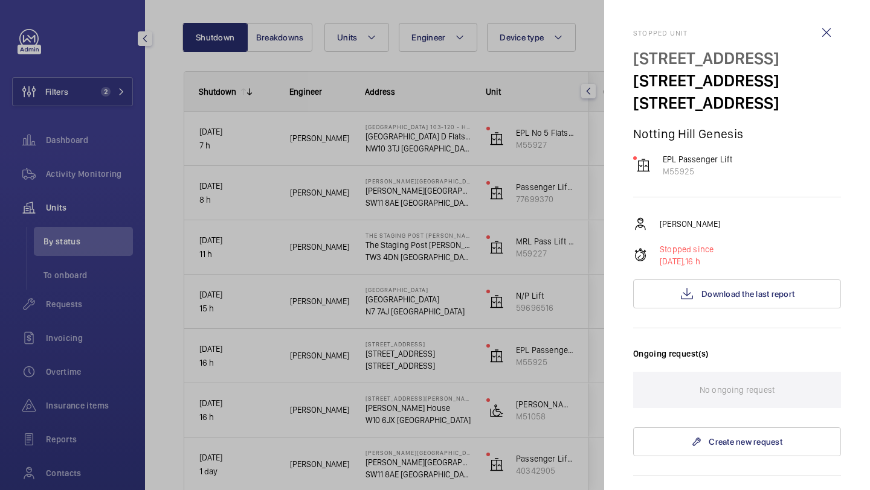
click at [618, 315] on mat-sidenav "Stopped unit 44 Kensington Square Gardens 44 Kensington Square Gardens W2 4BQ L…" at bounding box center [737, 245] width 266 height 490
click at [585, 304] on div at bounding box center [435, 245] width 870 height 490
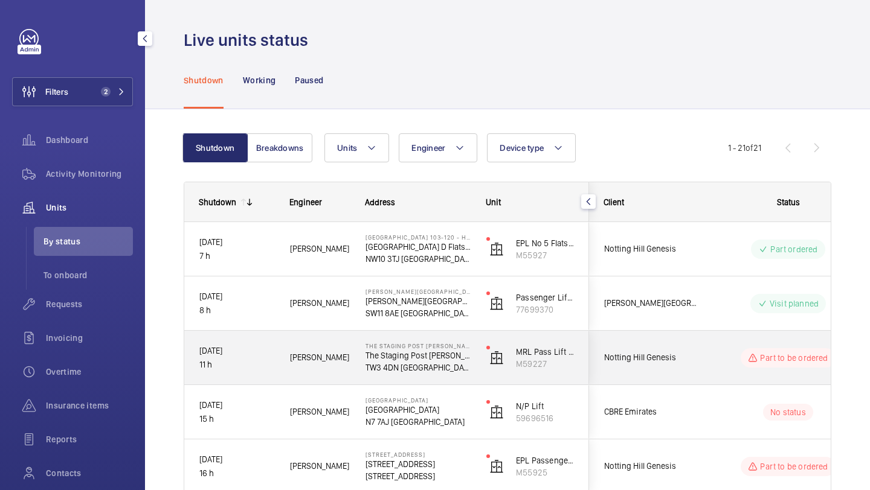
scroll to position [23, 0]
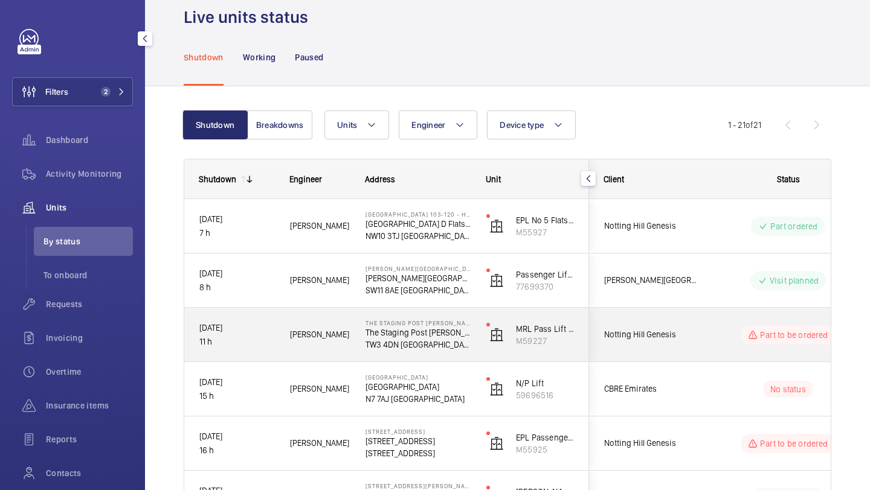
click at [684, 359] on div "Notting Hill Genesis" at bounding box center [643, 335] width 109 height 54
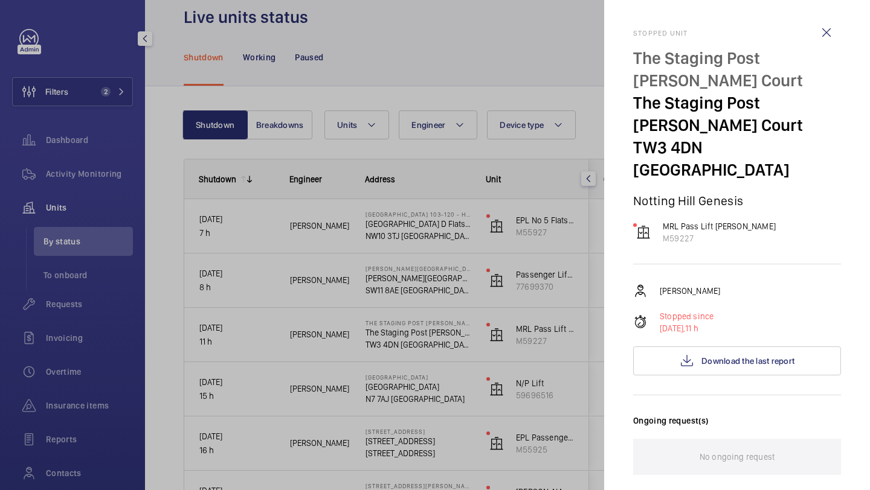
click at [592, 387] on div at bounding box center [435, 245] width 870 height 490
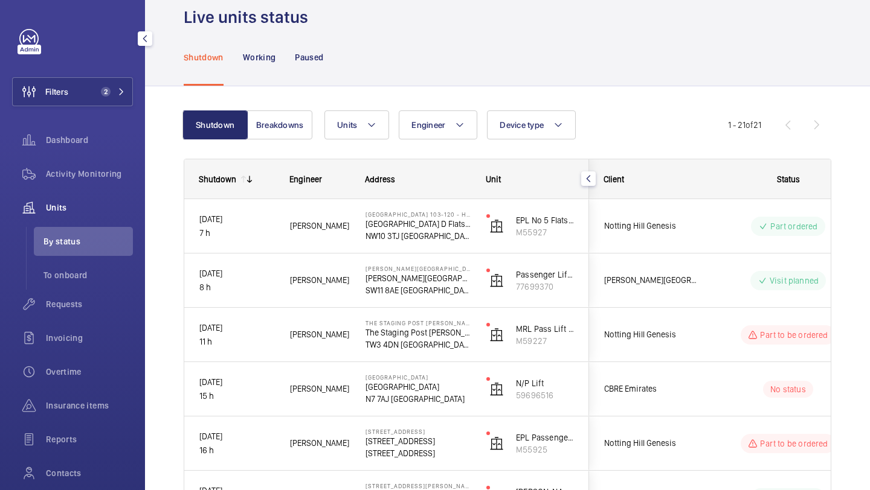
click at [633, 388] on div at bounding box center [435, 245] width 870 height 490
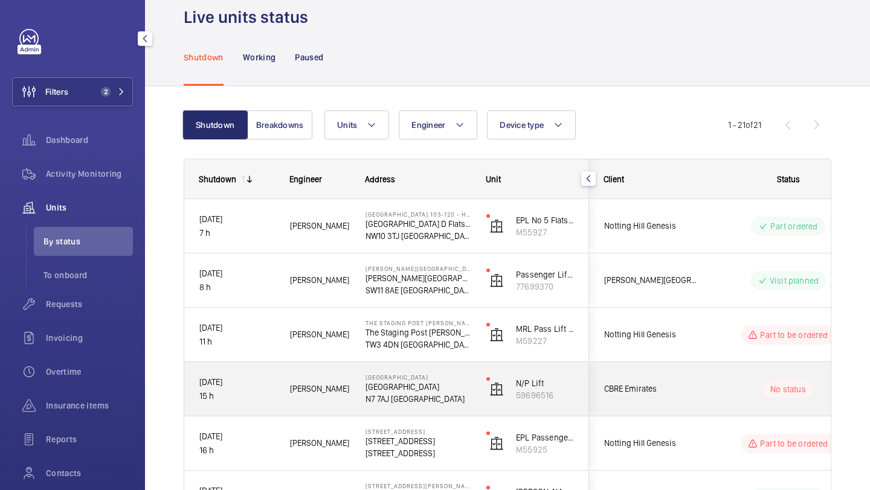
click at [634, 388] on span "CBRE Emirates" at bounding box center [650, 389] width 93 height 14
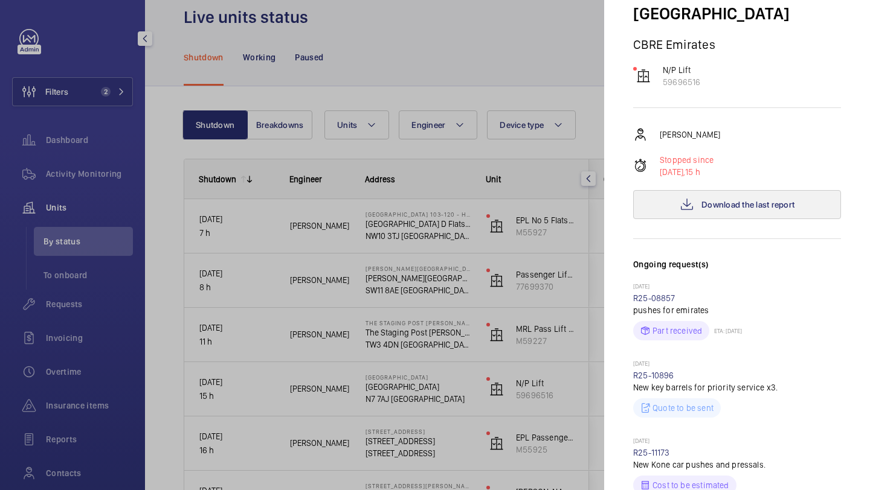
scroll to position [32, 0]
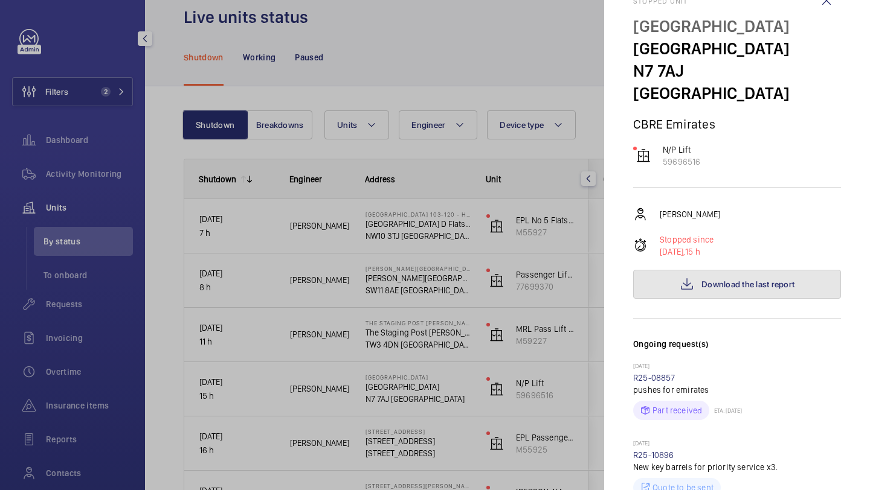
click at [693, 272] on button "Download the last report" at bounding box center [737, 284] width 208 height 29
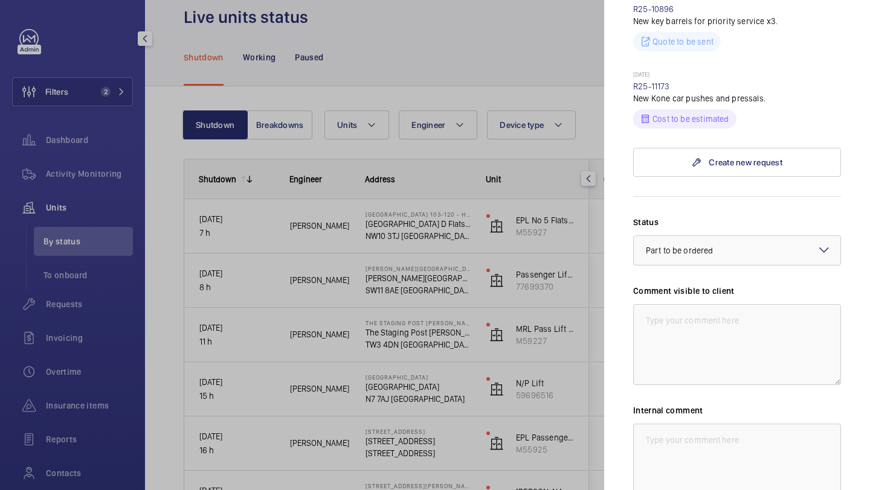
scroll to position [587, 0]
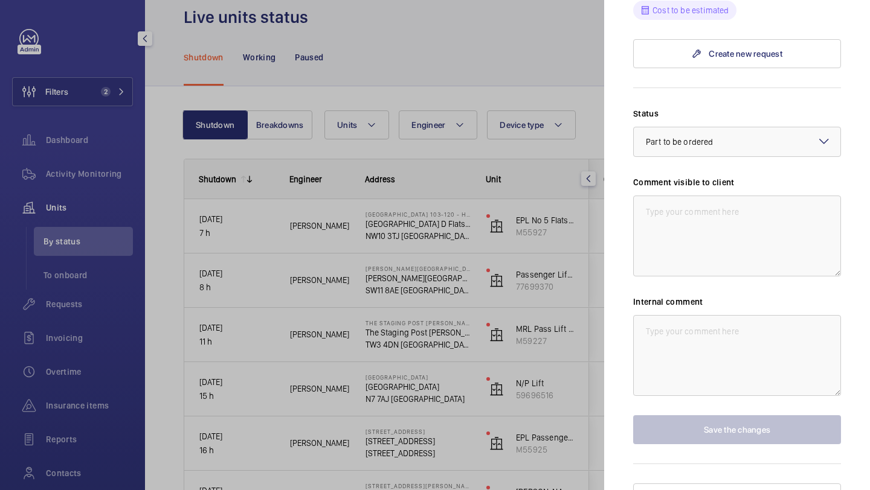
click at [705, 375] on div "Status Select a status × Part to be ordered × Comment visible to client Interna…" at bounding box center [737, 275] width 208 height 337
click at [703, 359] on textarea at bounding box center [737, 355] width 208 height 81
click at [689, 226] on textarea at bounding box center [737, 236] width 208 height 81
click at [685, 315] on textarea at bounding box center [737, 355] width 208 height 81
click at [685, 227] on textarea at bounding box center [737, 236] width 208 height 81
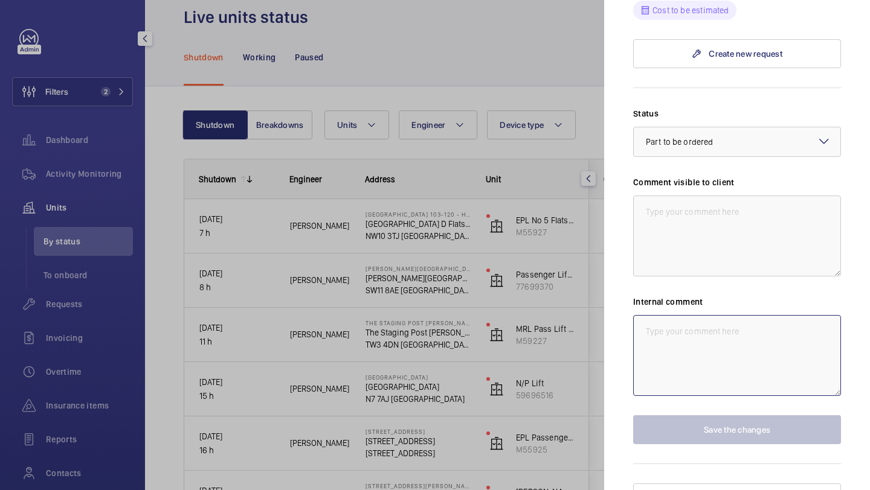
click at [672, 334] on textarea at bounding box center [737, 355] width 208 height 81
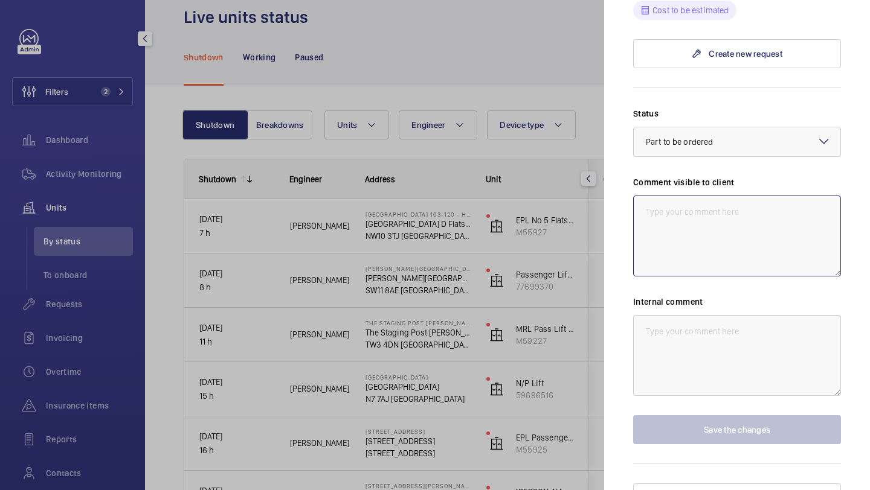
click at [672, 237] on textarea at bounding box center [737, 236] width 208 height 81
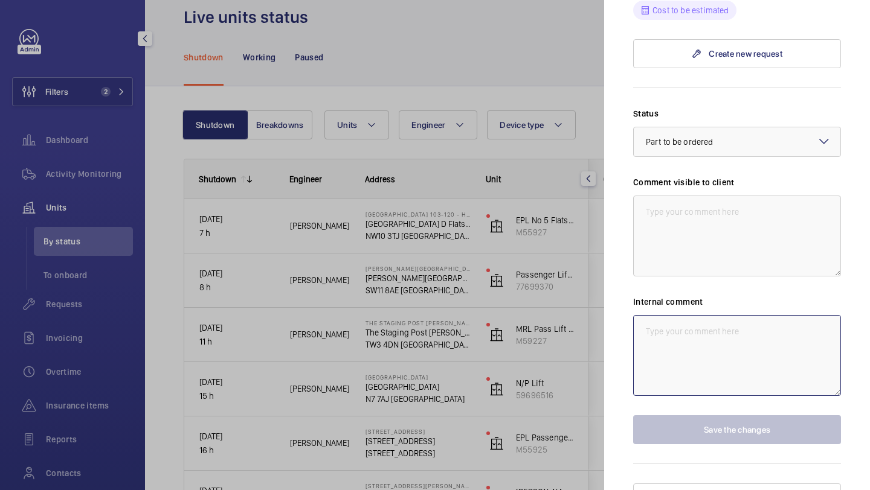
click at [672, 332] on textarea at bounding box center [737, 355] width 208 height 81
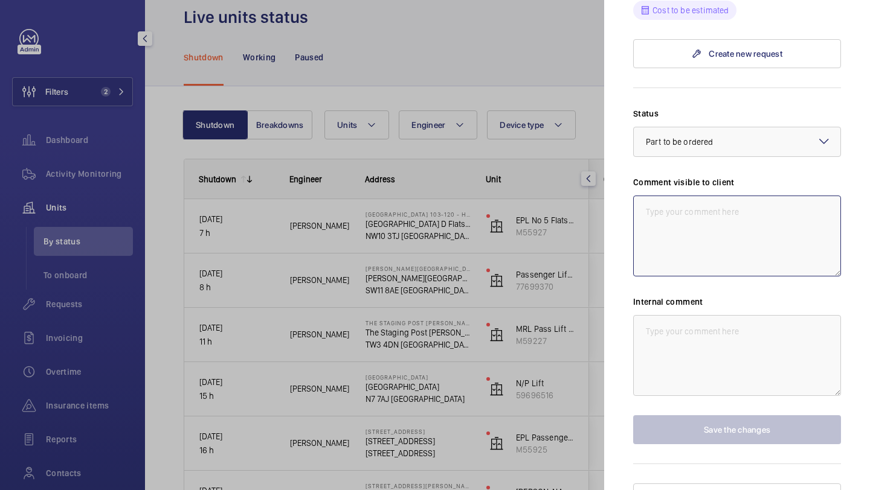
click at [676, 222] on textarea at bounding box center [737, 236] width 208 height 81
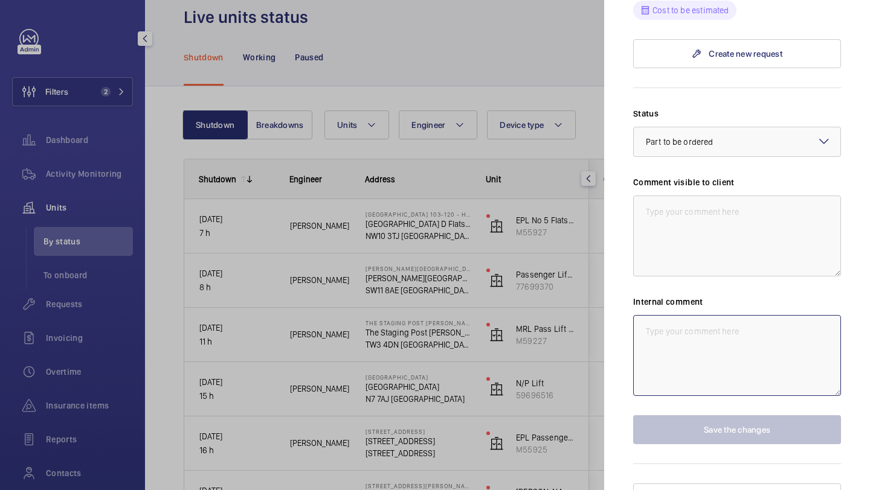
click at [676, 336] on textarea at bounding box center [737, 355] width 208 height 81
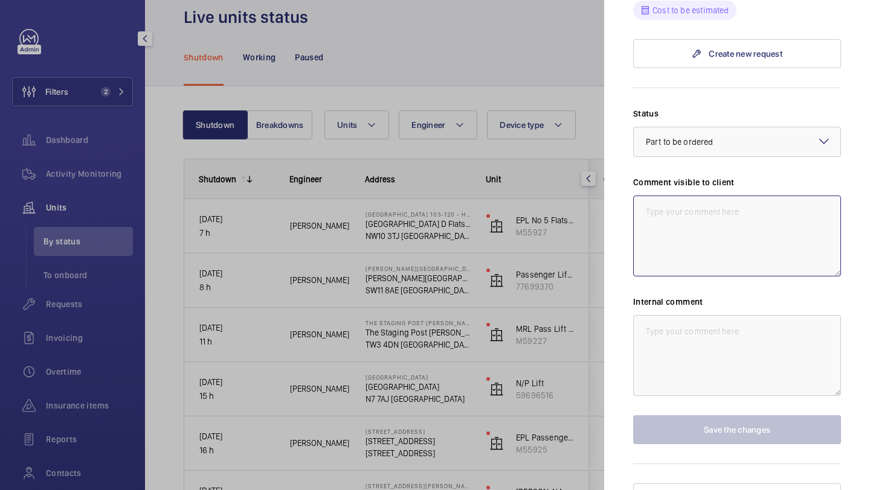
click at [659, 196] on textarea at bounding box center [737, 236] width 208 height 81
click at [376, 232] on div at bounding box center [435, 245] width 870 height 490
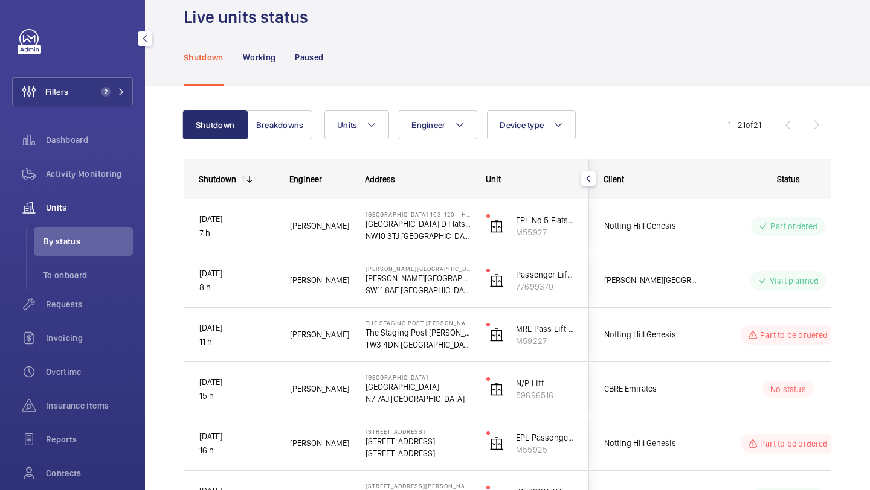
scroll to position [0, 0]
click at [61, 313] on div "Requests" at bounding box center [72, 304] width 121 height 29
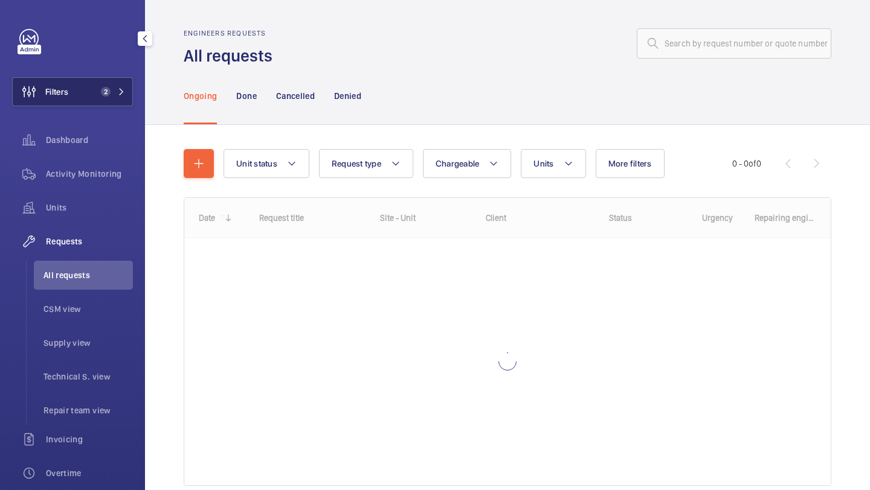
click at [111, 92] on span "2" at bounding box center [110, 92] width 29 height 10
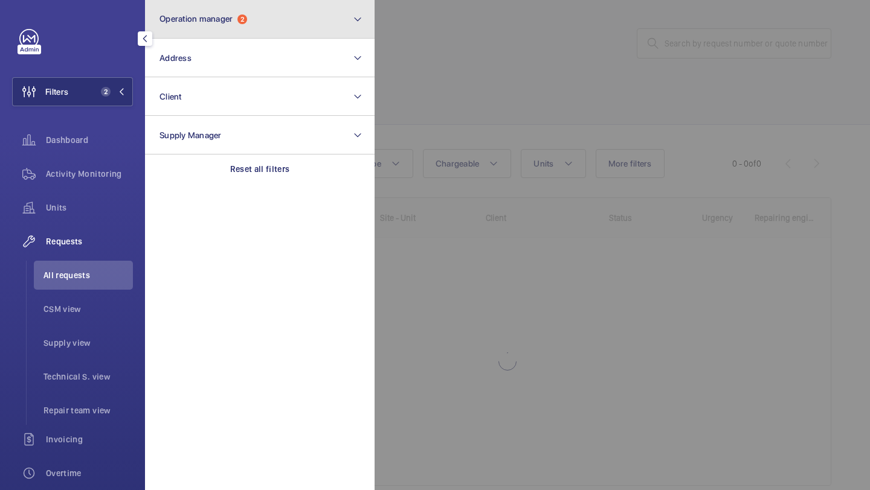
click at [283, 28] on button "Operation manager 2" at bounding box center [259, 19] width 229 height 39
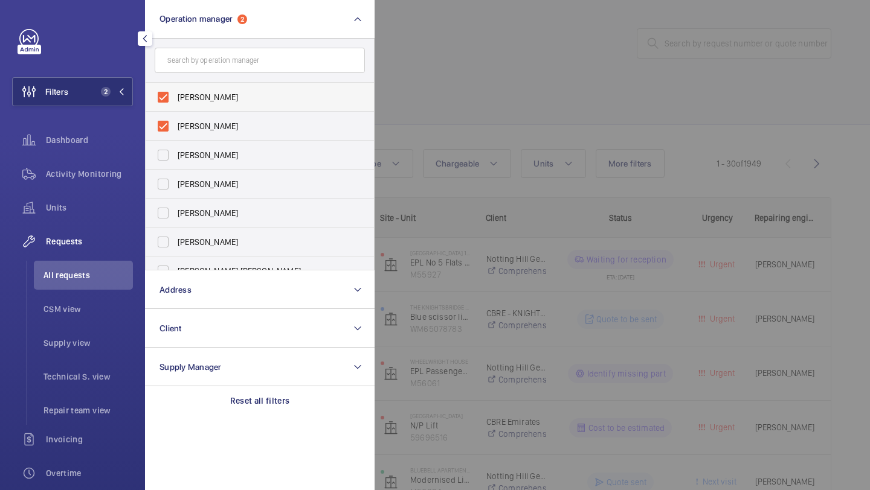
click at [236, 104] on label "[PERSON_NAME]" at bounding box center [251, 97] width 210 height 29
click at [175, 104] on input "[PERSON_NAME]" at bounding box center [163, 97] width 24 height 24
click at [228, 124] on span "[PERSON_NAME]" at bounding box center [261, 126] width 166 height 12
click at [175, 124] on input "[PERSON_NAME]" at bounding box center [163, 126] width 24 height 24
checkbox input "true"
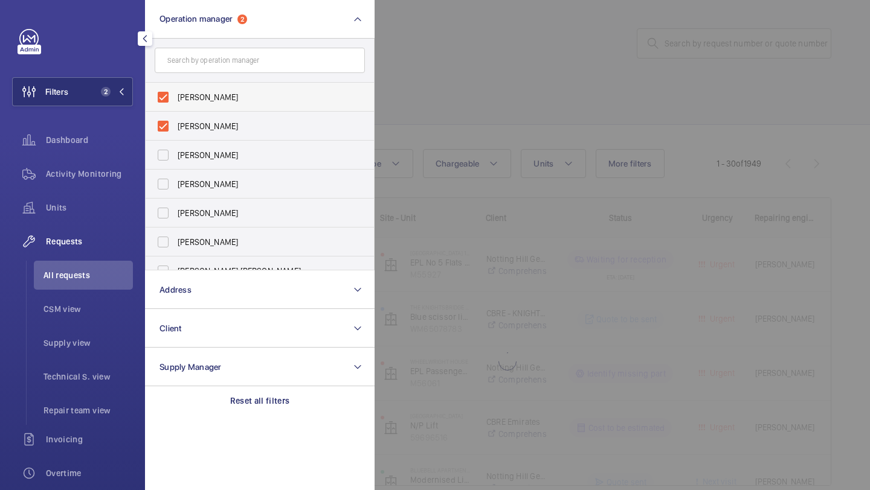
click at [232, 102] on span "[PERSON_NAME]" at bounding box center [261, 97] width 166 height 12
click at [175, 102] on input "[PERSON_NAME]" at bounding box center [163, 97] width 24 height 24
checkbox input "false"
click at [232, 102] on span "Alex Waterman" at bounding box center [261, 97] width 166 height 12
click at [175, 102] on input "Alex Waterman" at bounding box center [163, 97] width 24 height 24
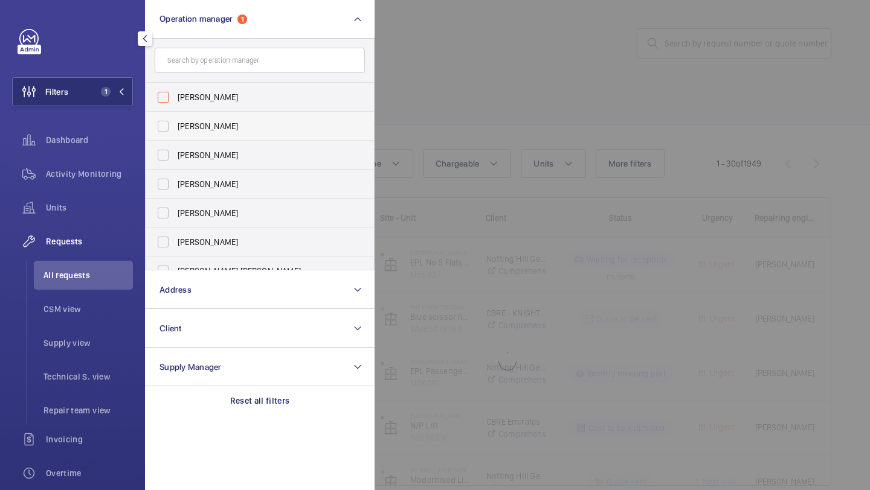
checkbox input "false"
click at [585, 88] on div at bounding box center [809, 245] width 870 height 490
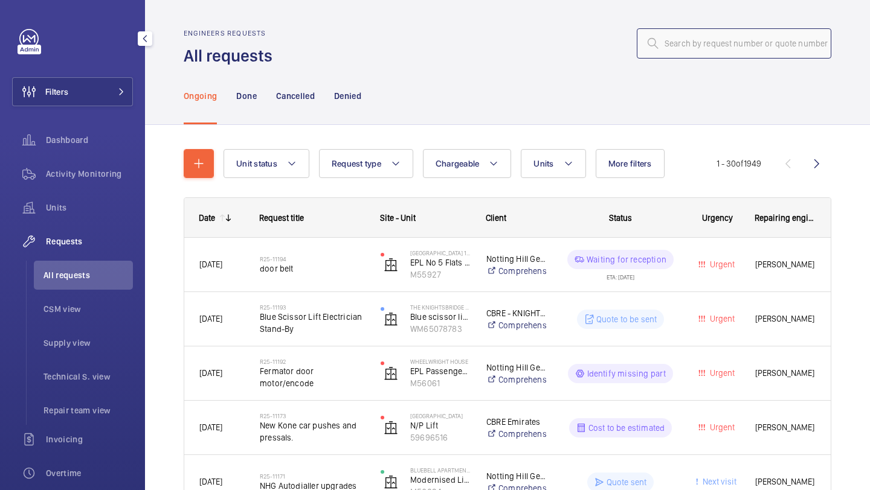
click at [682, 55] on input "text" at bounding box center [733, 43] width 194 height 30
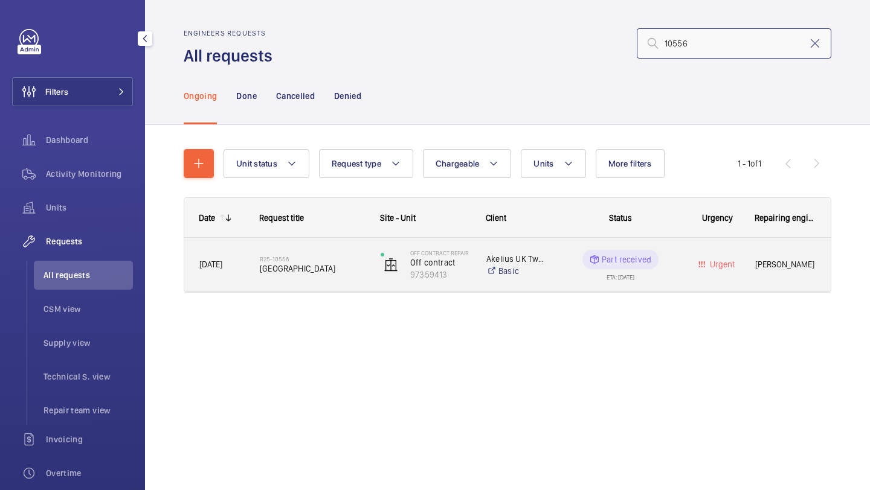
type input "10556"
click at [315, 260] on h2 "R25-10556" at bounding box center [312, 258] width 105 height 7
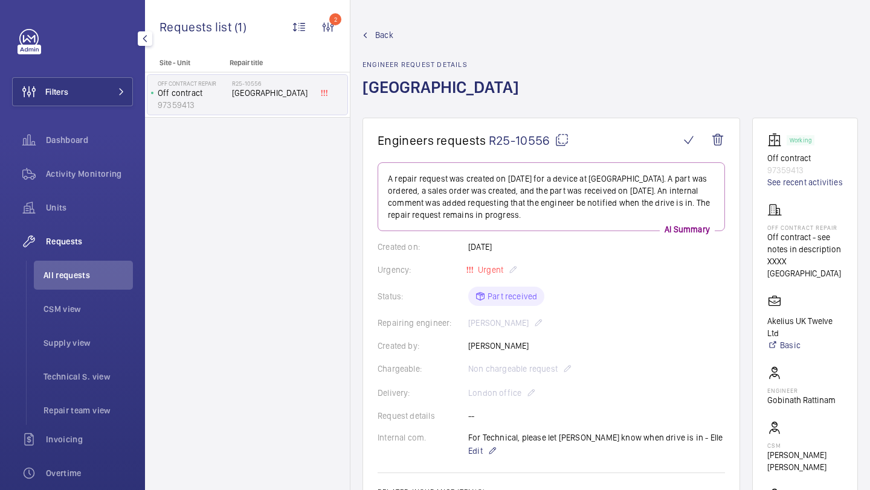
scroll to position [39, 0]
